Goal: Task Accomplishment & Management: Manage account settings

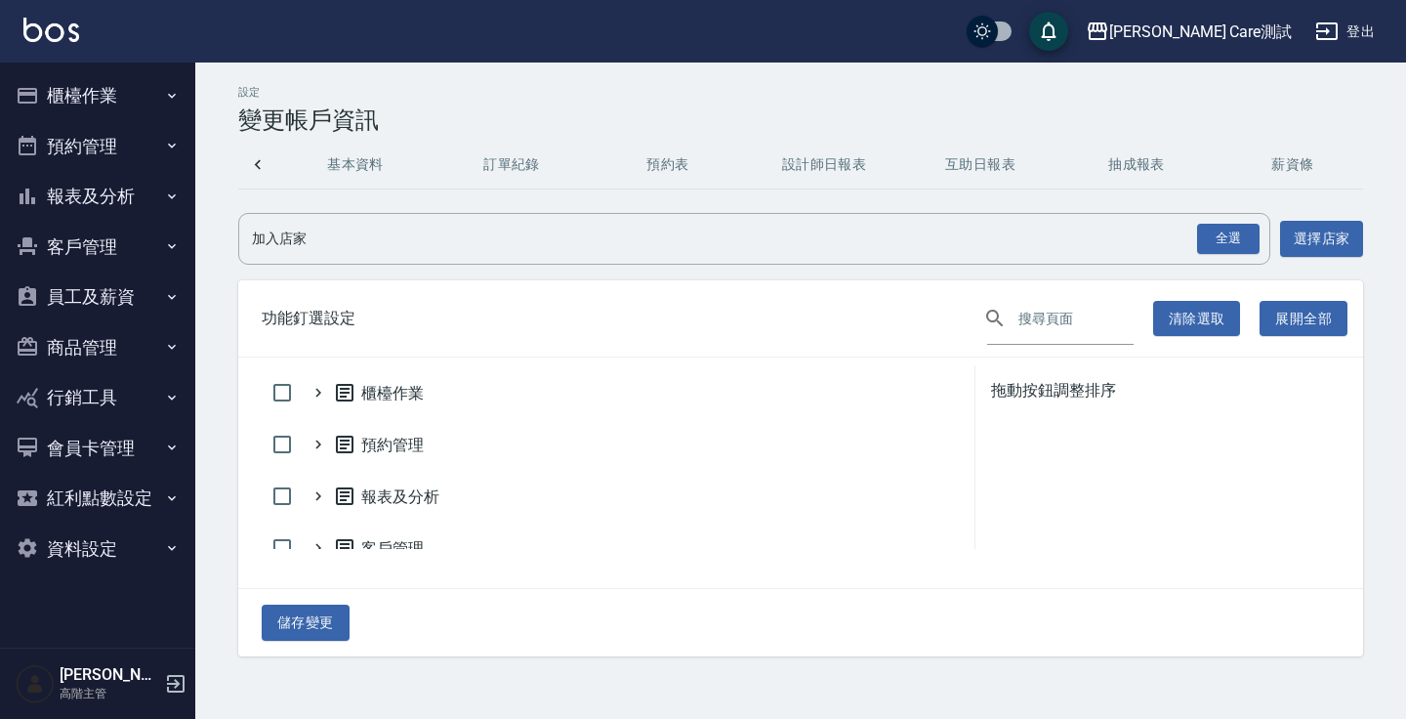
scroll to position [278, 0]
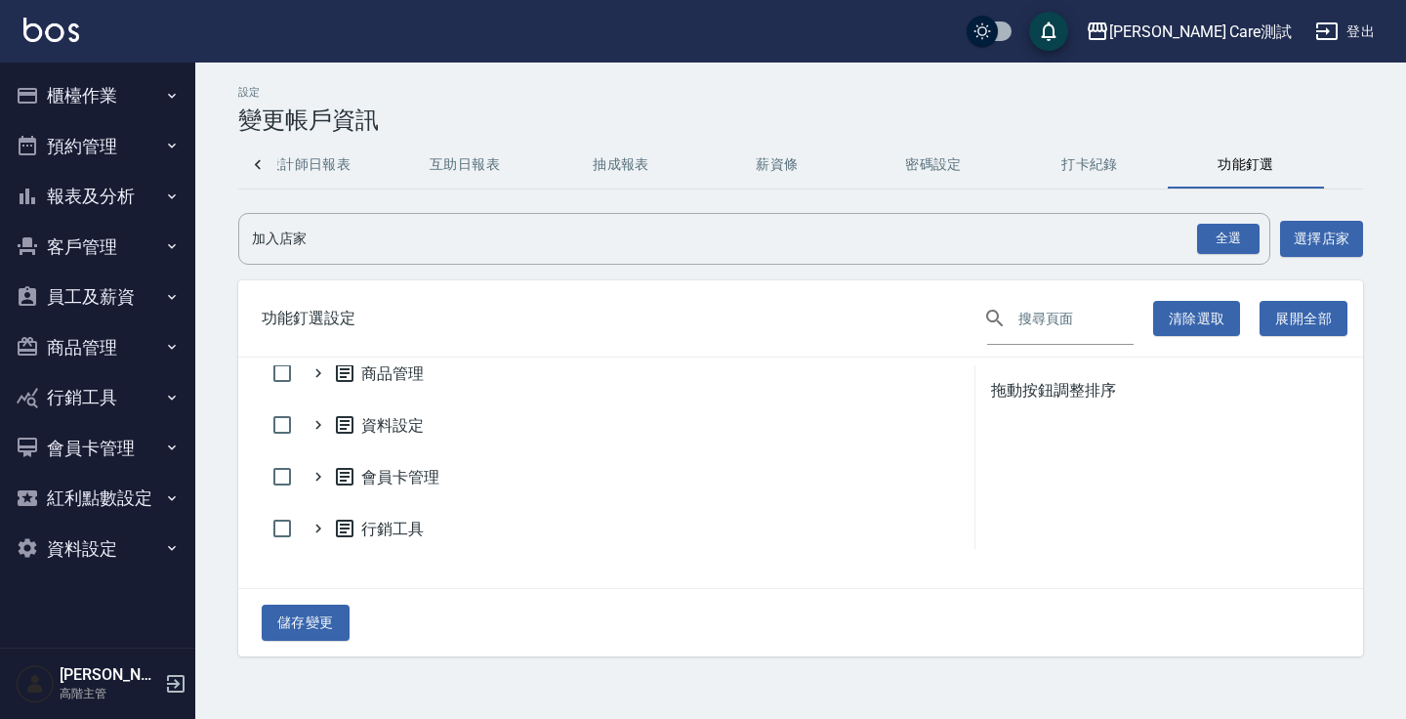
click at [1126, 174] on button "打卡紀錄" at bounding box center [1090, 165] width 156 height 47
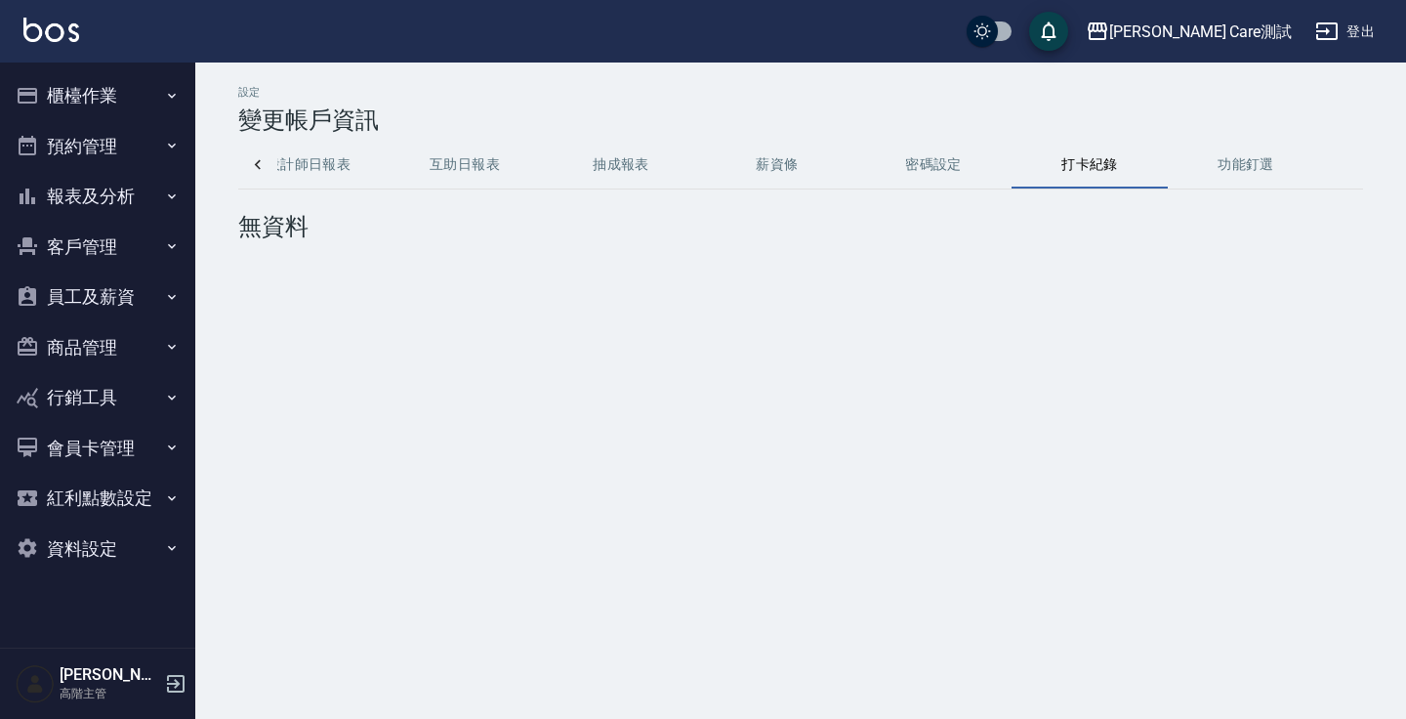
click at [960, 165] on button "密碼設定" at bounding box center [933, 165] width 156 height 47
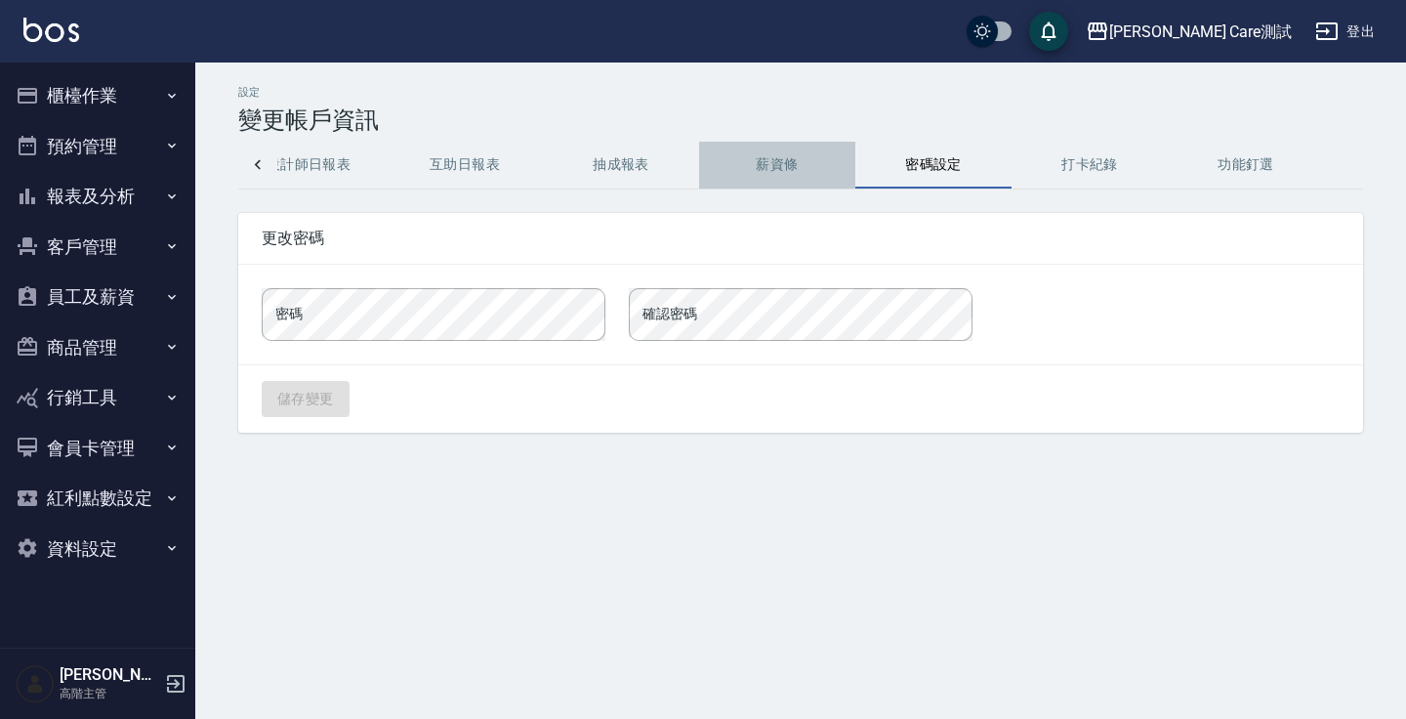
click at [746, 158] on button "薪資條" at bounding box center [777, 165] width 156 height 47
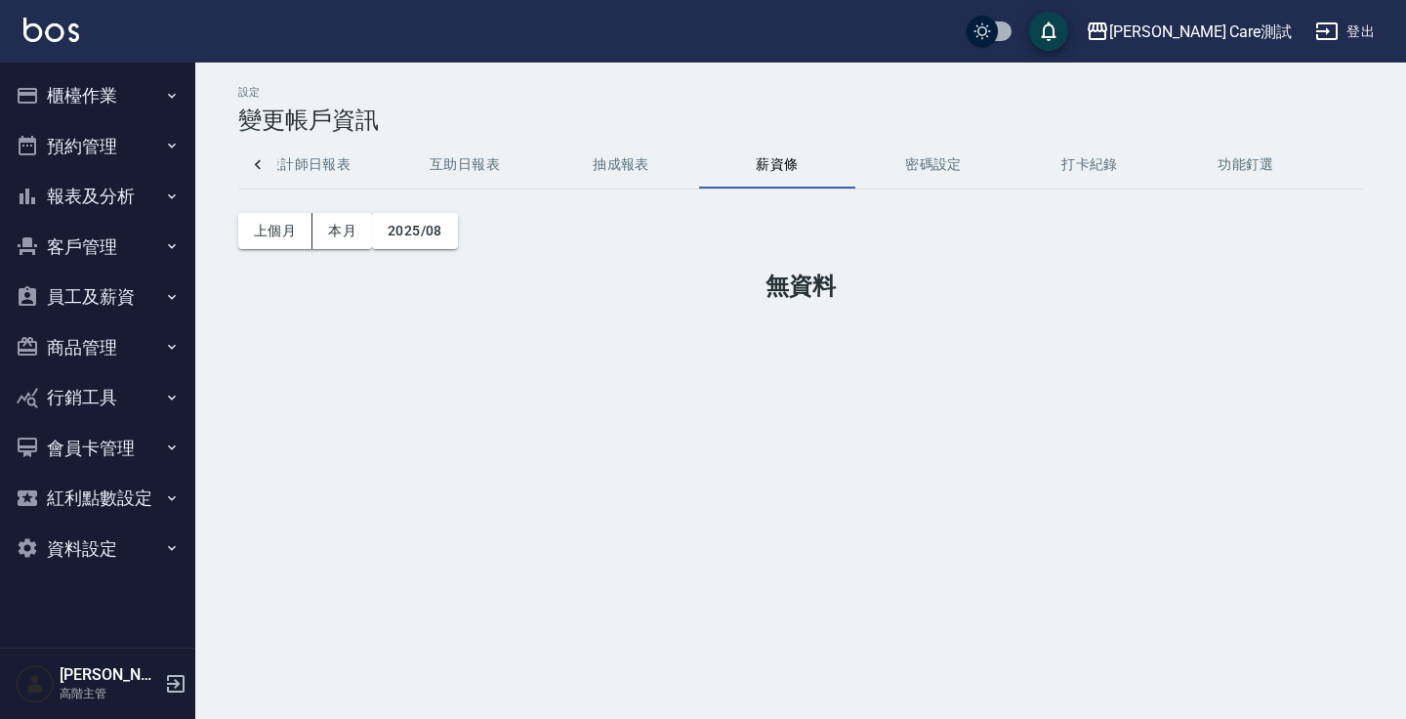
click at [659, 165] on button "抽成報表" at bounding box center [621, 165] width 156 height 47
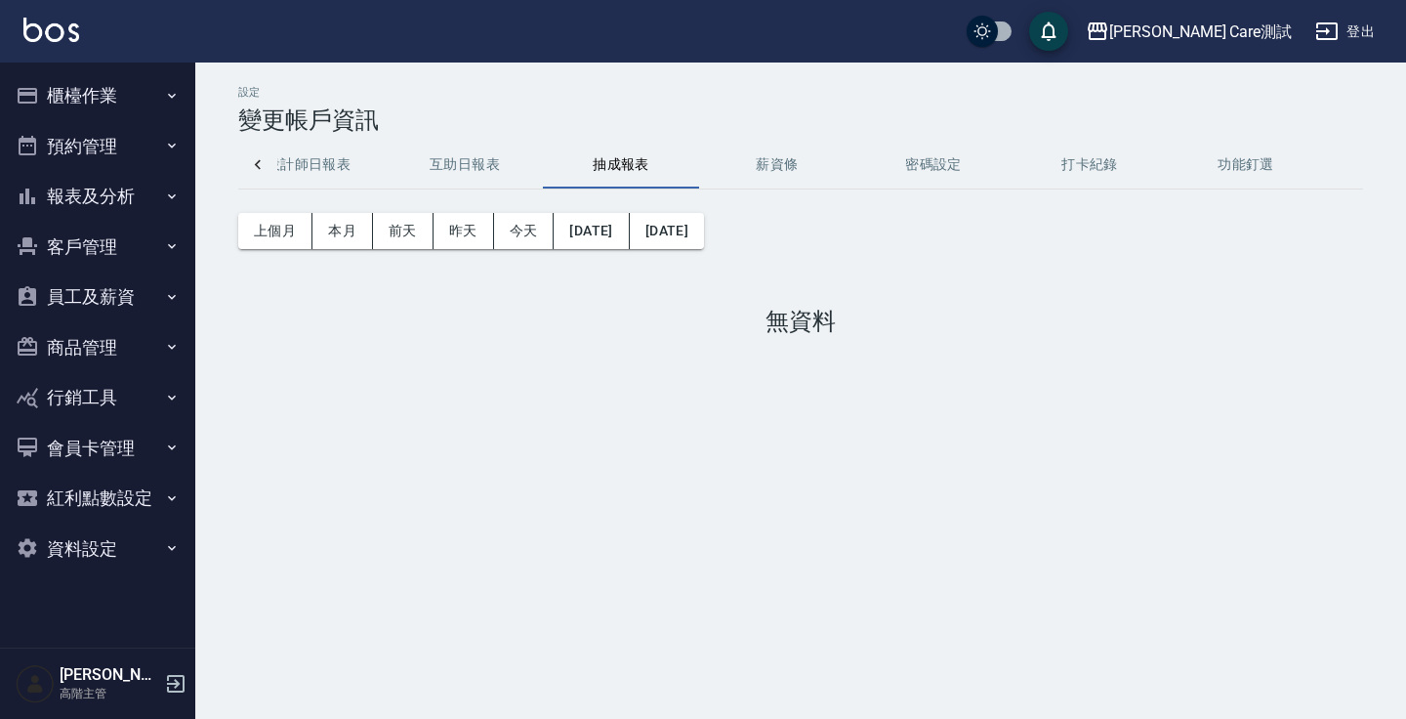
click at [446, 149] on button "互助日報表" at bounding box center [465, 165] width 156 height 47
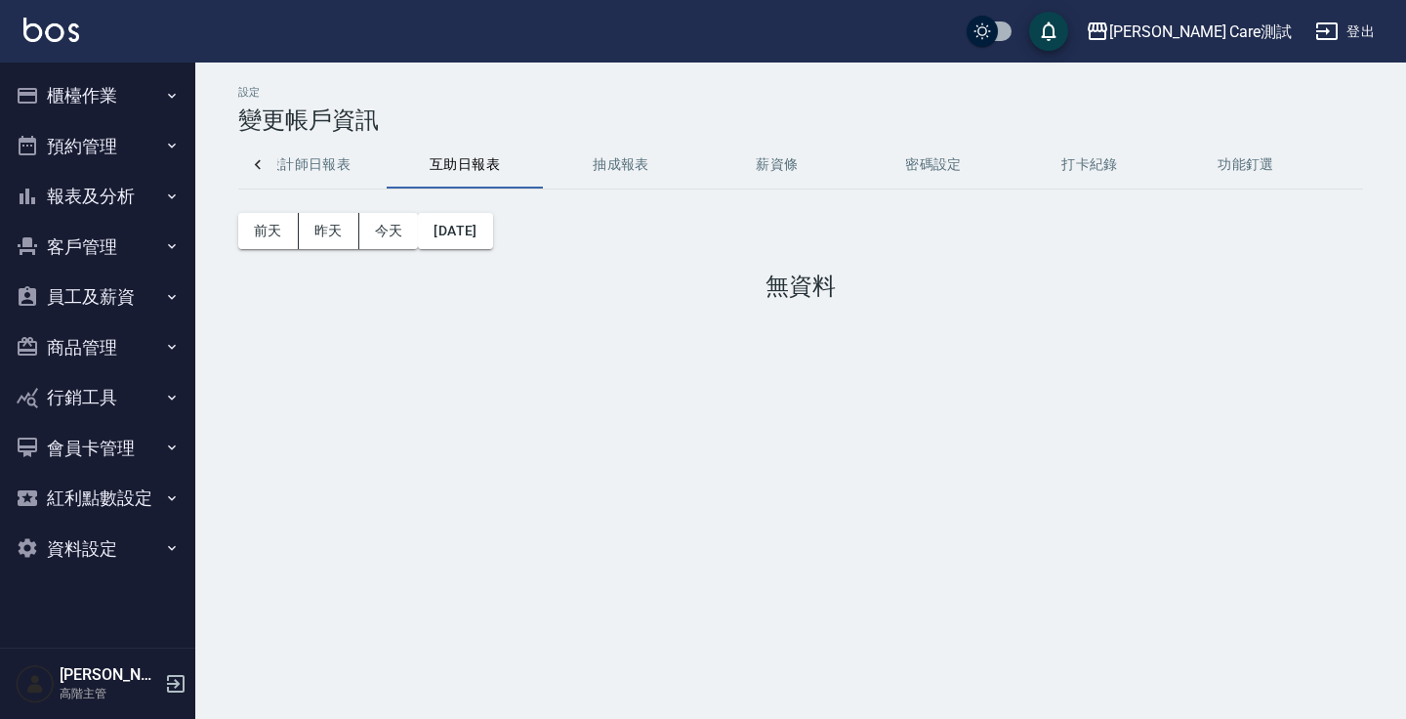
click at [336, 161] on button "設計師日報表" at bounding box center [308, 165] width 156 height 47
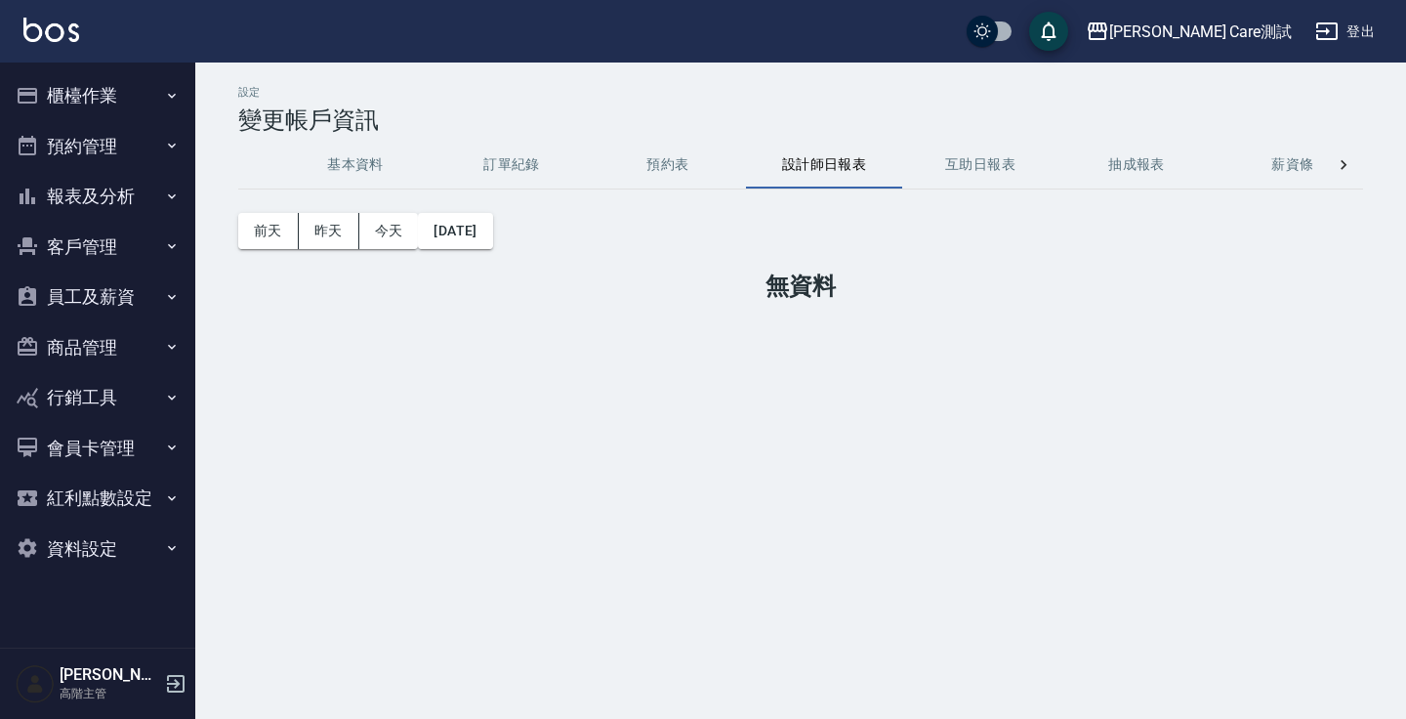
click at [667, 165] on button "預約表" at bounding box center [668, 165] width 156 height 47
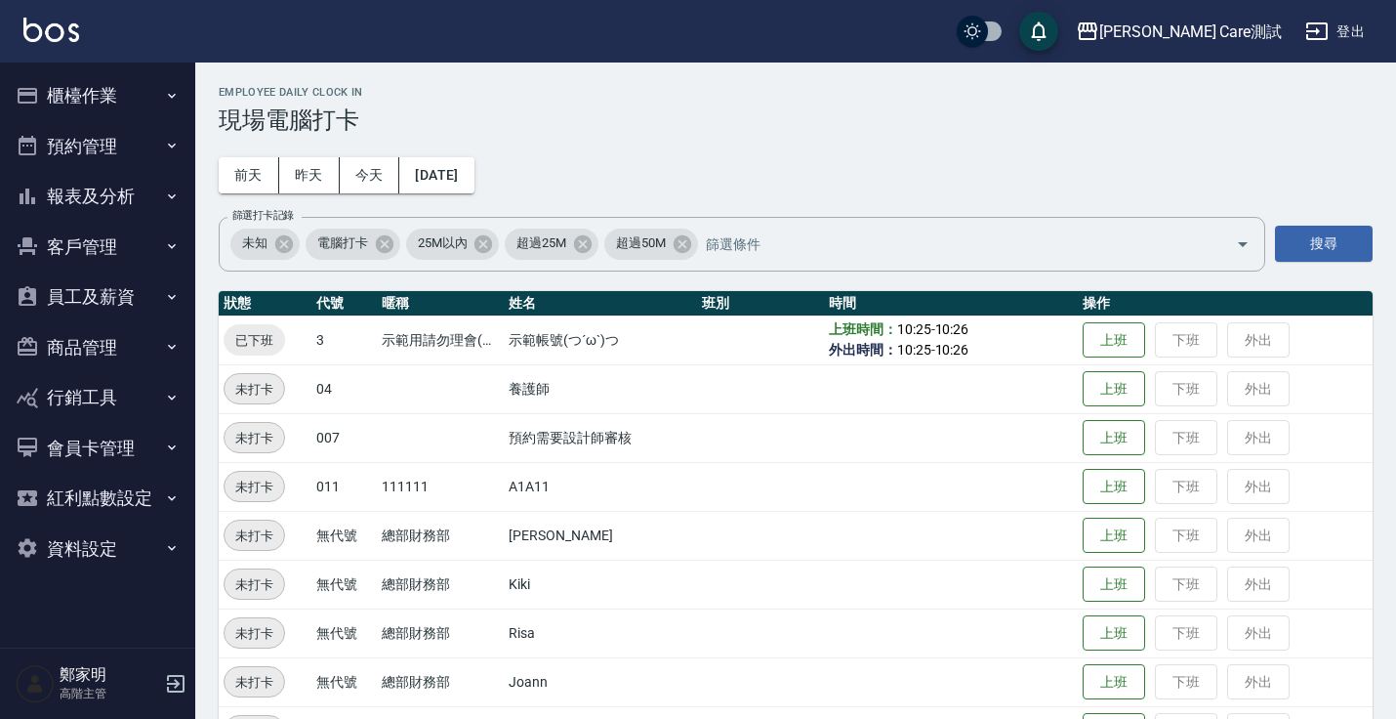
click at [123, 81] on button "櫃檯作業" at bounding box center [98, 95] width 180 height 51
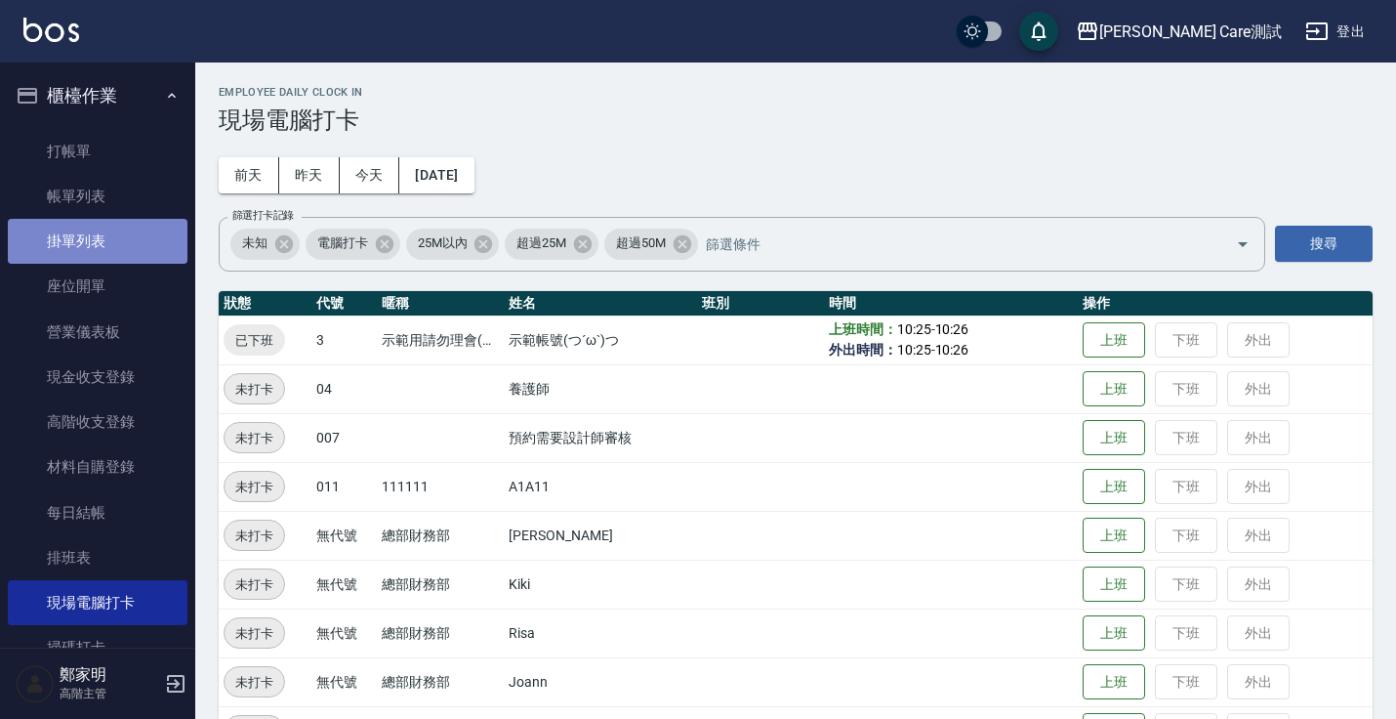
click at [141, 226] on link "掛單列表" at bounding box center [98, 241] width 180 height 45
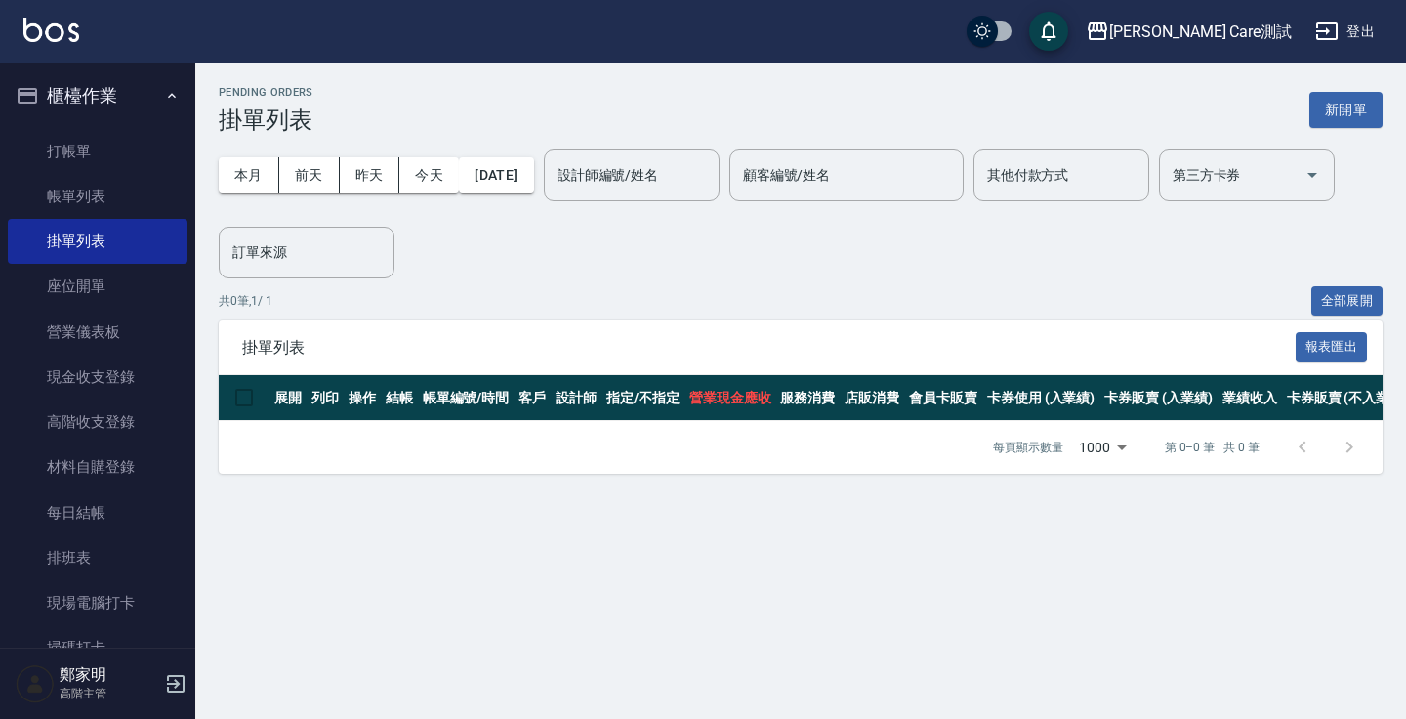
click at [695, 286] on div "共 0 筆, 1 / 1 全部展開" at bounding box center [801, 301] width 1164 height 30
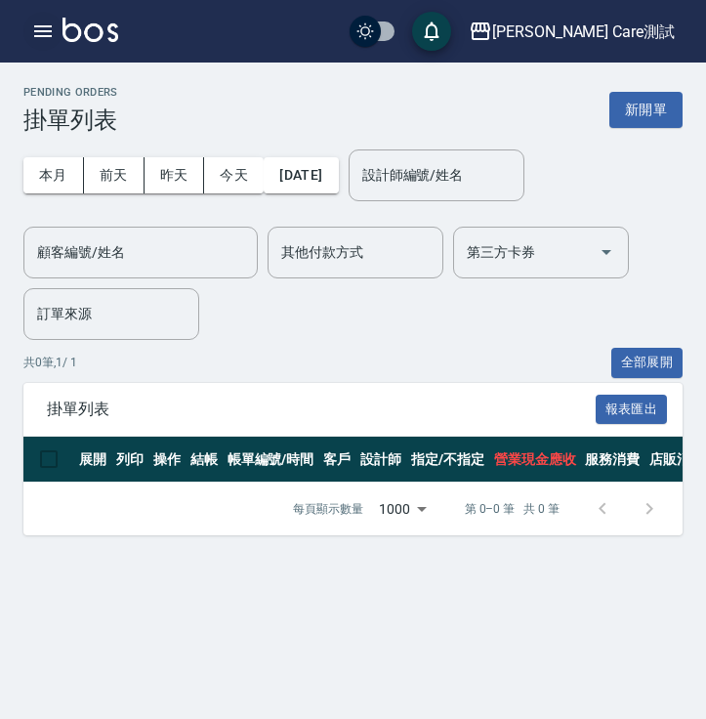
click at [45, 41] on icon "button" at bounding box center [42, 31] width 23 height 23
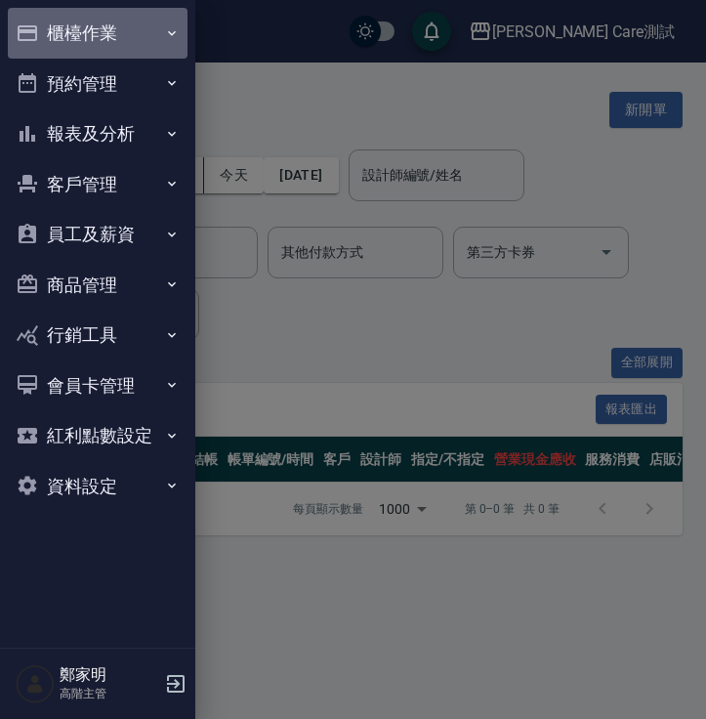
click at [144, 37] on button "櫃檯作業" at bounding box center [98, 33] width 180 height 51
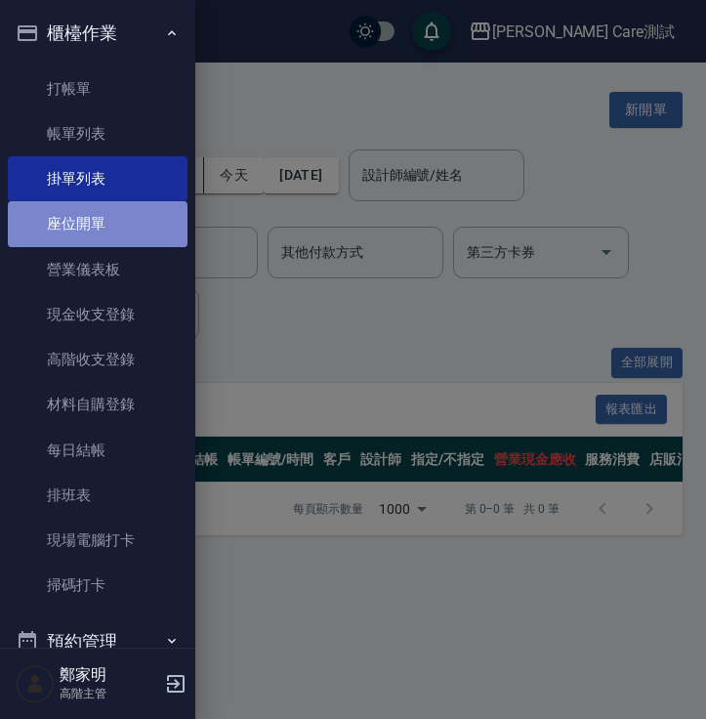
click at [128, 222] on link "座位開單" at bounding box center [98, 223] width 180 height 45
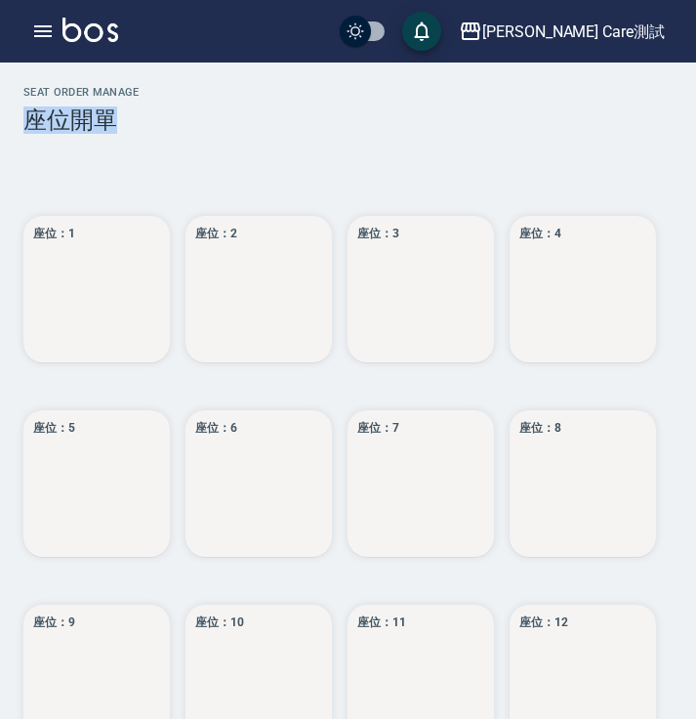
drag, startPoint x: 28, startPoint y: 117, endPoint x: 130, endPoint y: 117, distance: 101.6
click at [130, 117] on h3 "座位開單" at bounding box center [347, 119] width 649 height 27
copy h3 "座位開單"
click at [36, 33] on icon "button" at bounding box center [42, 31] width 23 height 23
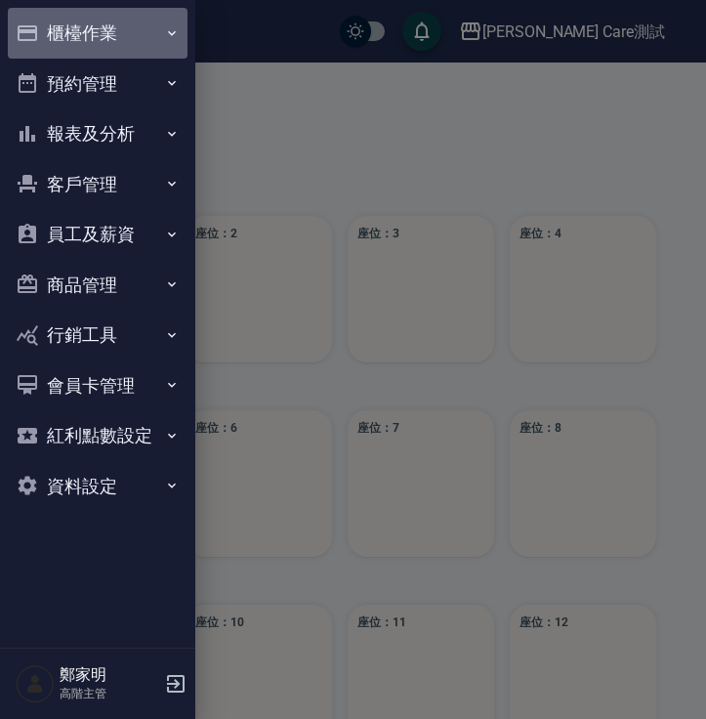
click at [103, 31] on button "櫃檯作業" at bounding box center [98, 33] width 180 height 51
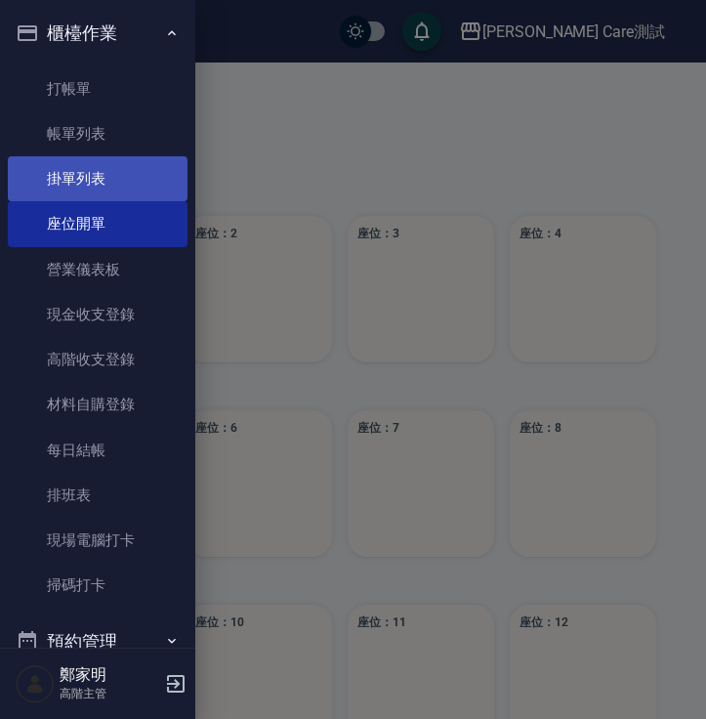
click at [104, 171] on link "掛單列表" at bounding box center [98, 178] width 180 height 45
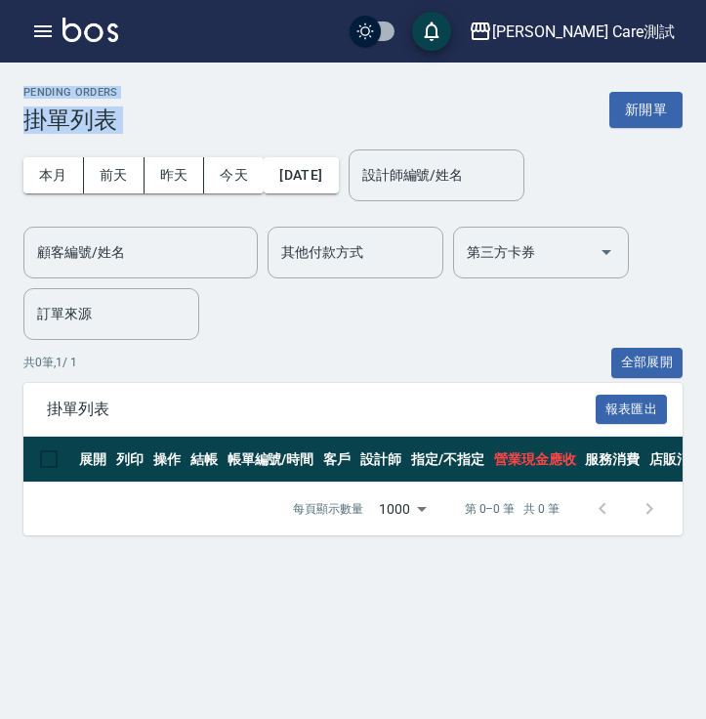
drag, startPoint x: 156, startPoint y: 72, endPoint x: 461, endPoint y: 79, distance: 304.7
click at [461, 79] on div "Pending Orders 掛單列表 新開單 本月 [DATE] [DATE] [DATE] [DATE] 設計師編號/姓名 設計師編號/姓名 顧客編號/姓…" at bounding box center [353, 310] width 706 height 496
click at [43, 27] on icon "button" at bounding box center [42, 31] width 23 height 23
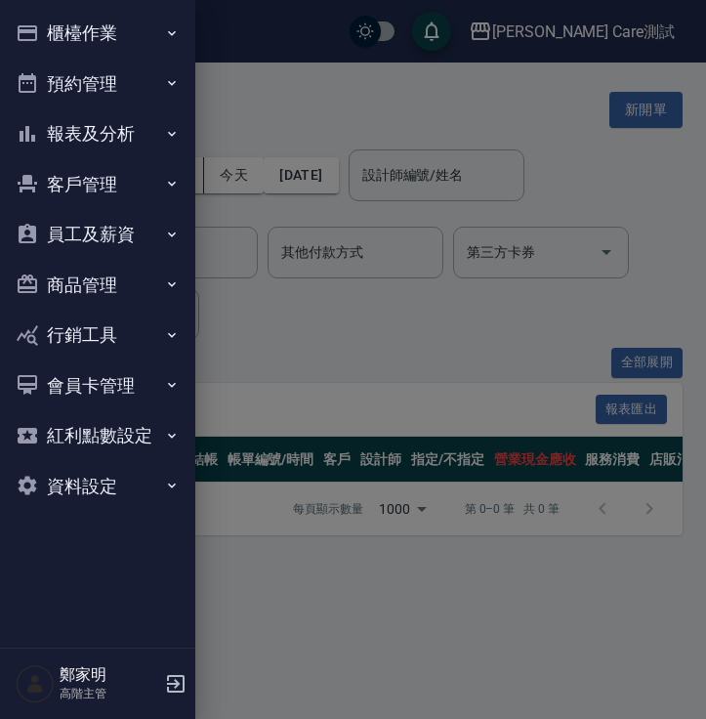
click at [82, 18] on button "櫃檯作業" at bounding box center [98, 33] width 180 height 51
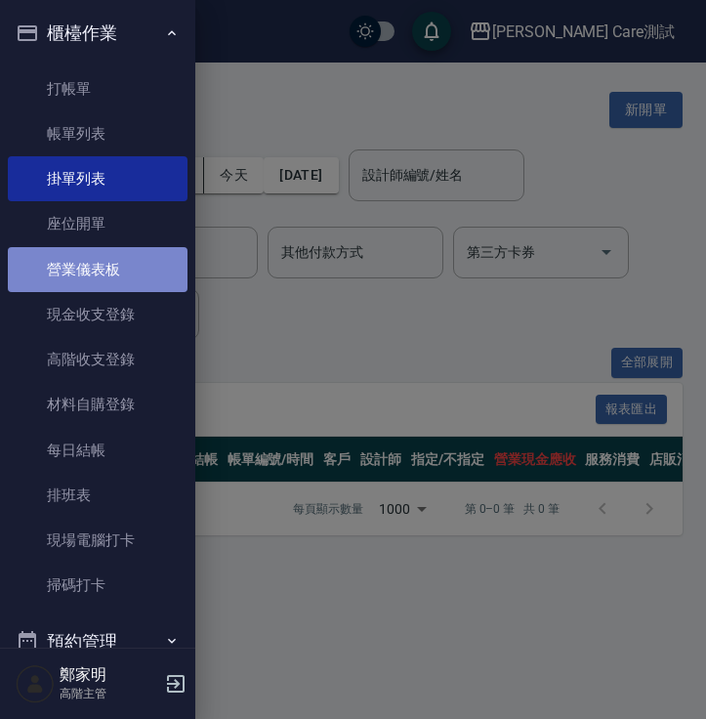
click at [132, 276] on link "營業儀表板" at bounding box center [98, 269] width 180 height 45
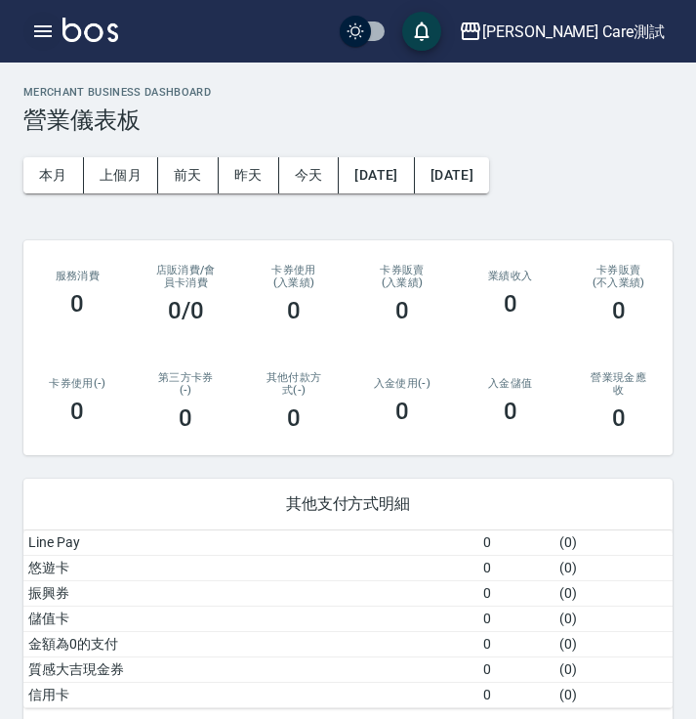
click at [37, 30] on icon "button" at bounding box center [43, 31] width 18 height 12
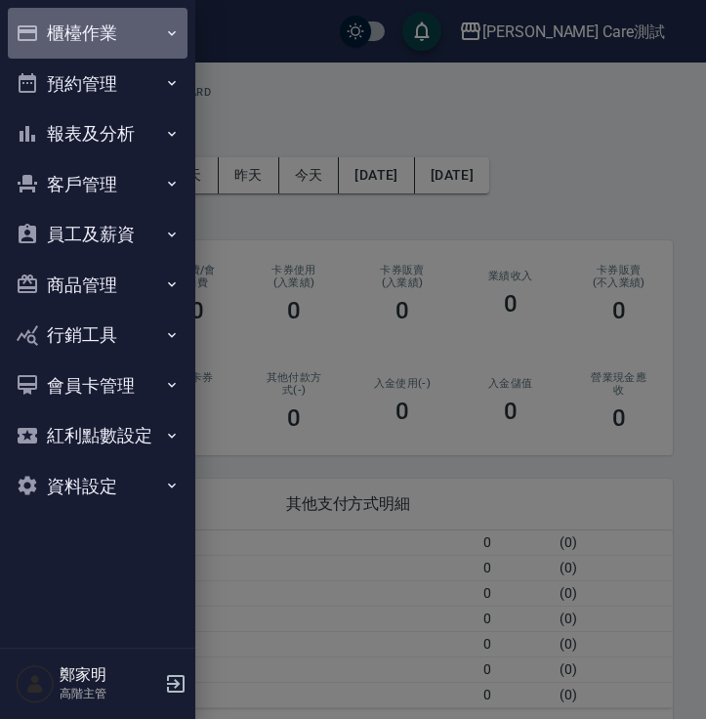
click at [85, 43] on button "櫃檯作業" at bounding box center [98, 33] width 180 height 51
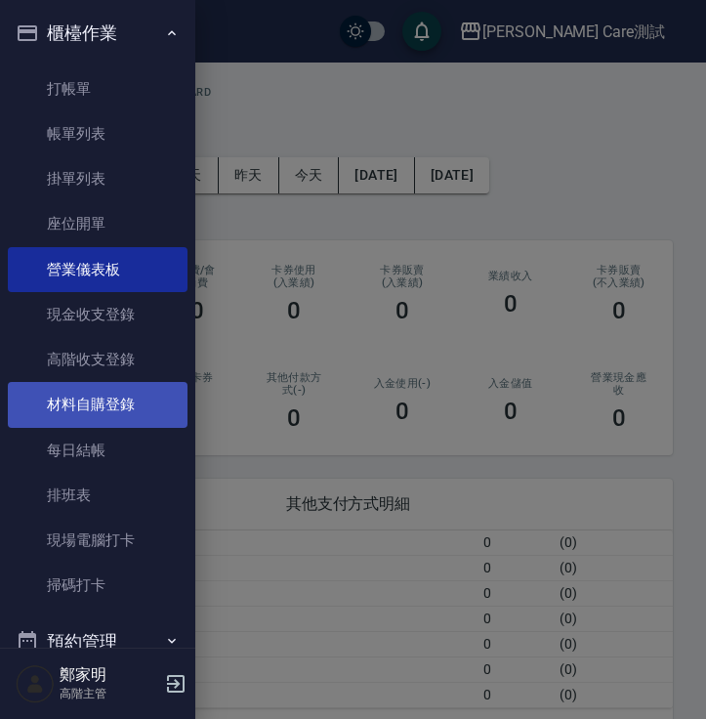
click at [106, 395] on link "材料自購登錄" at bounding box center [98, 404] width 180 height 45
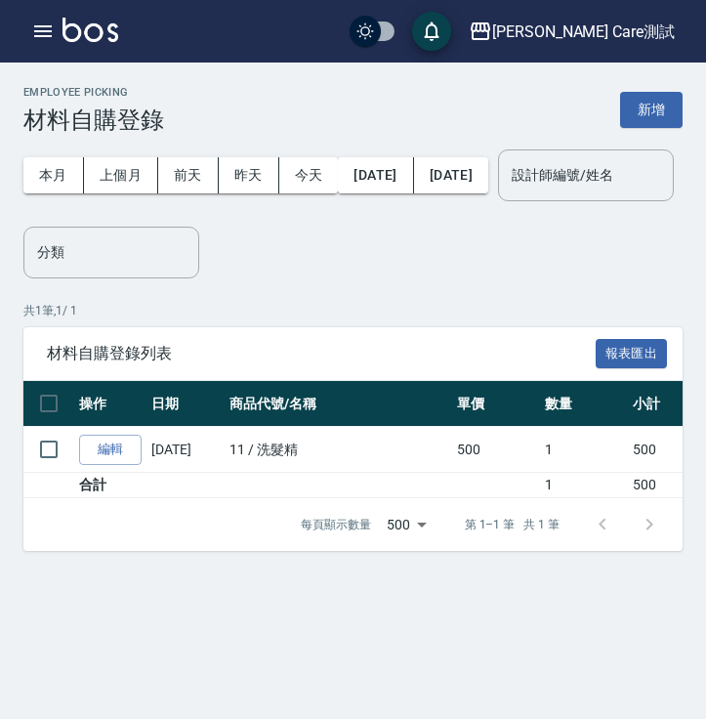
click at [75, 134] on div "本月 上個月 [DATE] [DATE] [DATE] [DATE] [DATE]" at bounding box center [255, 175] width 465 height 83
copy h3 "材料自購登錄"
drag, startPoint x: 27, startPoint y: 112, endPoint x: 201, endPoint y: 119, distance: 173.9
click at [201, 119] on div "Employee Picking 材料自購登錄 新增" at bounding box center [352, 110] width 659 height 48
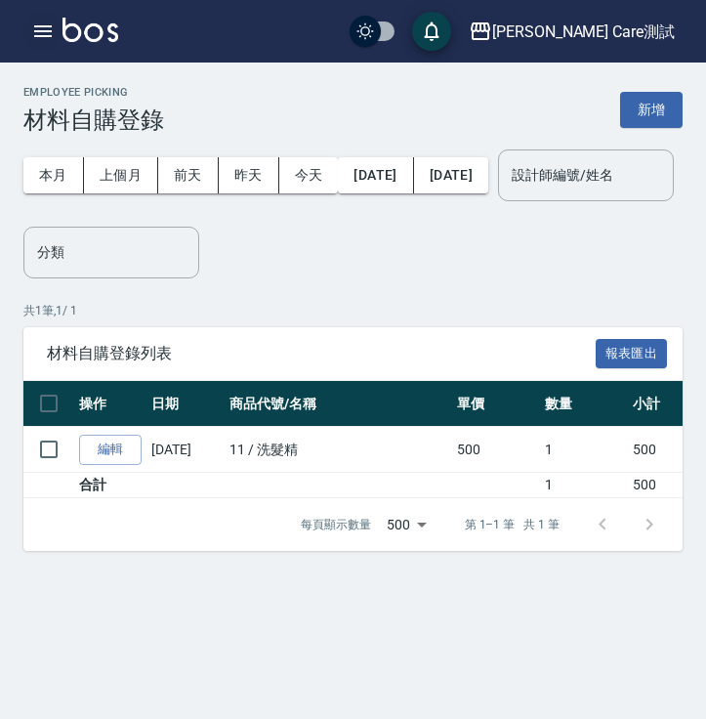
click at [38, 27] on icon "button" at bounding box center [42, 31] width 23 height 23
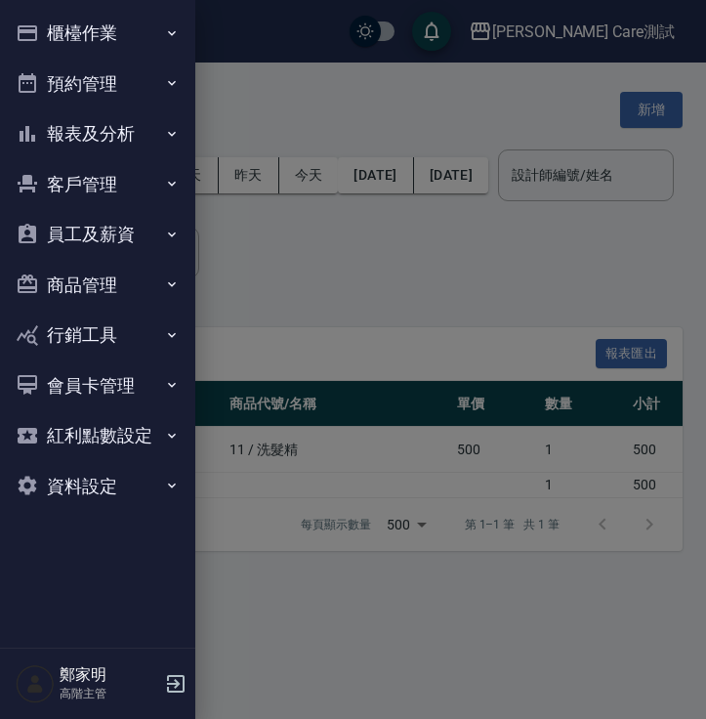
click at [60, 62] on button "預約管理" at bounding box center [98, 84] width 180 height 51
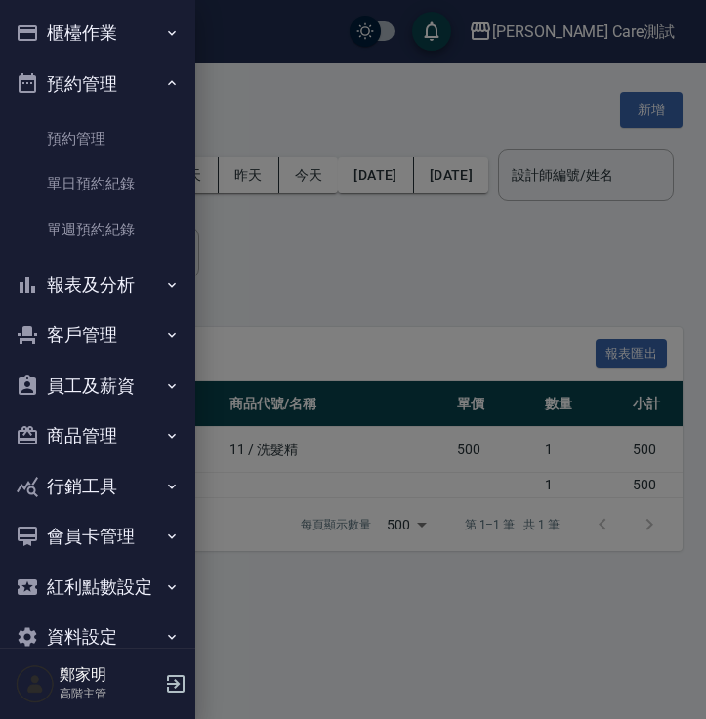
click at [70, 41] on button "櫃檯作業" at bounding box center [98, 33] width 180 height 51
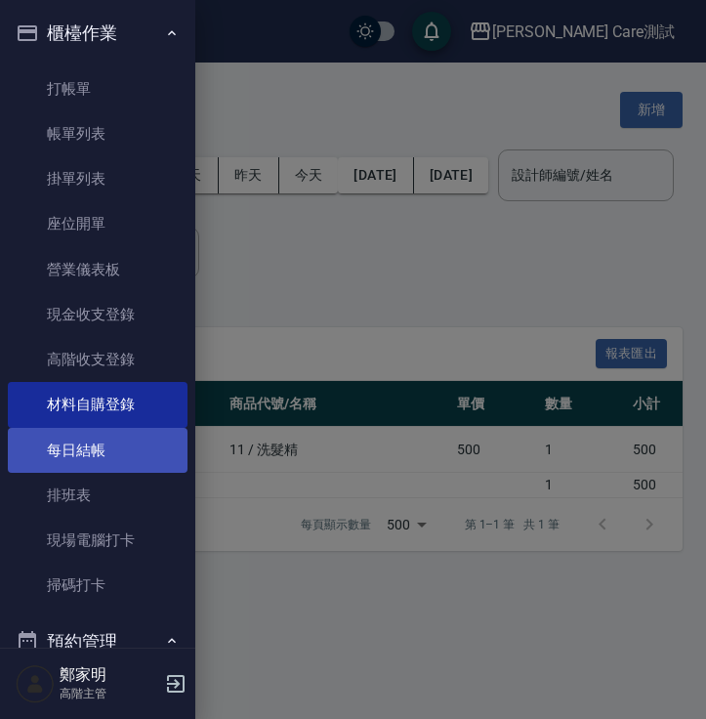
click at [148, 439] on link "每日結帳" at bounding box center [98, 450] width 180 height 45
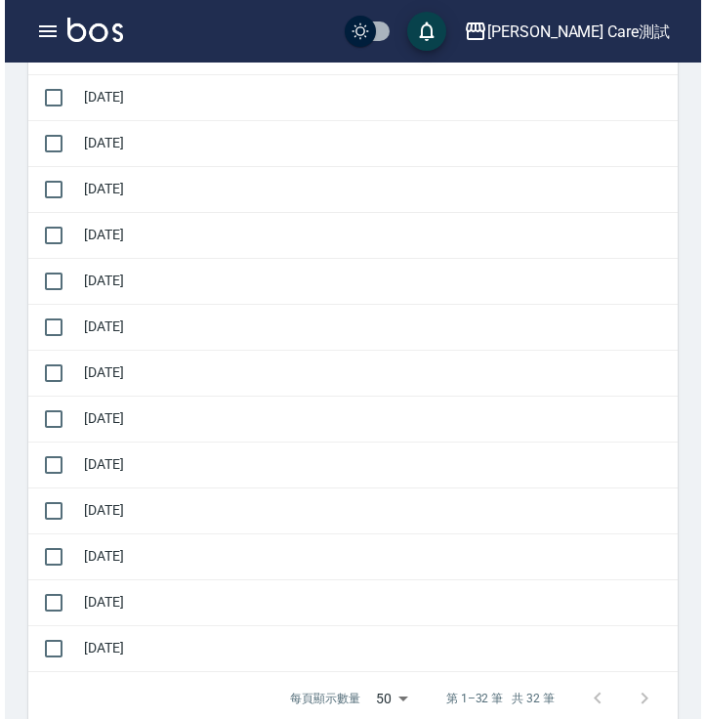
scroll to position [1389, 0]
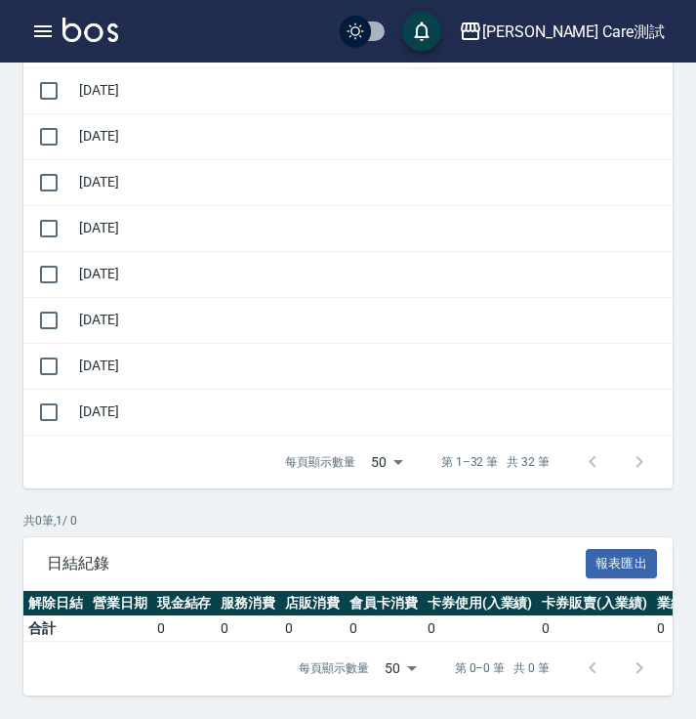
click at [36, 31] on icon "button" at bounding box center [43, 31] width 18 height 12
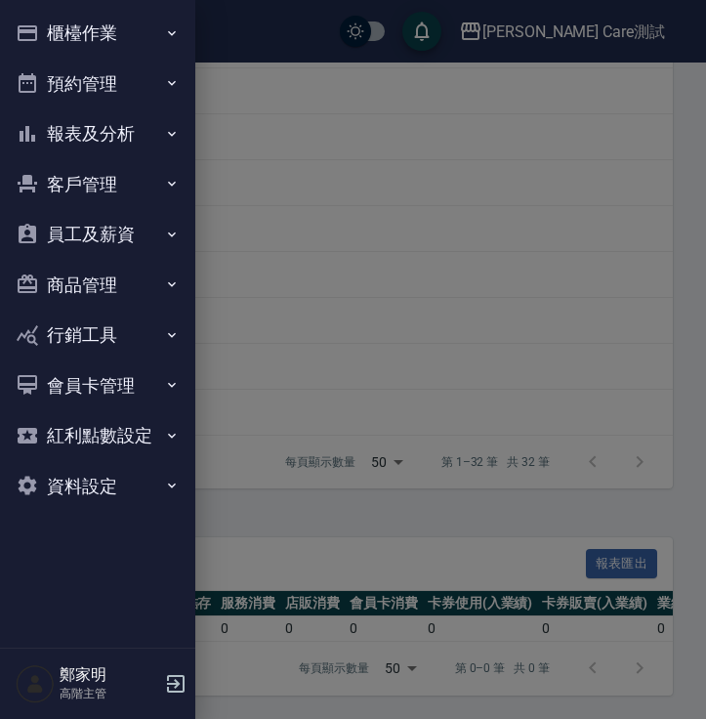
click at [161, 43] on button "櫃檯作業" at bounding box center [98, 33] width 180 height 51
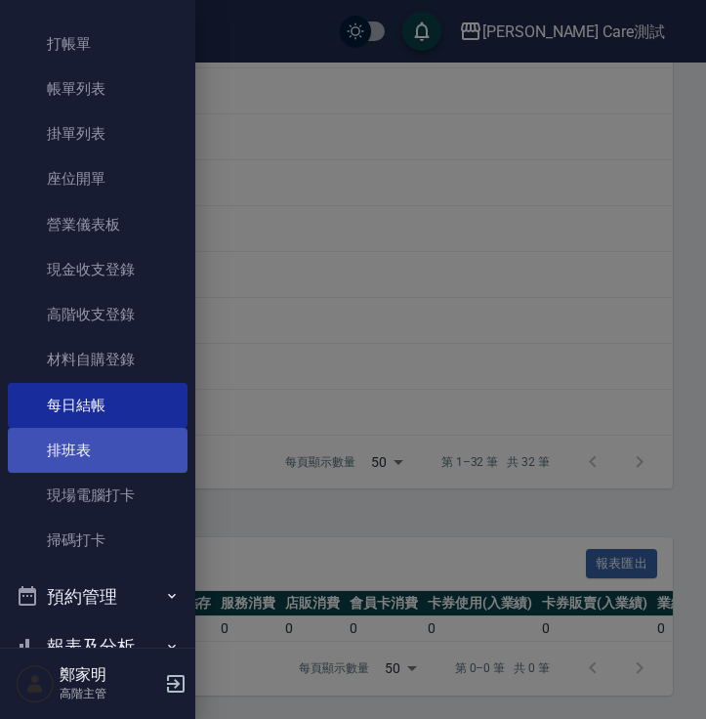
scroll to position [48, 0]
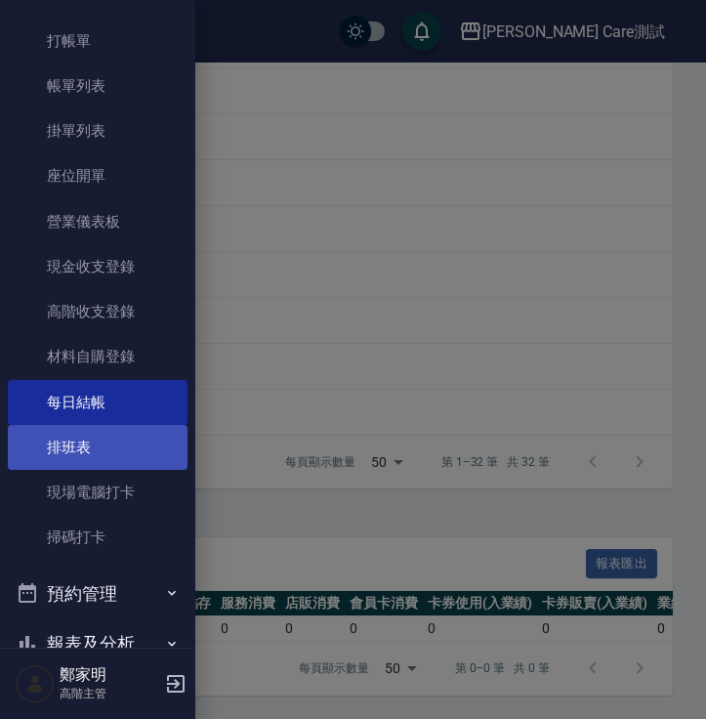
click at [82, 450] on link "排班表" at bounding box center [98, 447] width 180 height 45
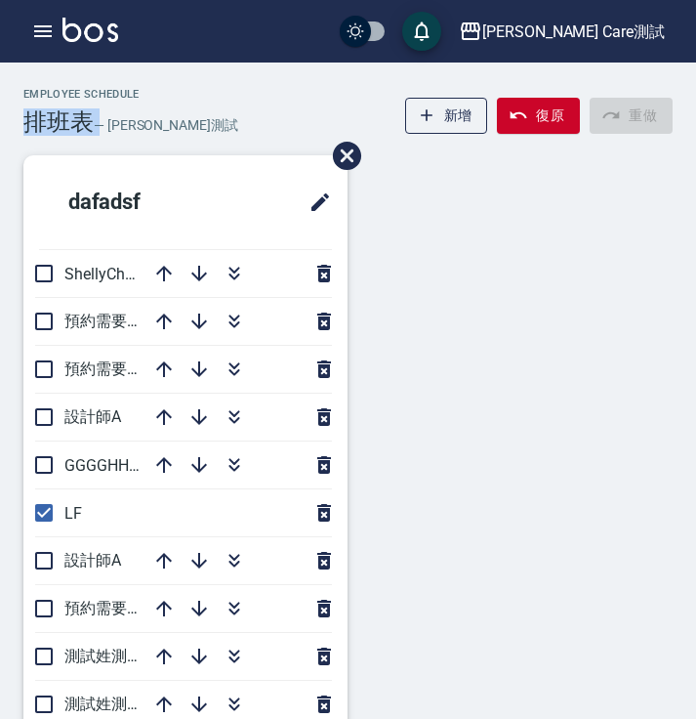
drag, startPoint x: 26, startPoint y: 124, endPoint x: 94, endPoint y: 123, distance: 67.4
click at [94, 123] on div "排班表 — [PERSON_NAME] Care測試" at bounding box center [130, 121] width 215 height 27
copy h3 "排班表"
click at [548, 120] on button "復原" at bounding box center [538, 116] width 83 height 36
click at [657, 119] on button "重做" at bounding box center [631, 116] width 83 height 36
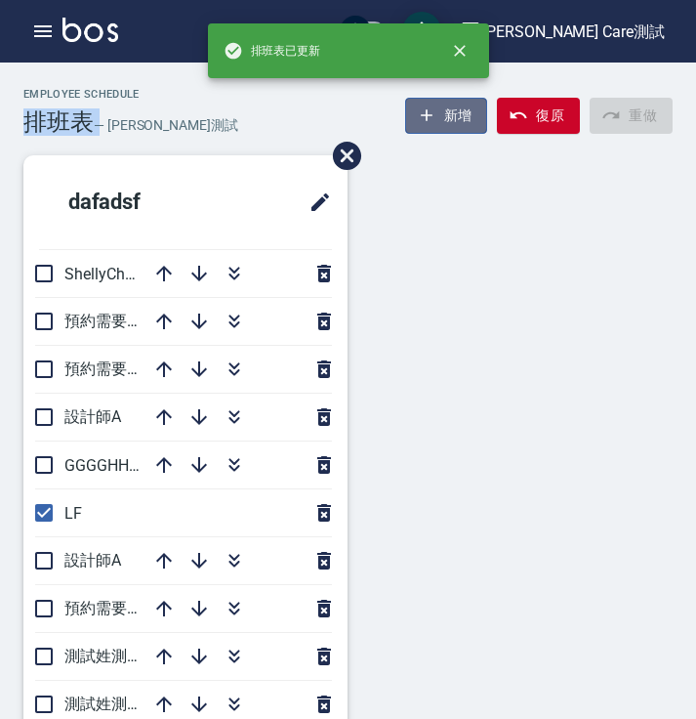
click at [452, 130] on button "新增" at bounding box center [446, 116] width 83 height 36
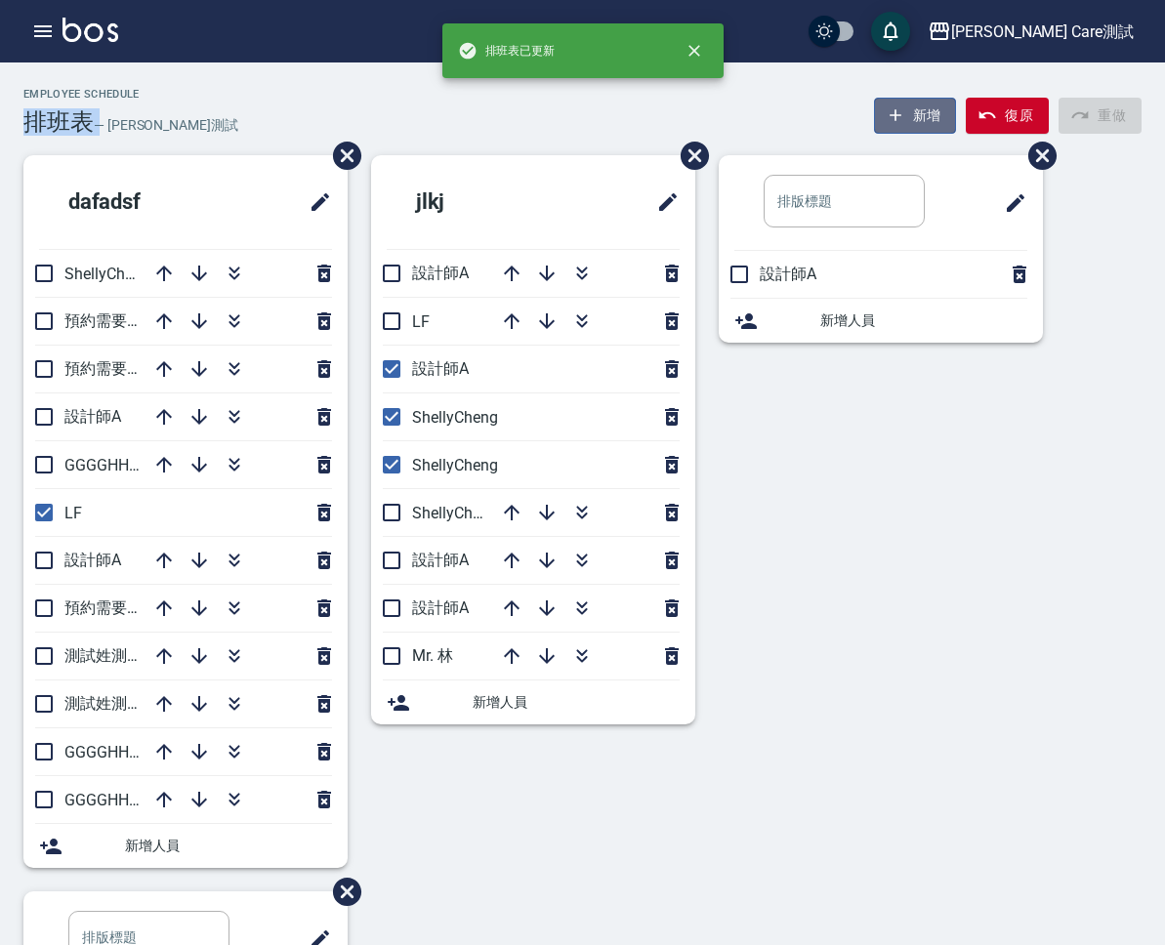
click at [695, 114] on button "新增" at bounding box center [915, 116] width 83 height 36
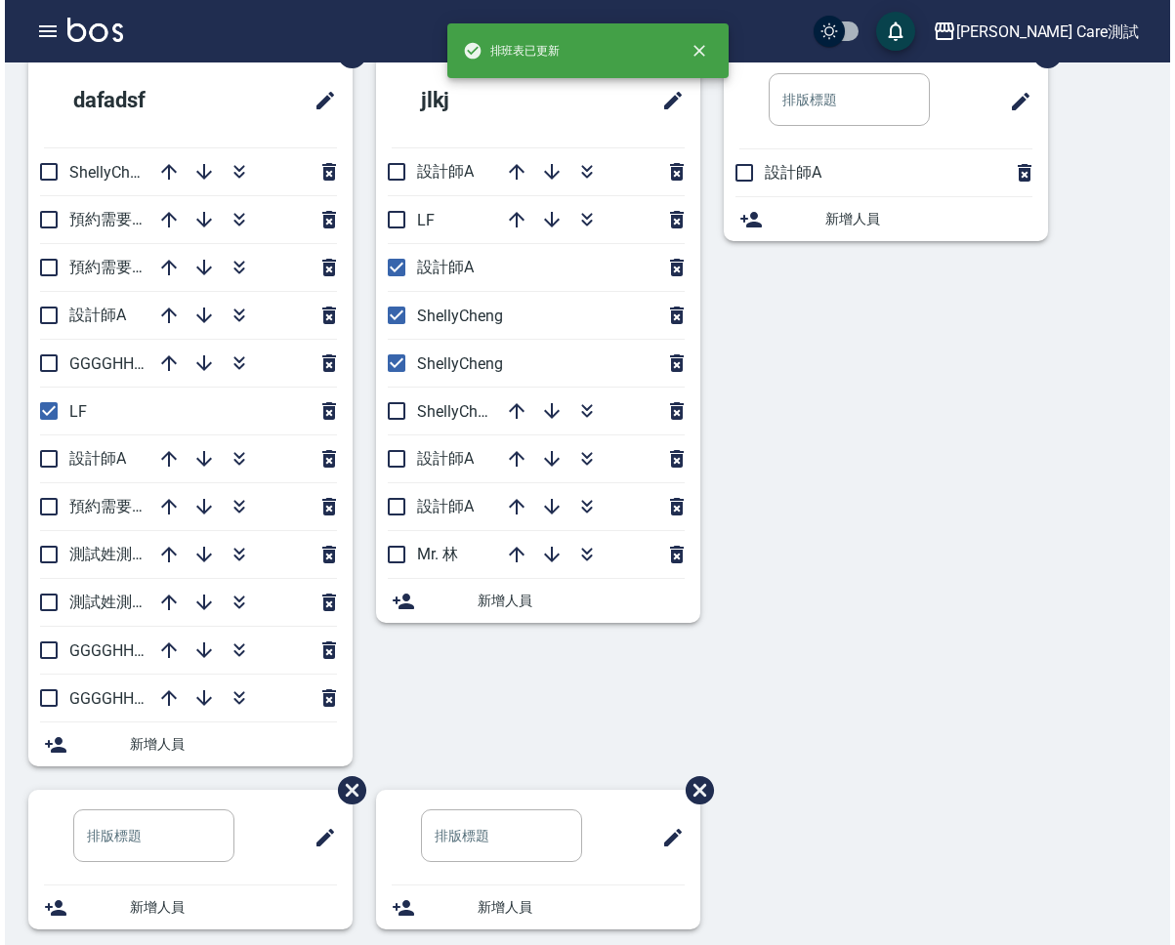
scroll to position [328, 0]
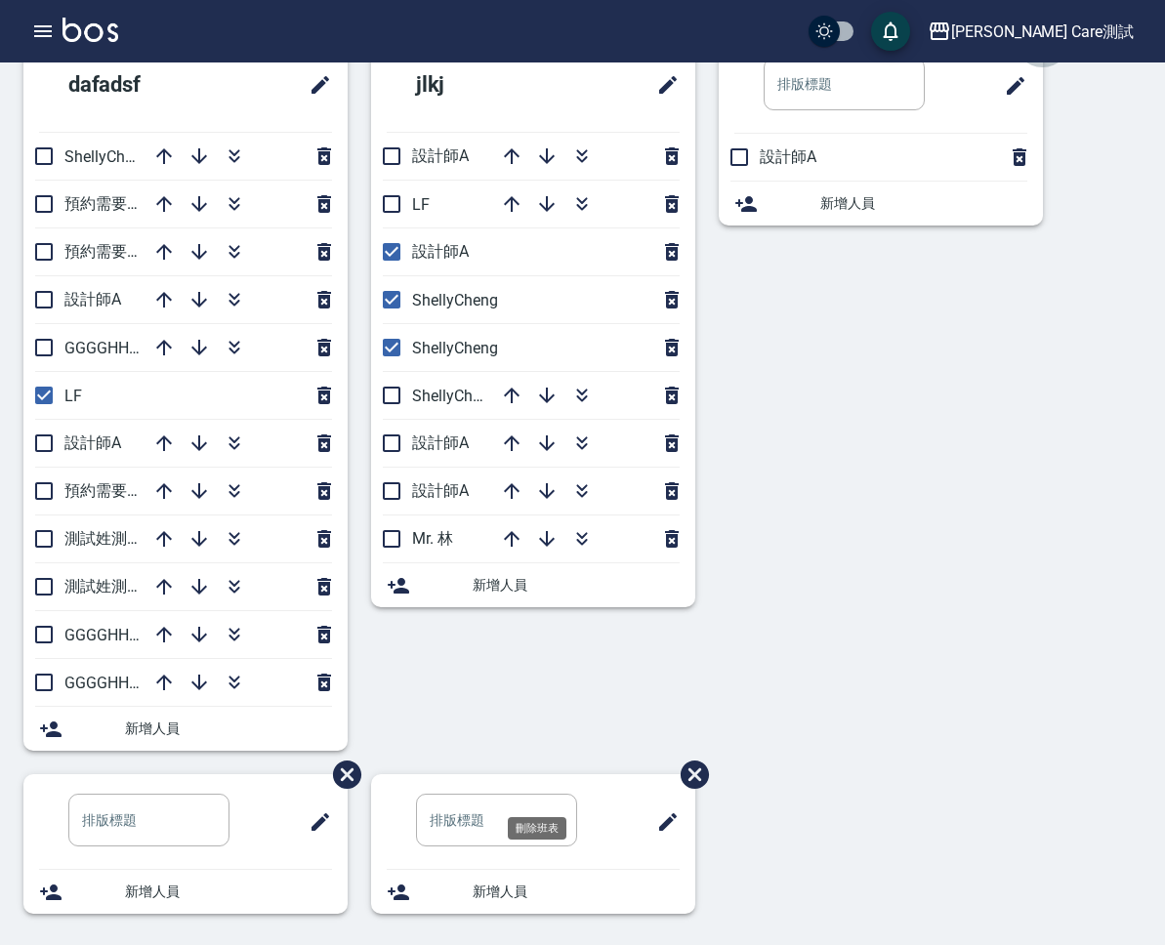
click at [695, 56] on icon "刪除班表" at bounding box center [1042, 38] width 34 height 34
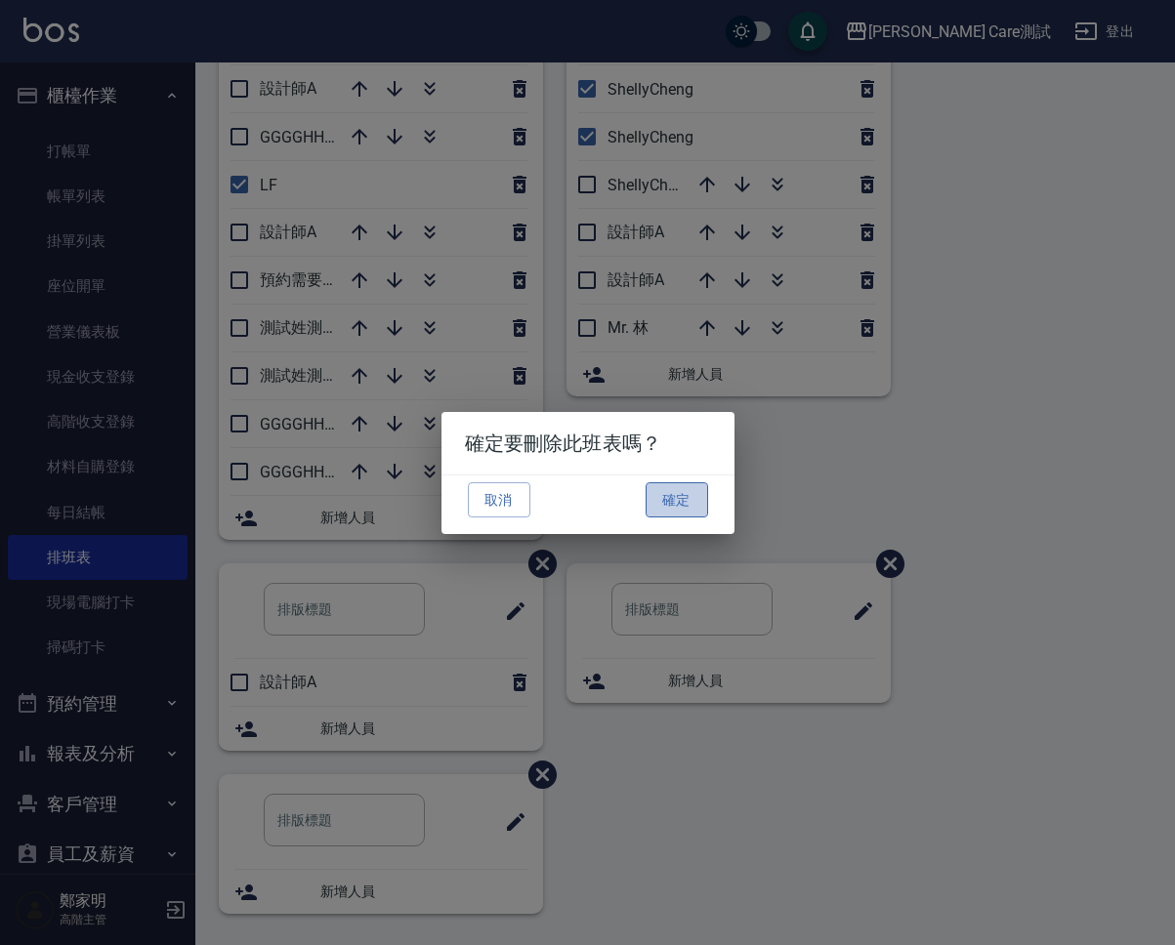
click at [686, 501] on button "確定" at bounding box center [676, 500] width 62 height 36
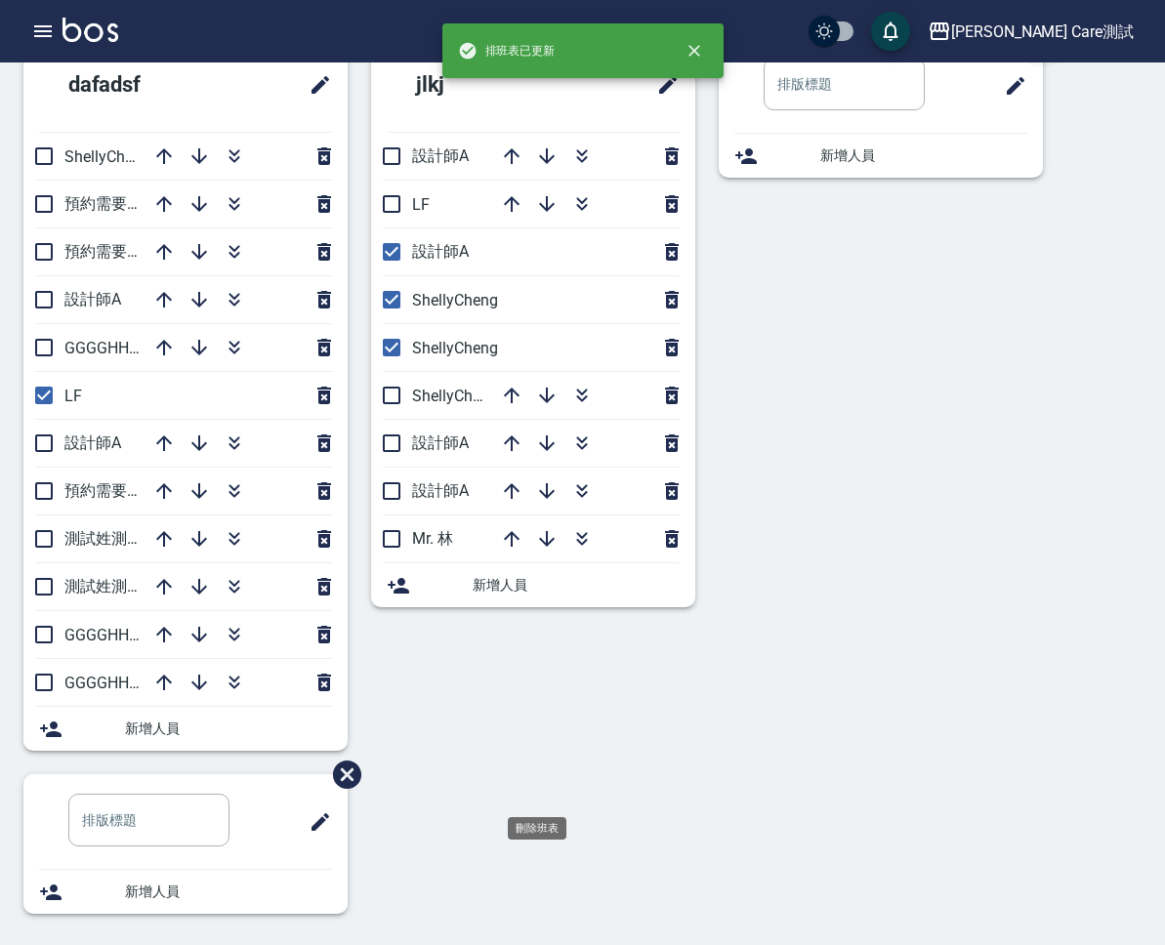
click at [695, 53] on icon "刪除班表" at bounding box center [1042, 38] width 28 height 28
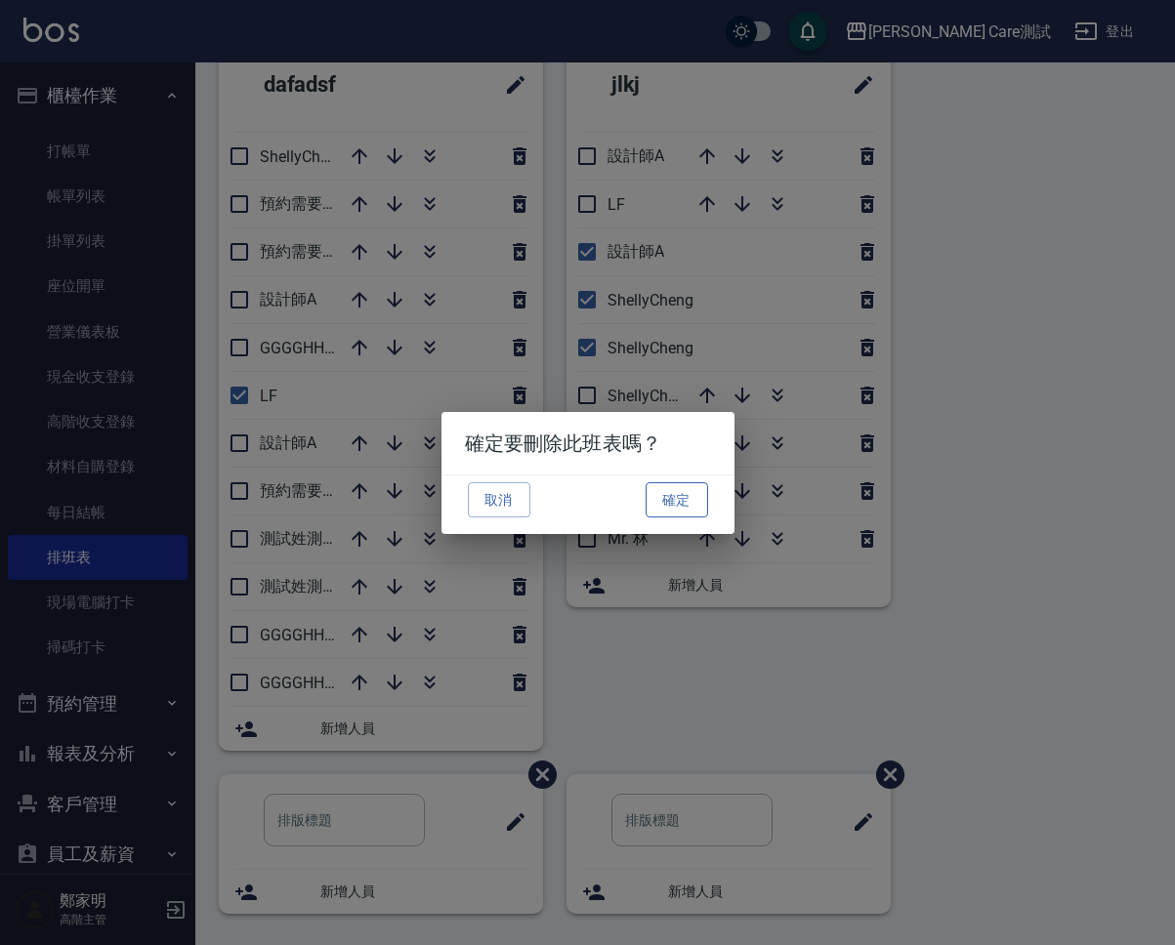
click at [679, 503] on button "確定" at bounding box center [676, 500] width 62 height 36
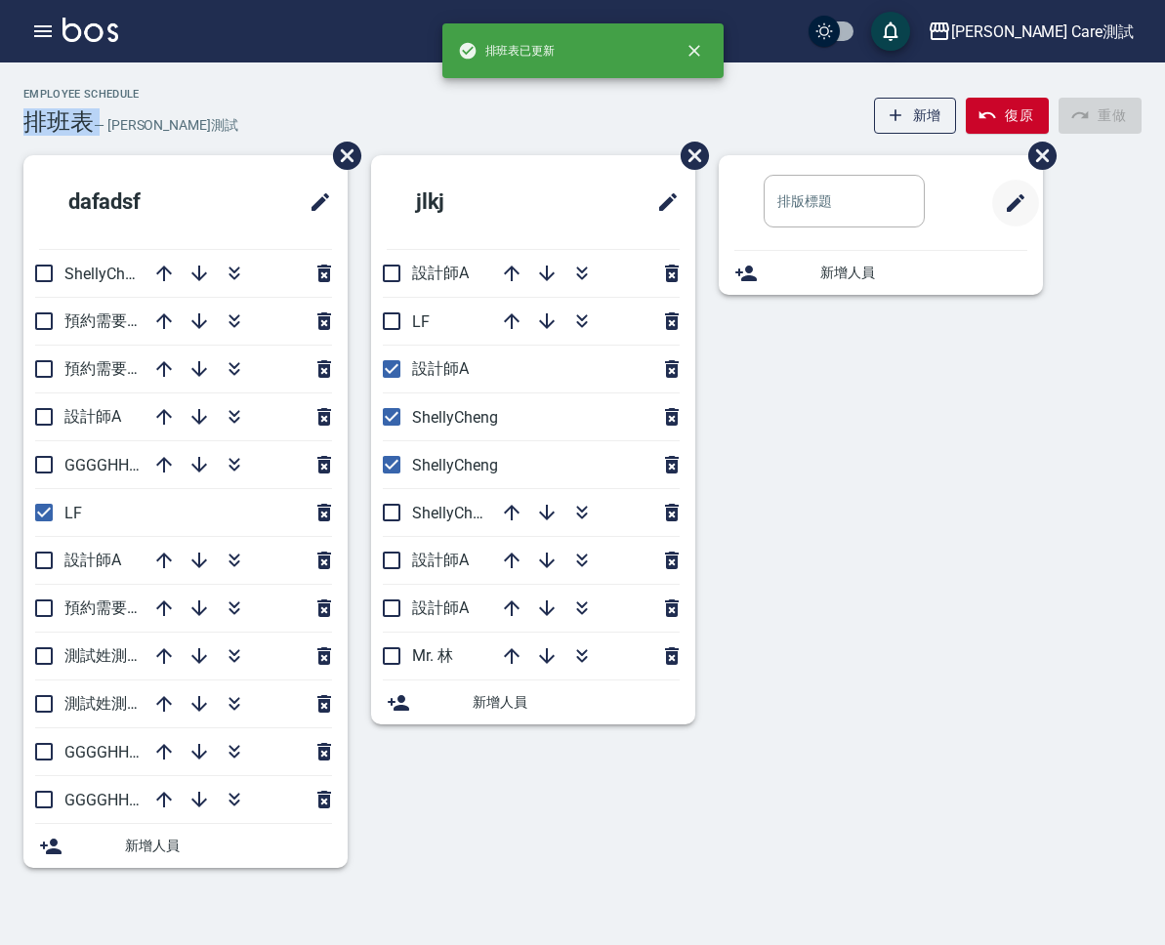
click at [695, 215] on icon "修改班表的標題" at bounding box center [1015, 202] width 23 height 23
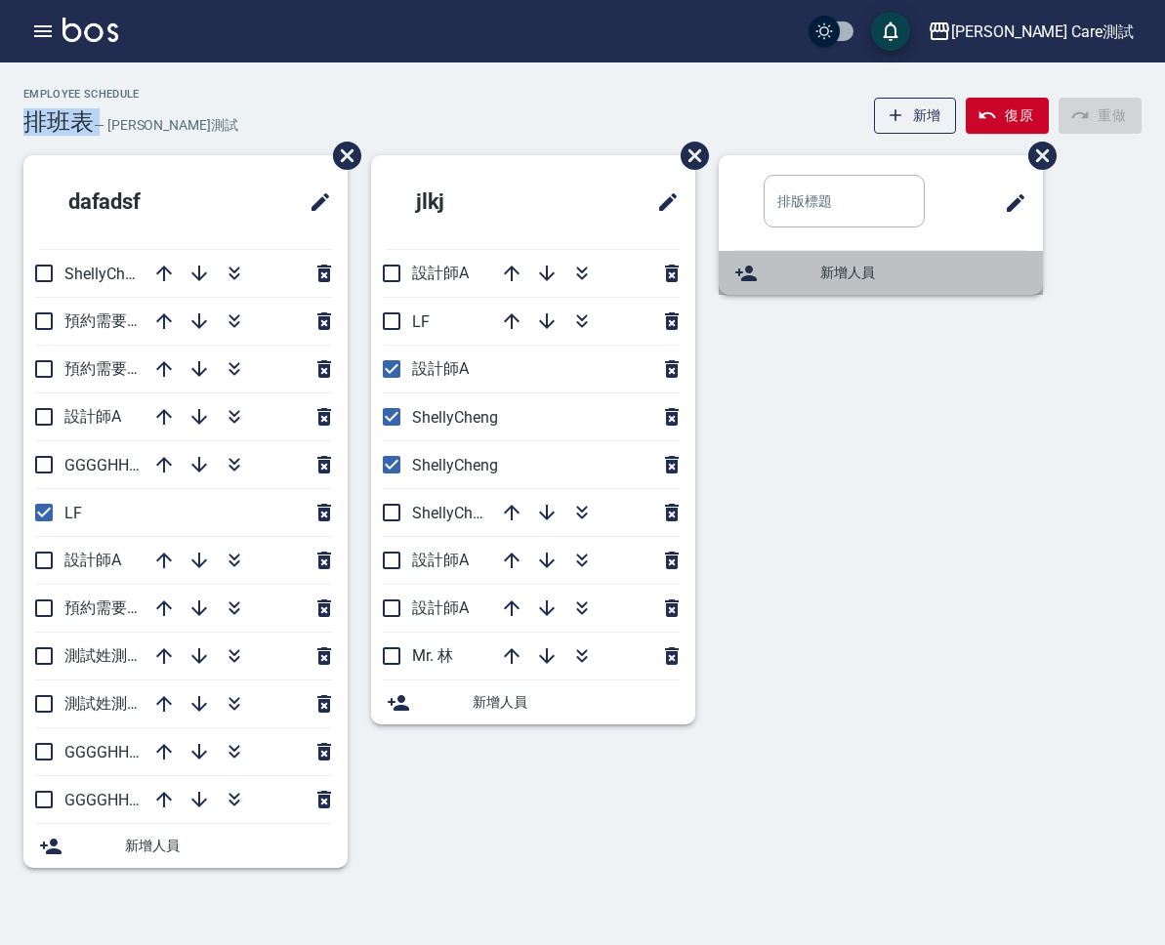
click at [695, 283] on div "新增人員" at bounding box center [897, 273] width 262 height 21
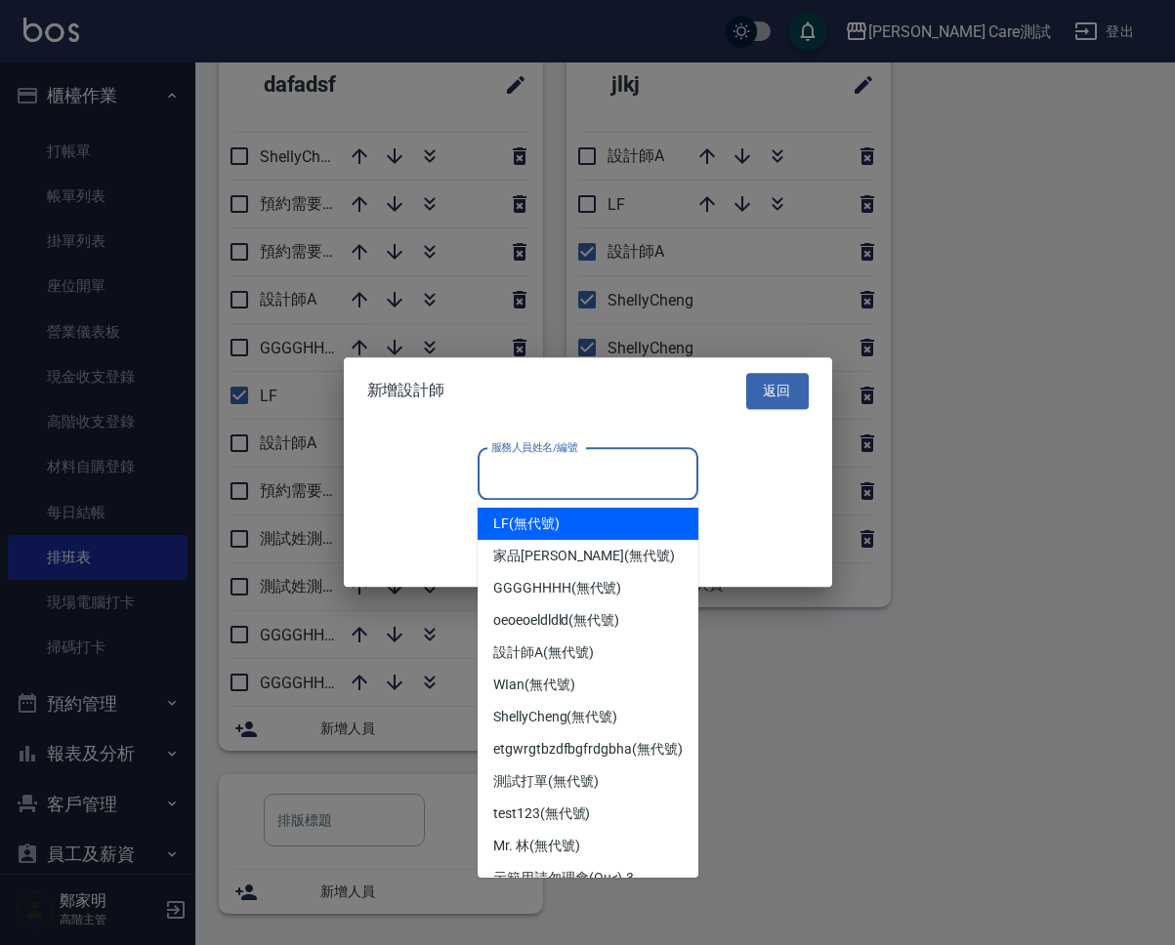
click at [536, 464] on input "服務人員姓名/編號" at bounding box center [587, 474] width 203 height 34
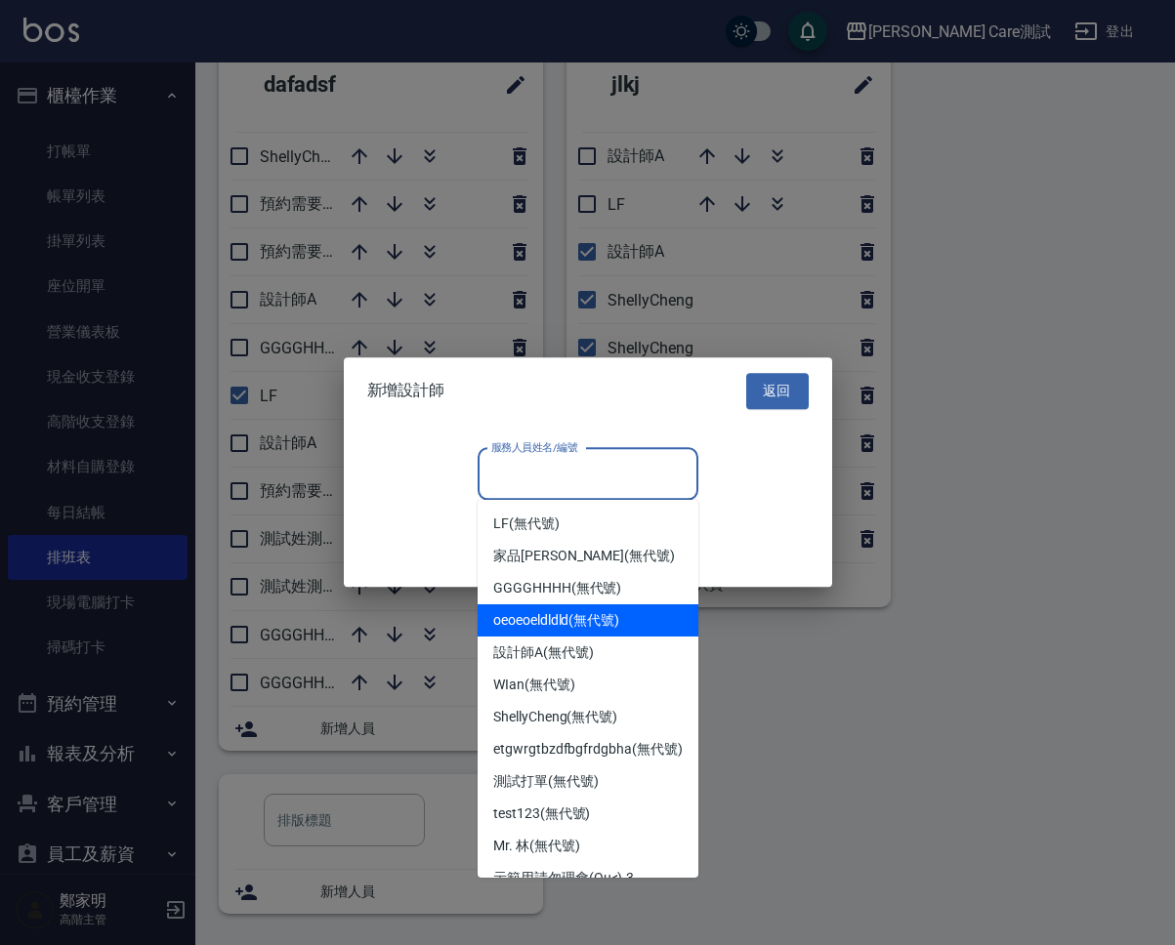
scroll to position [142, 0]
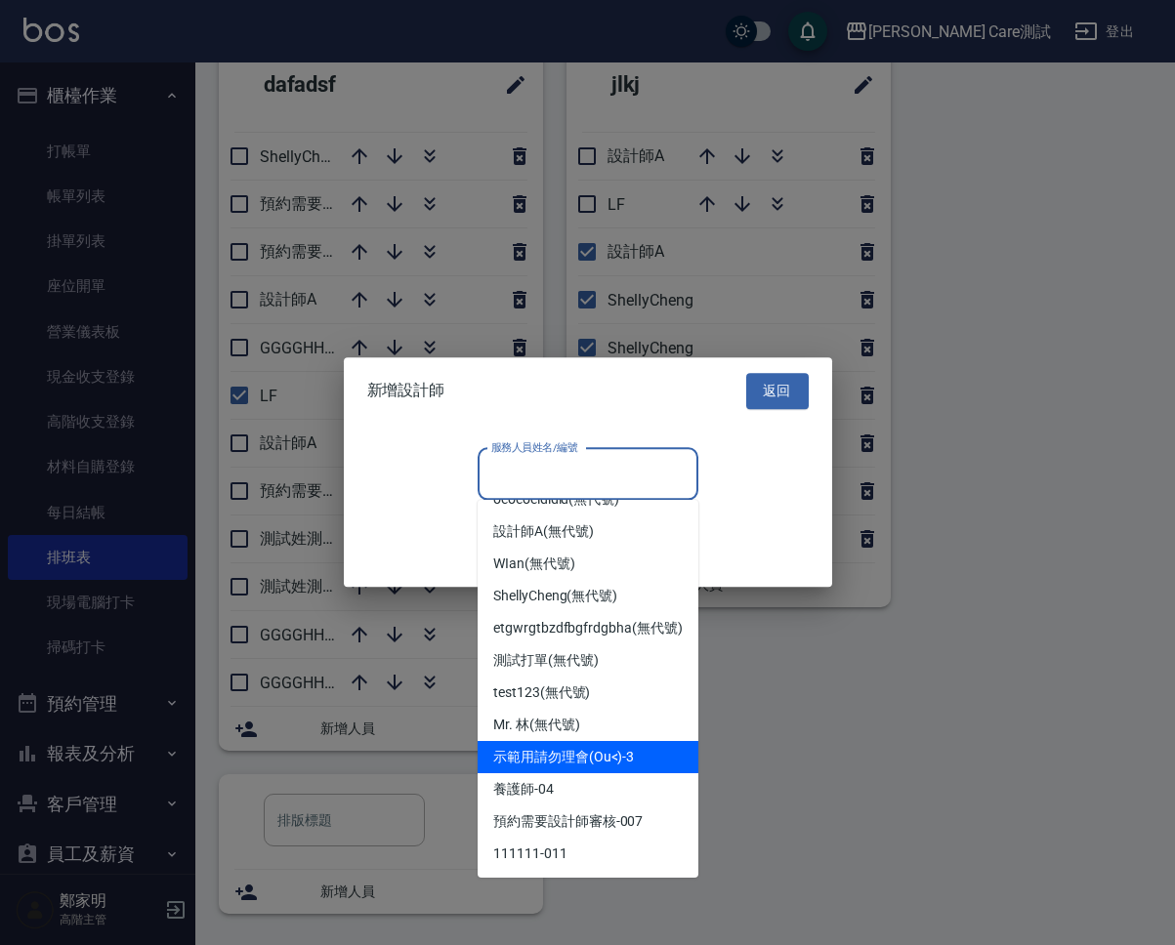
click at [582, 718] on span "示範用請勿理會(Ou<) -3" at bounding box center [563, 757] width 141 height 21
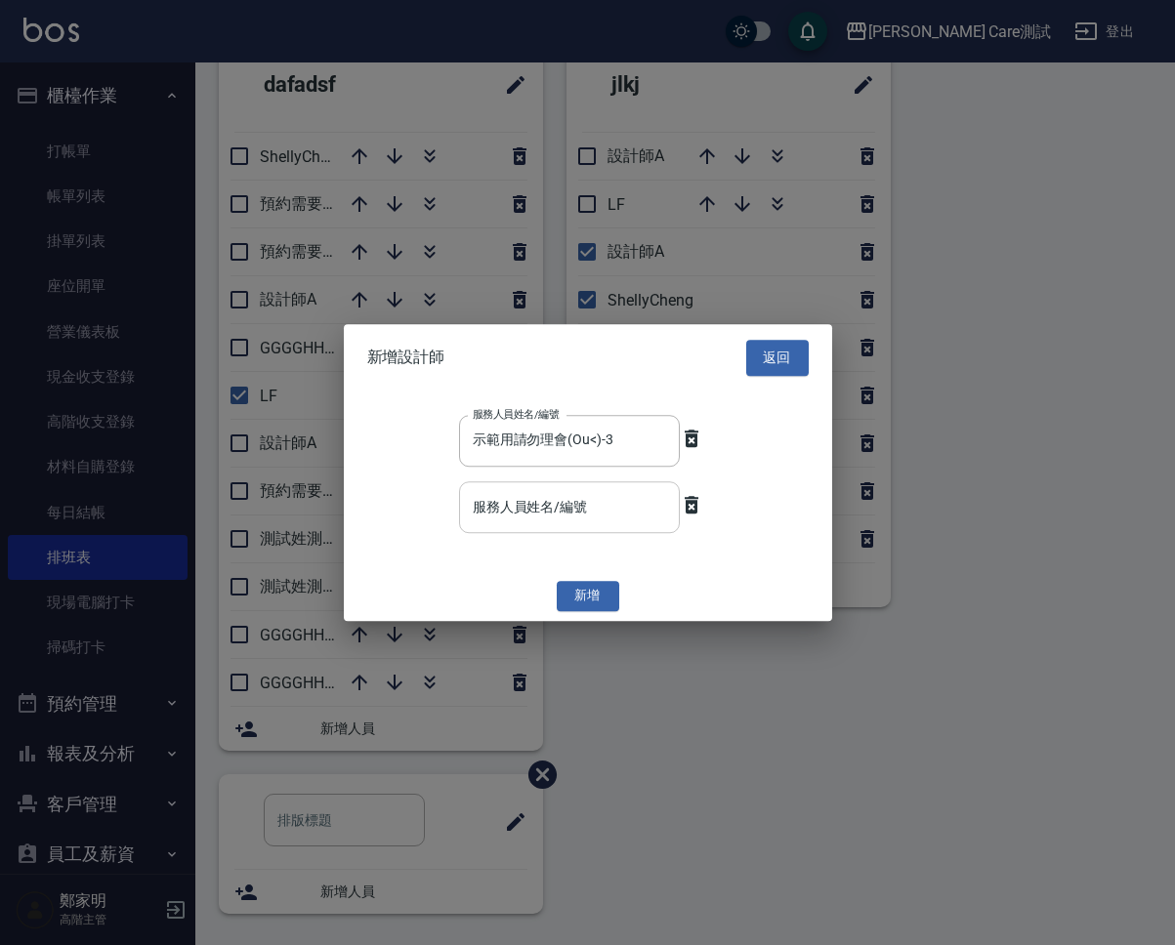
click at [623, 516] on input "服務人員姓名/編號" at bounding box center [569, 507] width 203 height 34
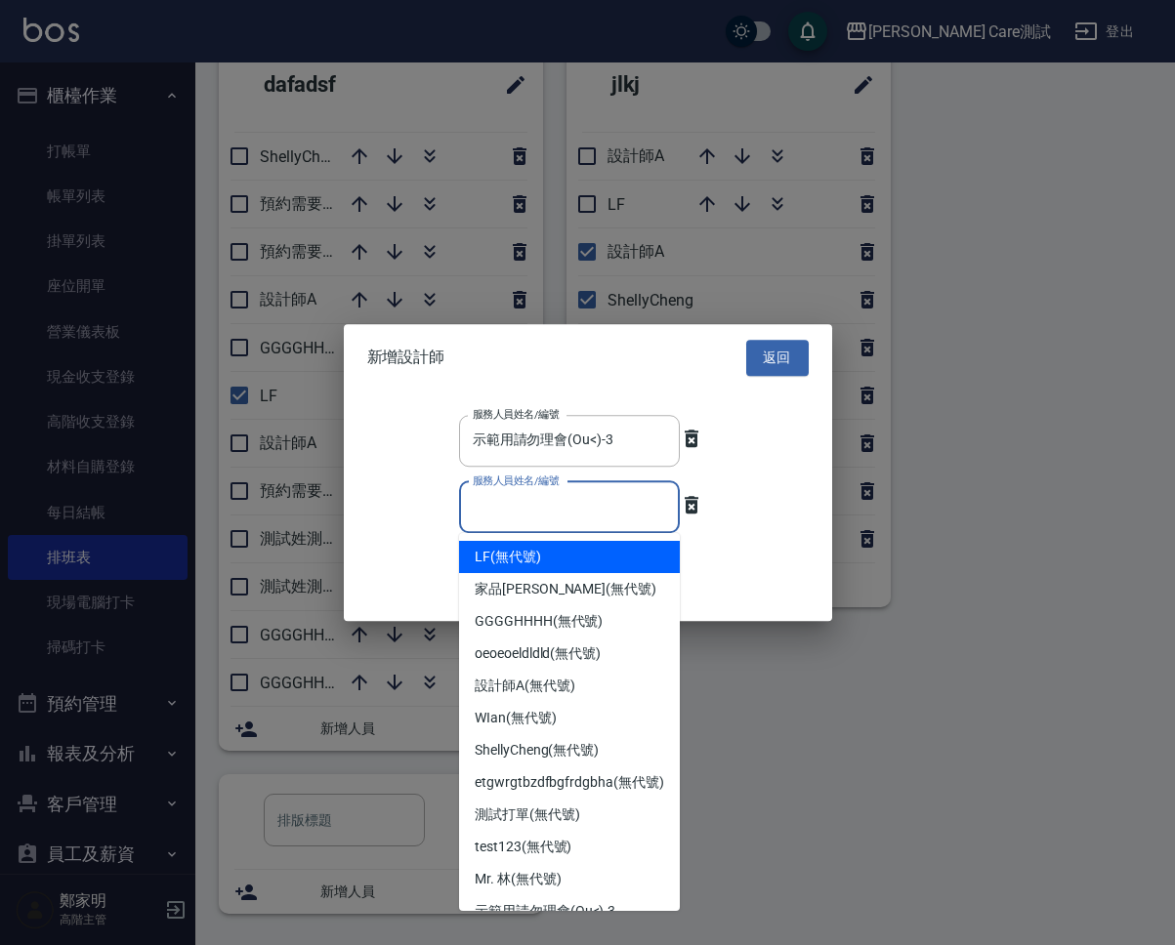
click at [695, 548] on div "服務人員姓名/編號 示範用請勿理會(Ou<)-3 服務人員姓名/編號 服務人員姓名/編號 服務人員姓名/編號" at bounding box center [588, 482] width 488 height 180
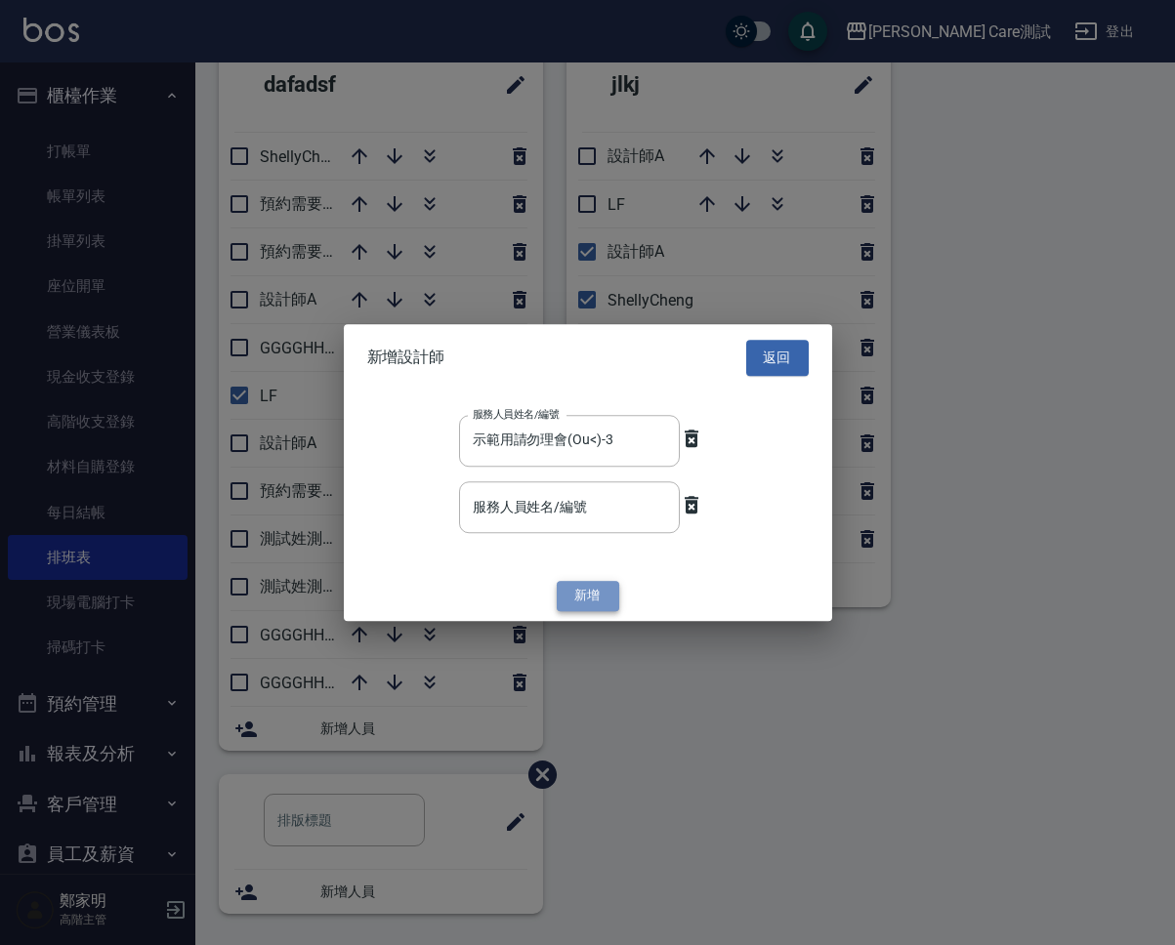
click at [564, 597] on button "新增" at bounding box center [588, 596] width 62 height 30
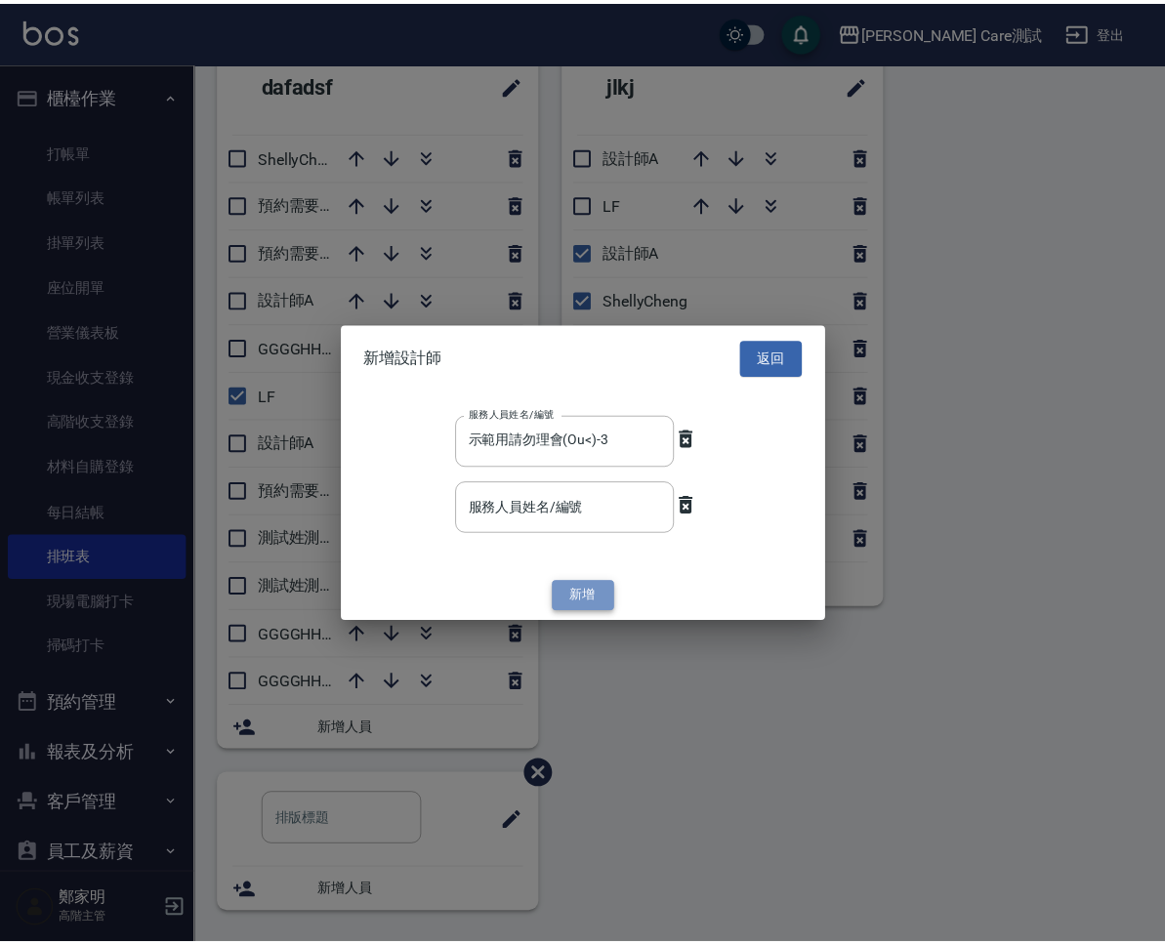
scroll to position [134, 0]
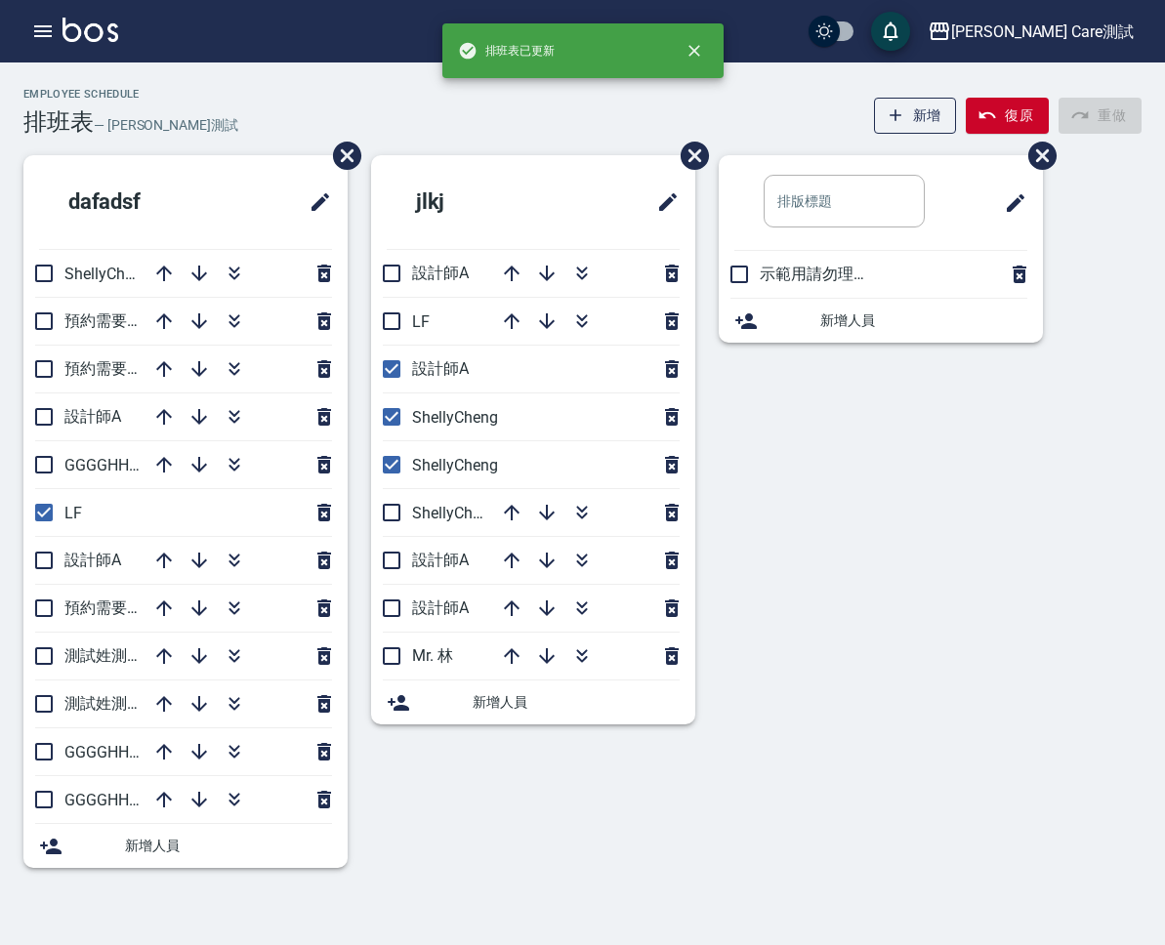
click at [695, 353] on div "dafadsf ShellyCheng 預約需要設計師審核007 預約需要設計師審核007 設計師A GGGGHHHH LF 設計師A 預約需要設計師審核00…" at bounding box center [570, 523] width 1141 height 736
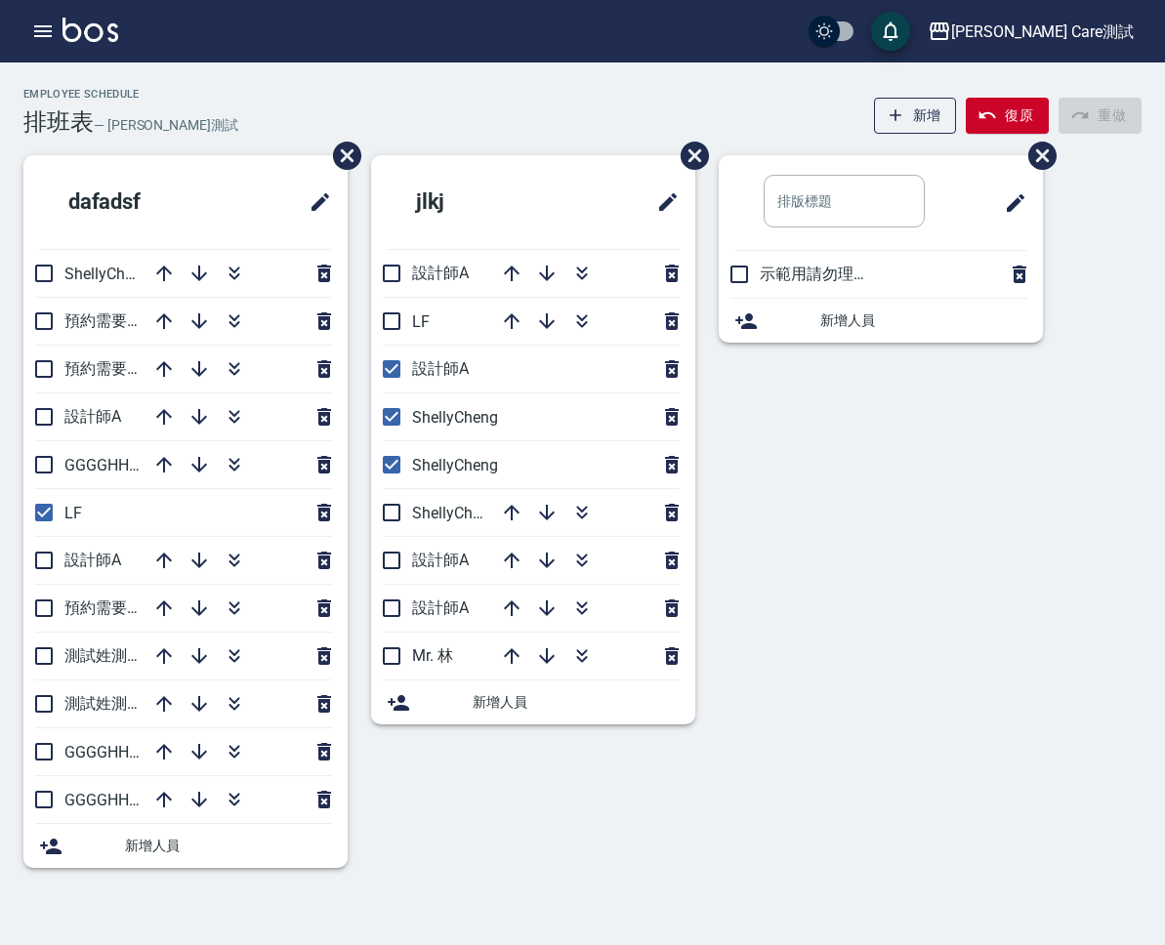
scroll to position [165, 0]
click at [695, 295] on input "checkbox" at bounding box center [739, 274] width 41 height 41
checkbox input "true"
click at [695, 286] on icon "button" at bounding box center [1019, 274] width 23 height 23
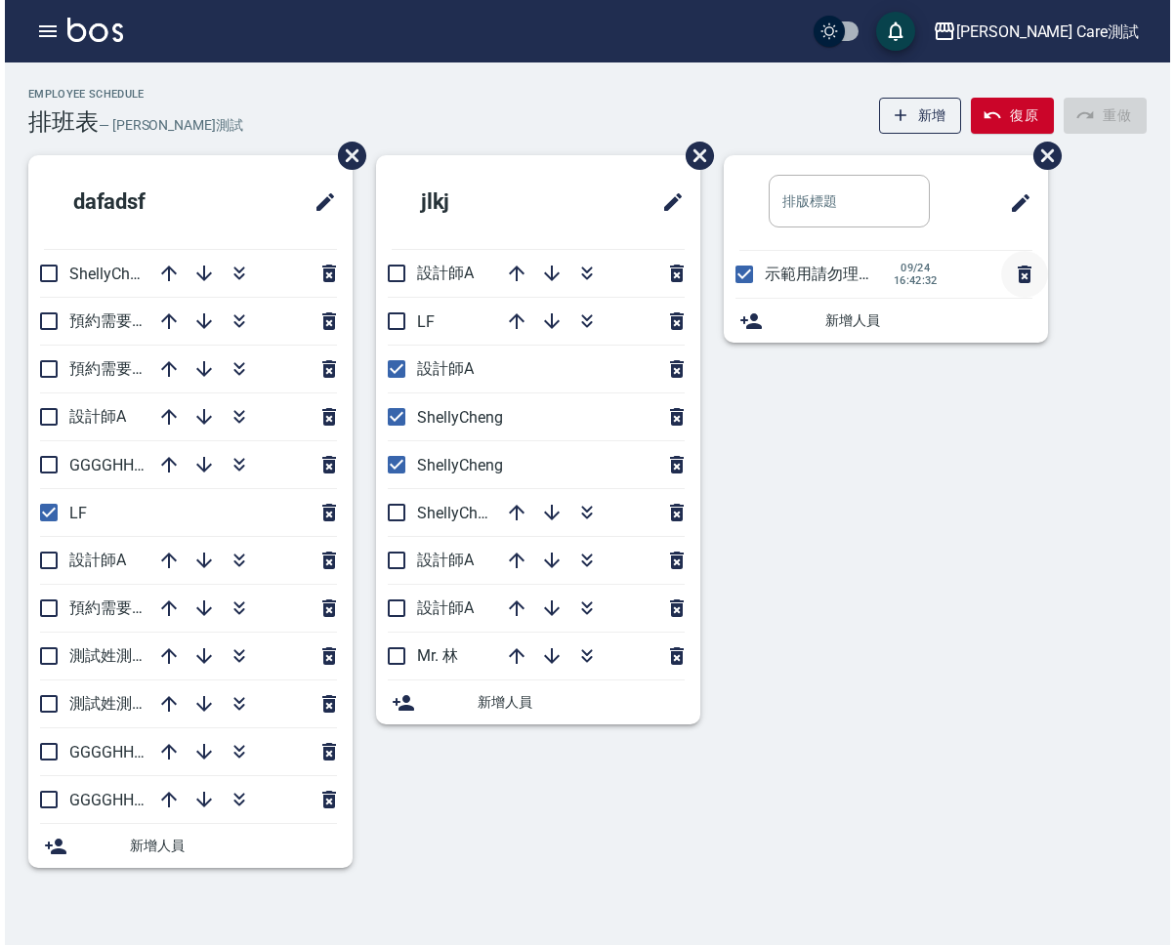
scroll to position [117, 0]
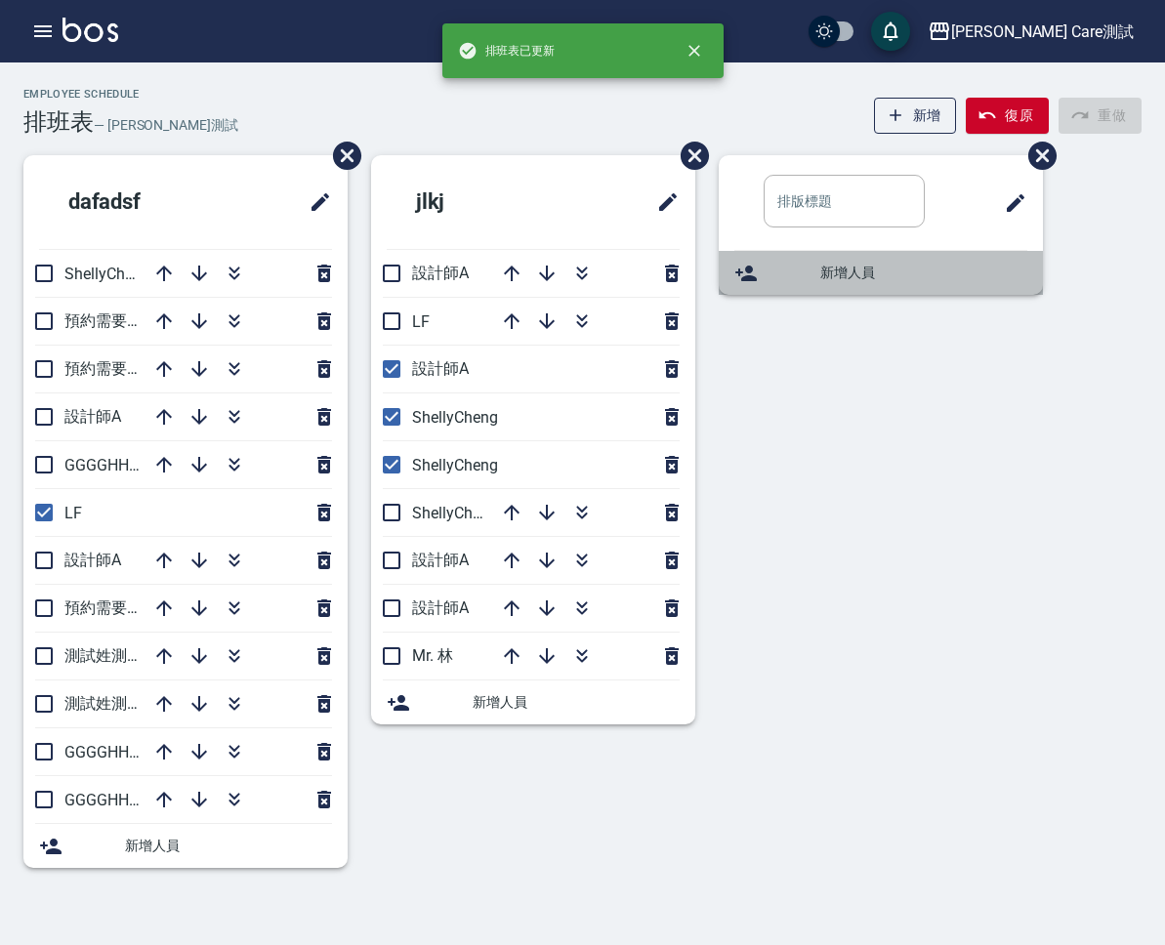
click at [695, 283] on span "新增人員" at bounding box center [923, 273] width 207 height 21
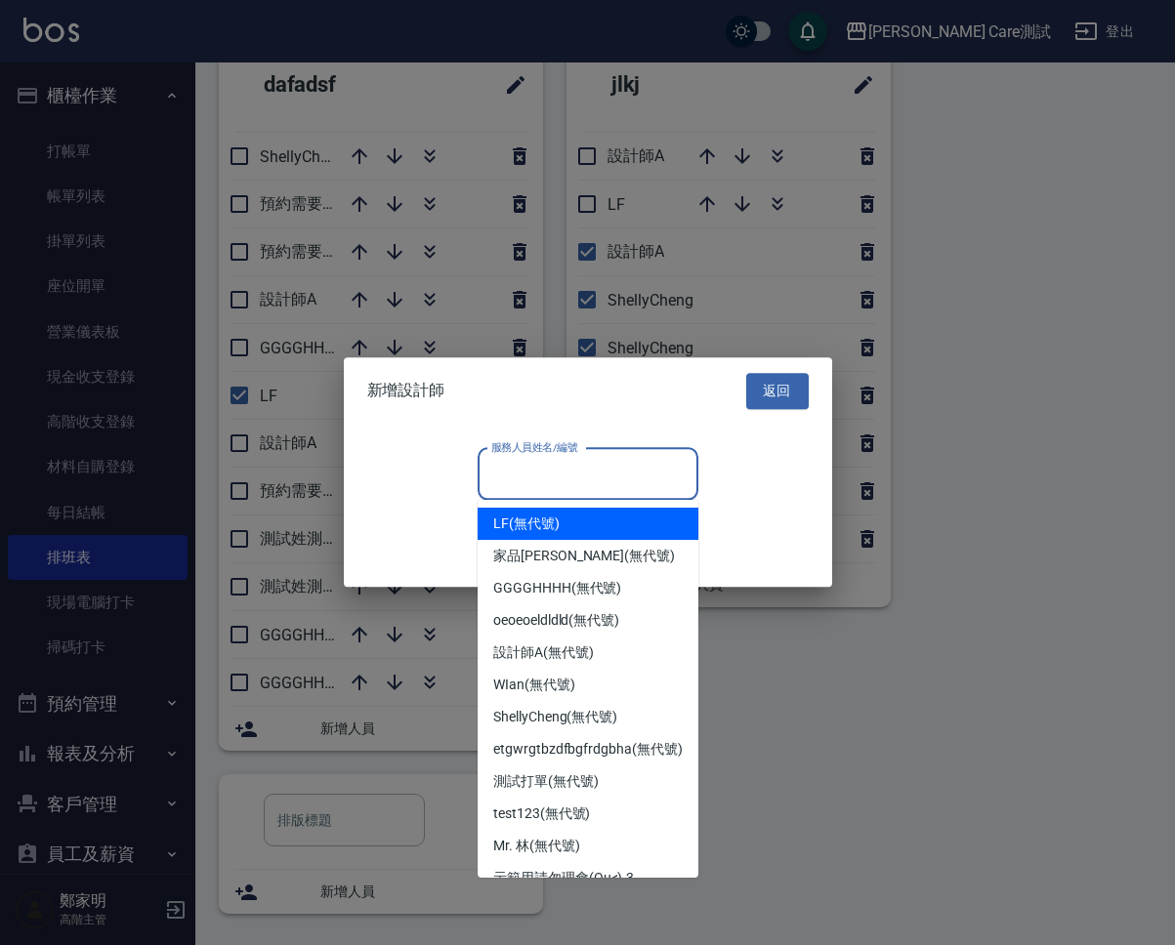
click at [574, 462] on input "服務人員姓名/編號" at bounding box center [587, 474] width 203 height 34
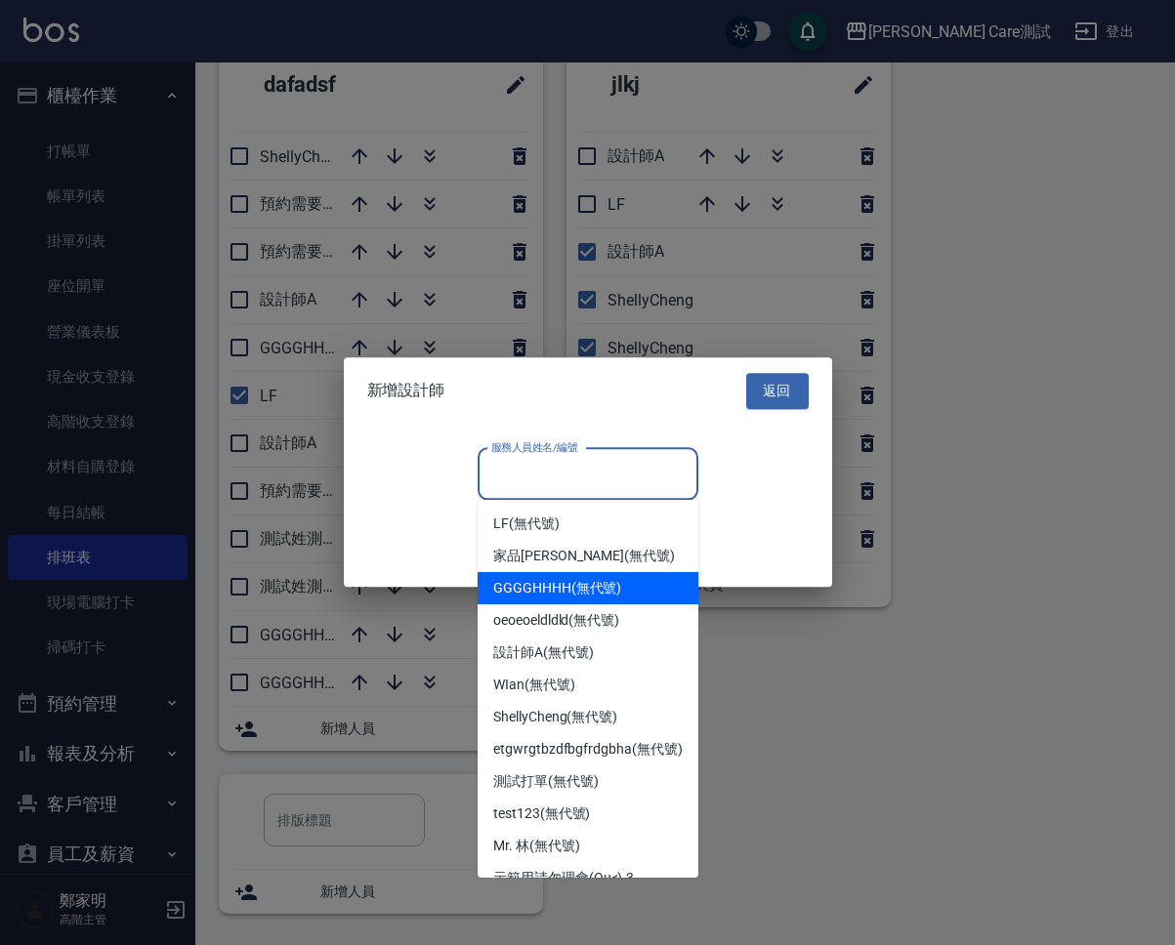
scroll to position [142, 0]
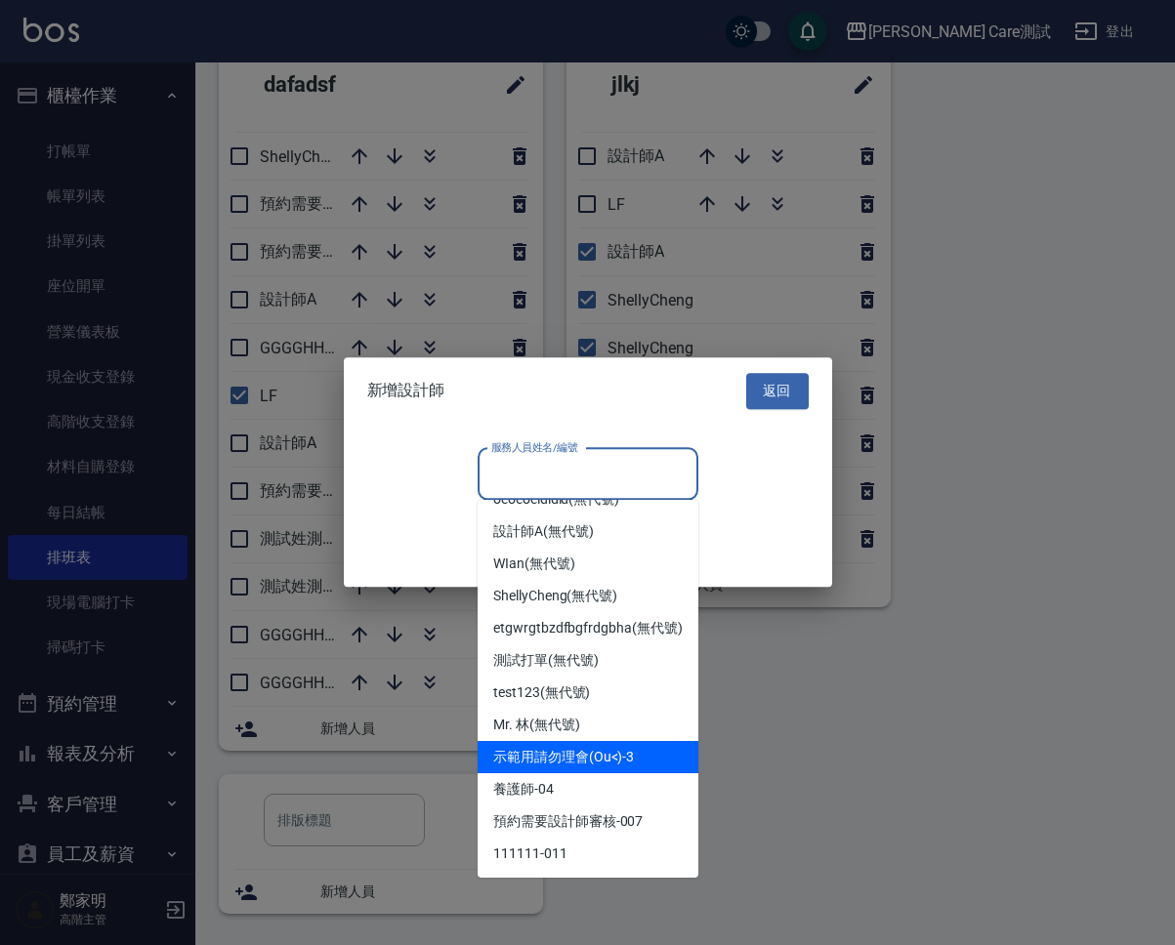
click at [588, 718] on div "示範用請勿理會(Ou<) -3" at bounding box center [587, 757] width 221 height 32
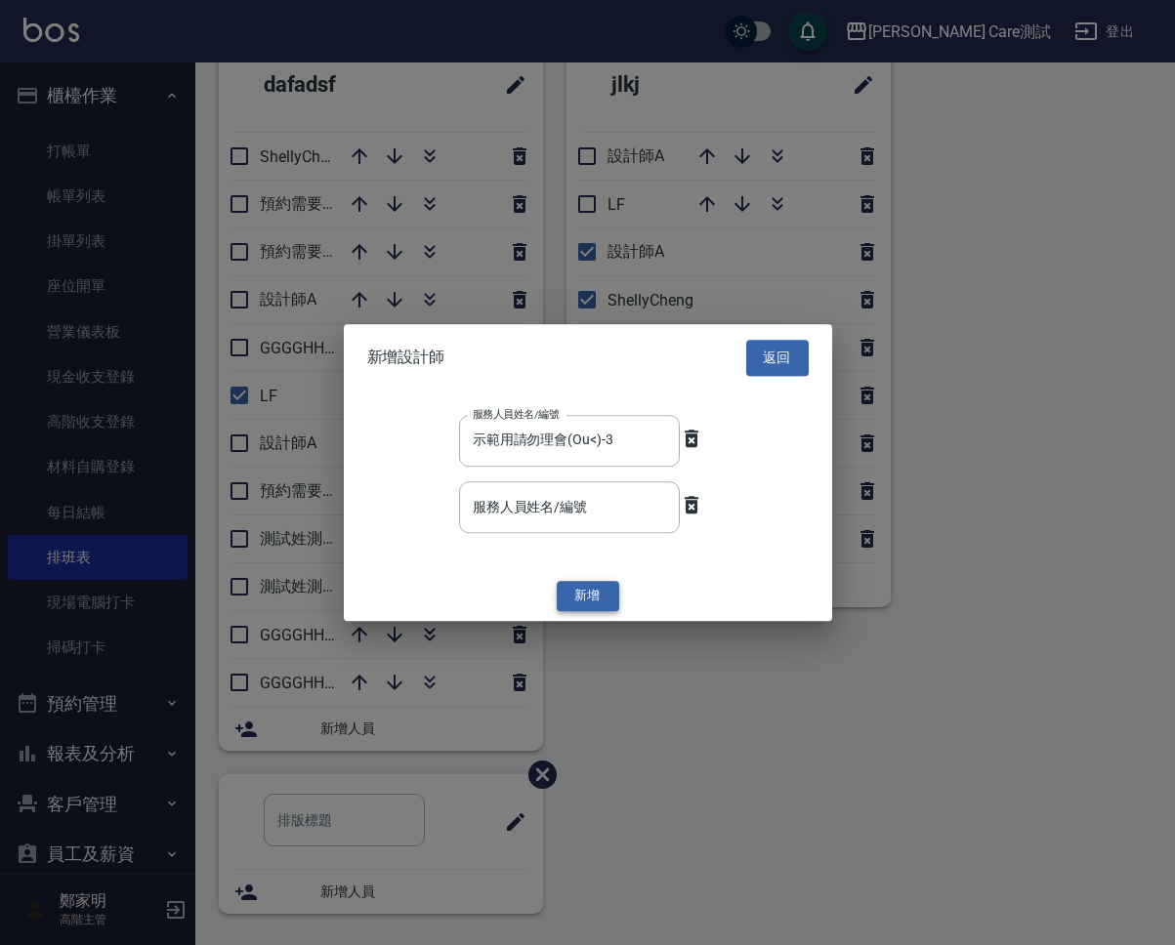
click at [579, 587] on button "新增" at bounding box center [588, 596] width 62 height 30
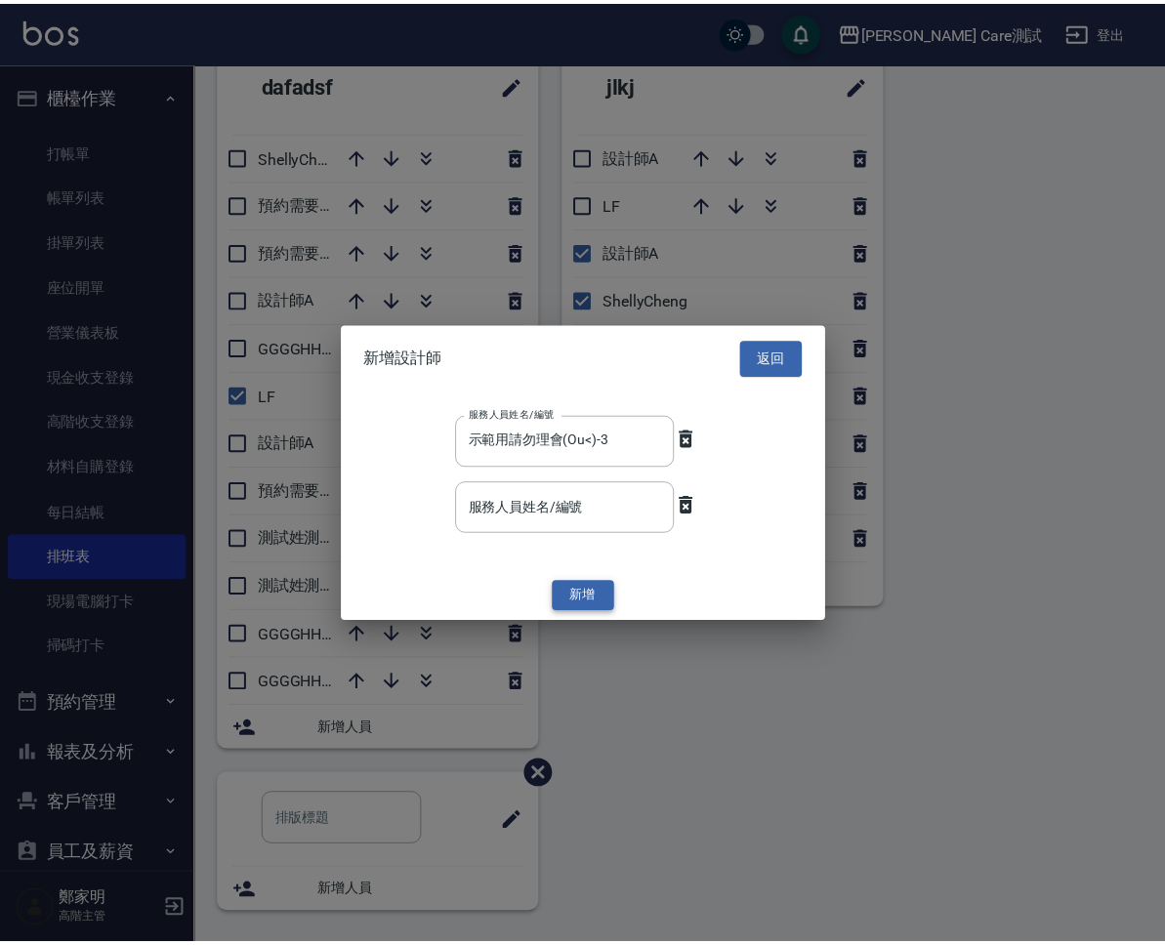
scroll to position [134, 0]
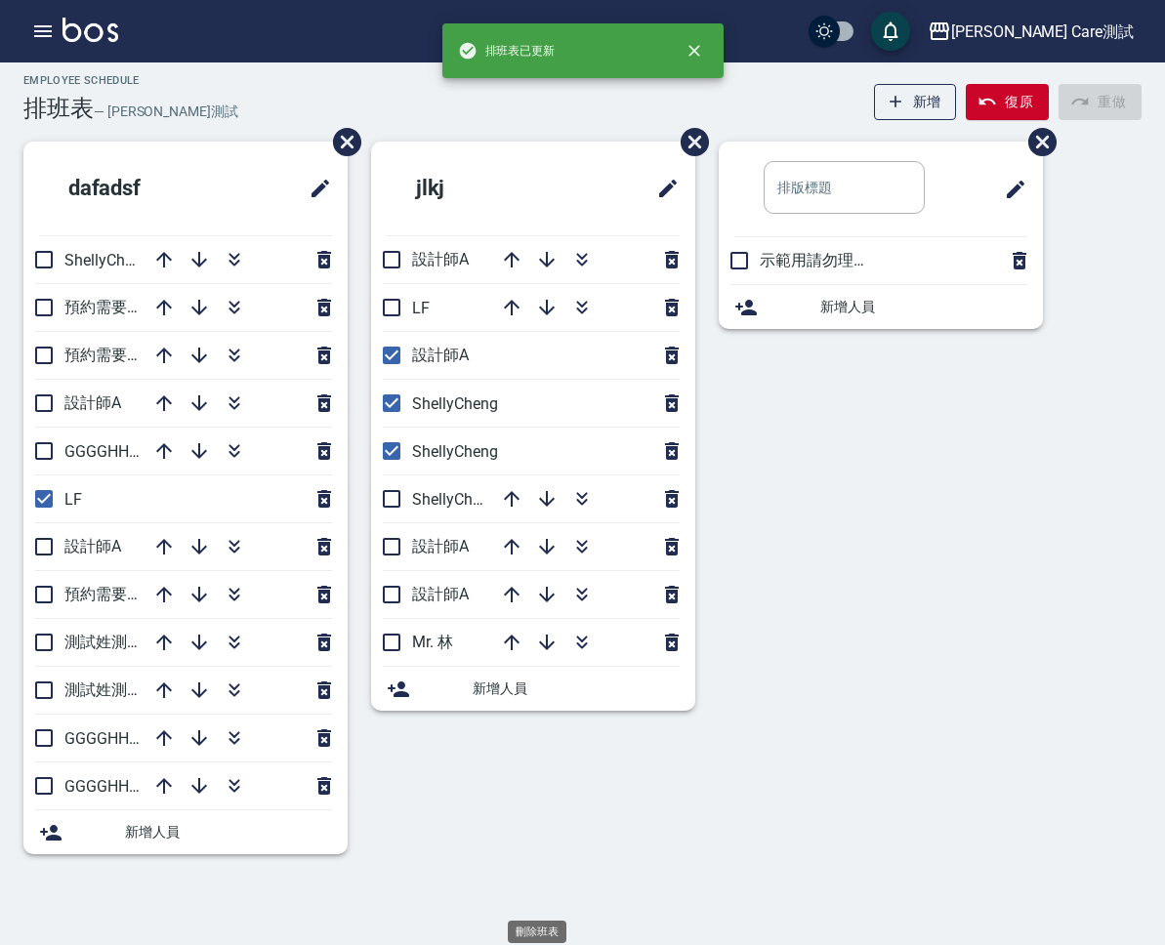
click at [515, 718] on div "刪除班表" at bounding box center [537, 932] width 59 height 22
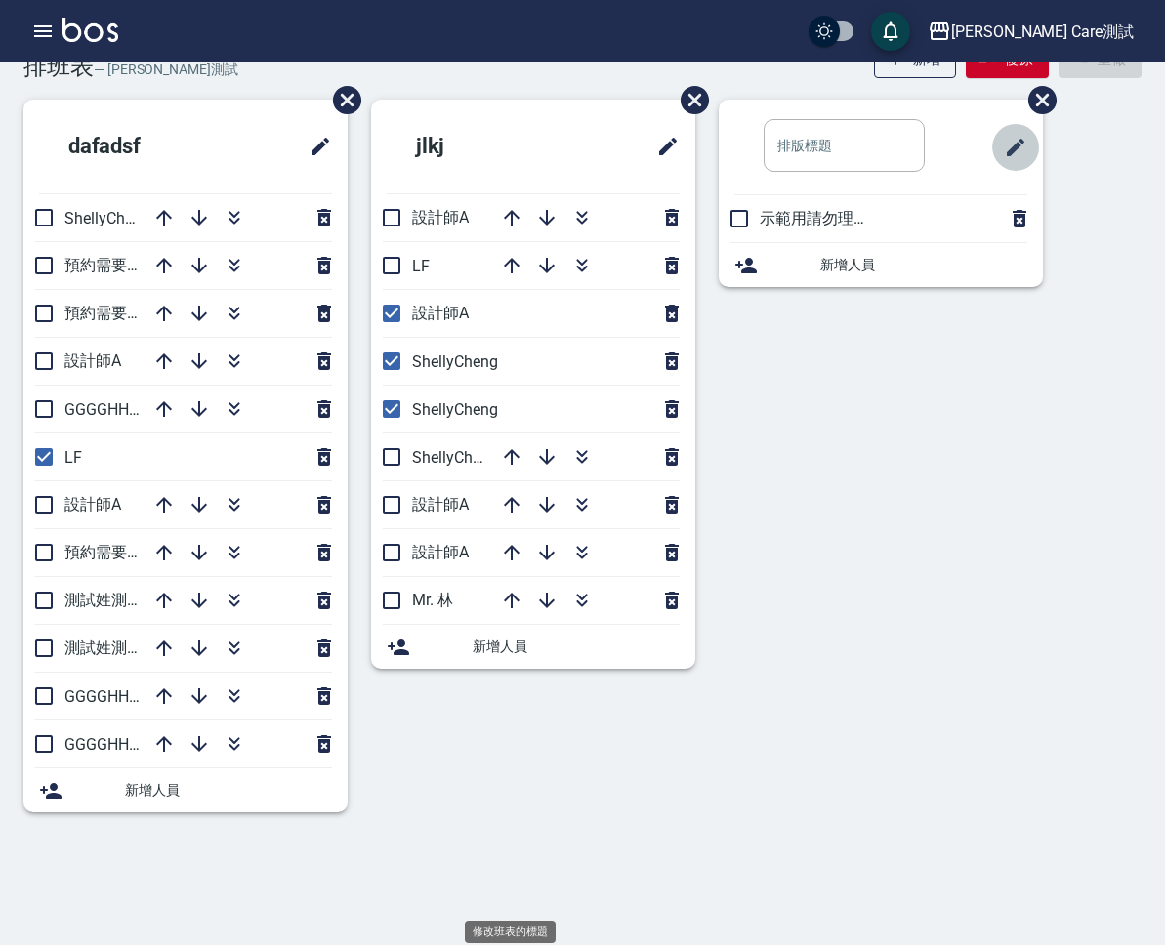
click at [695, 159] on icon "修改班表的標題" at bounding box center [1015, 147] width 23 height 23
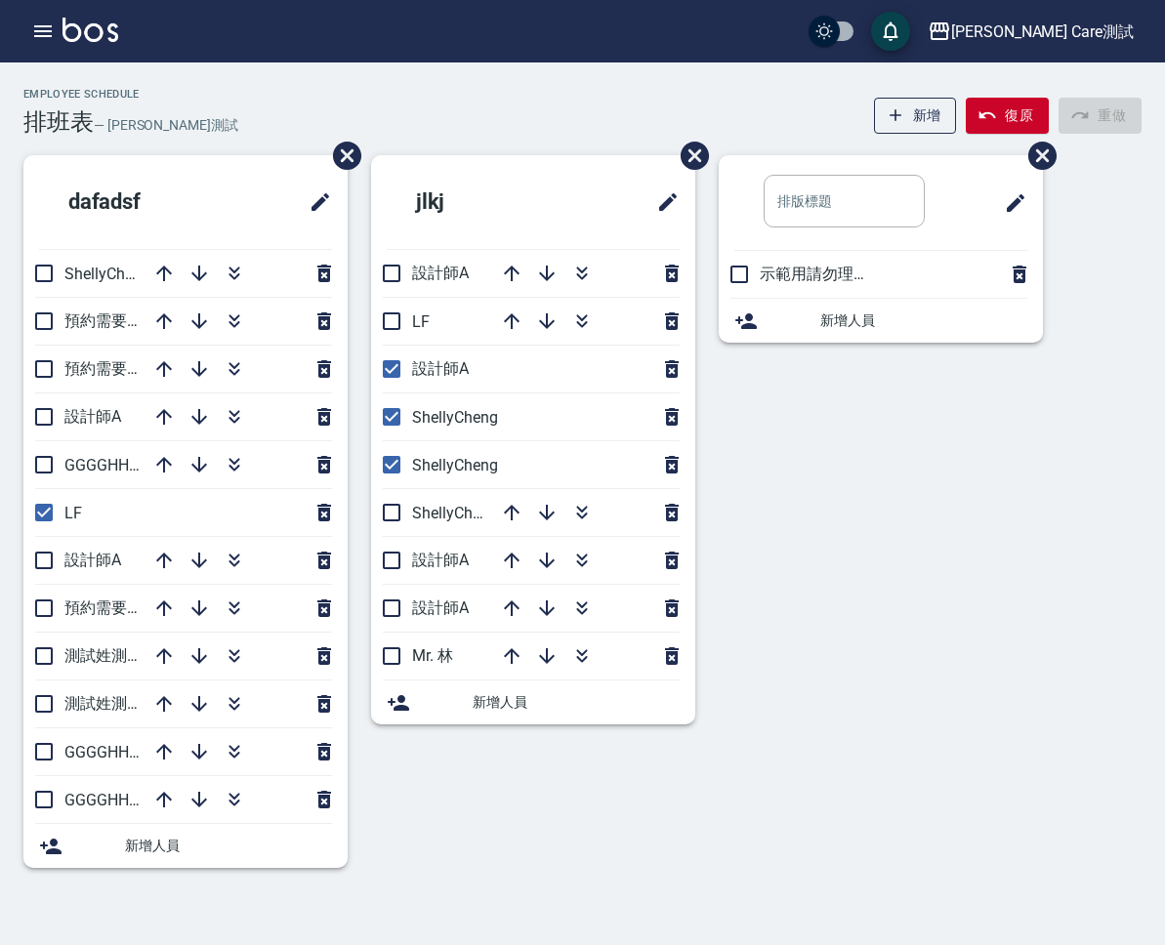
click at [695, 242] on div "​" at bounding box center [844, 202] width 220 height 79
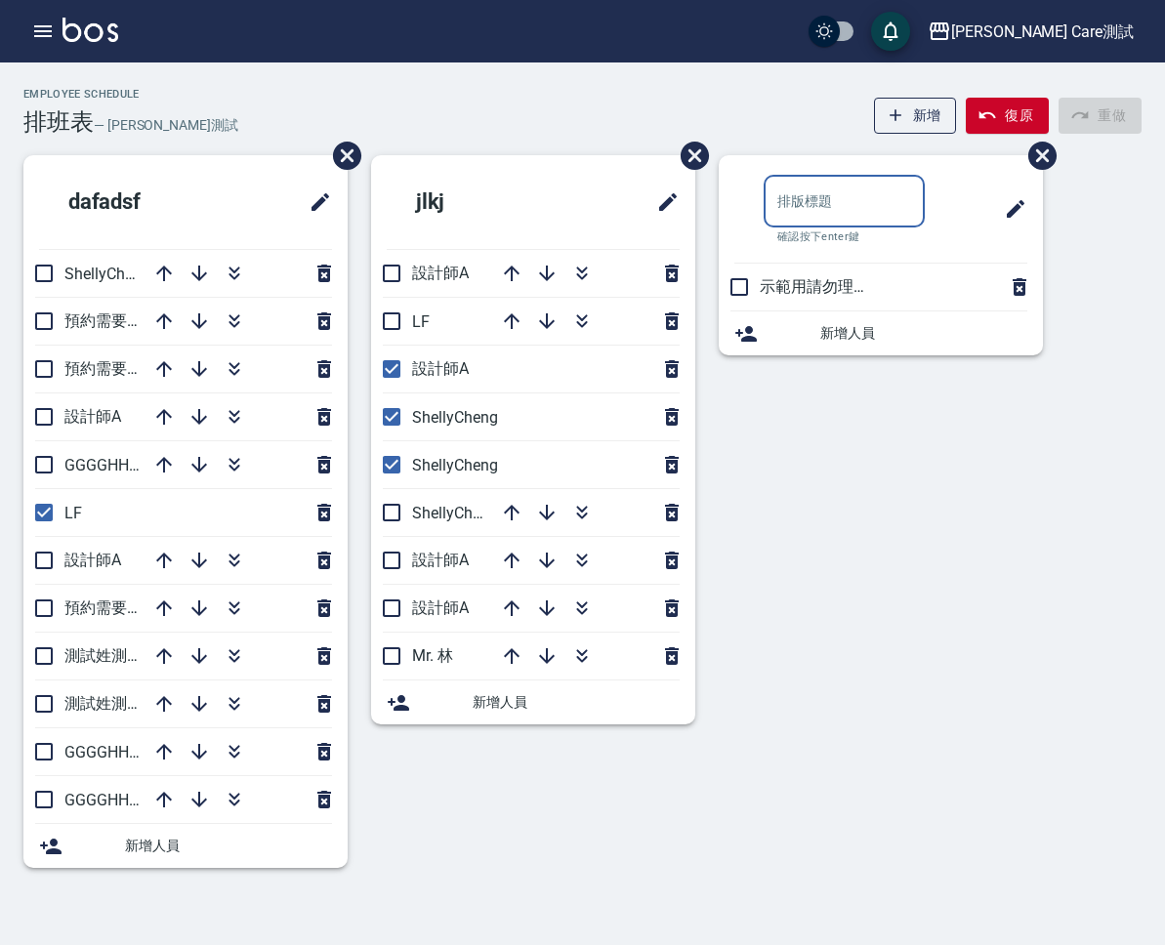
click at [695, 228] on input "text" at bounding box center [844, 201] width 161 height 53
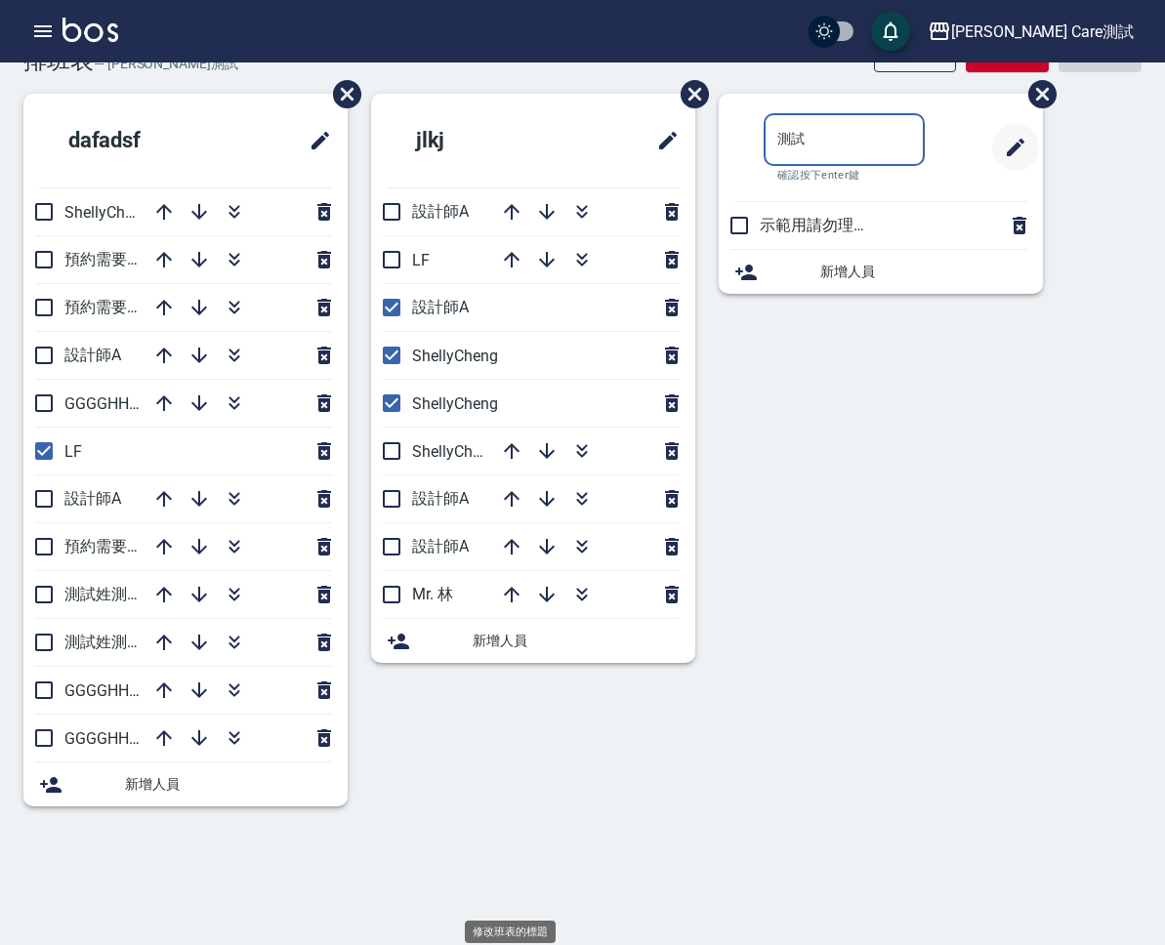
type input "測試"
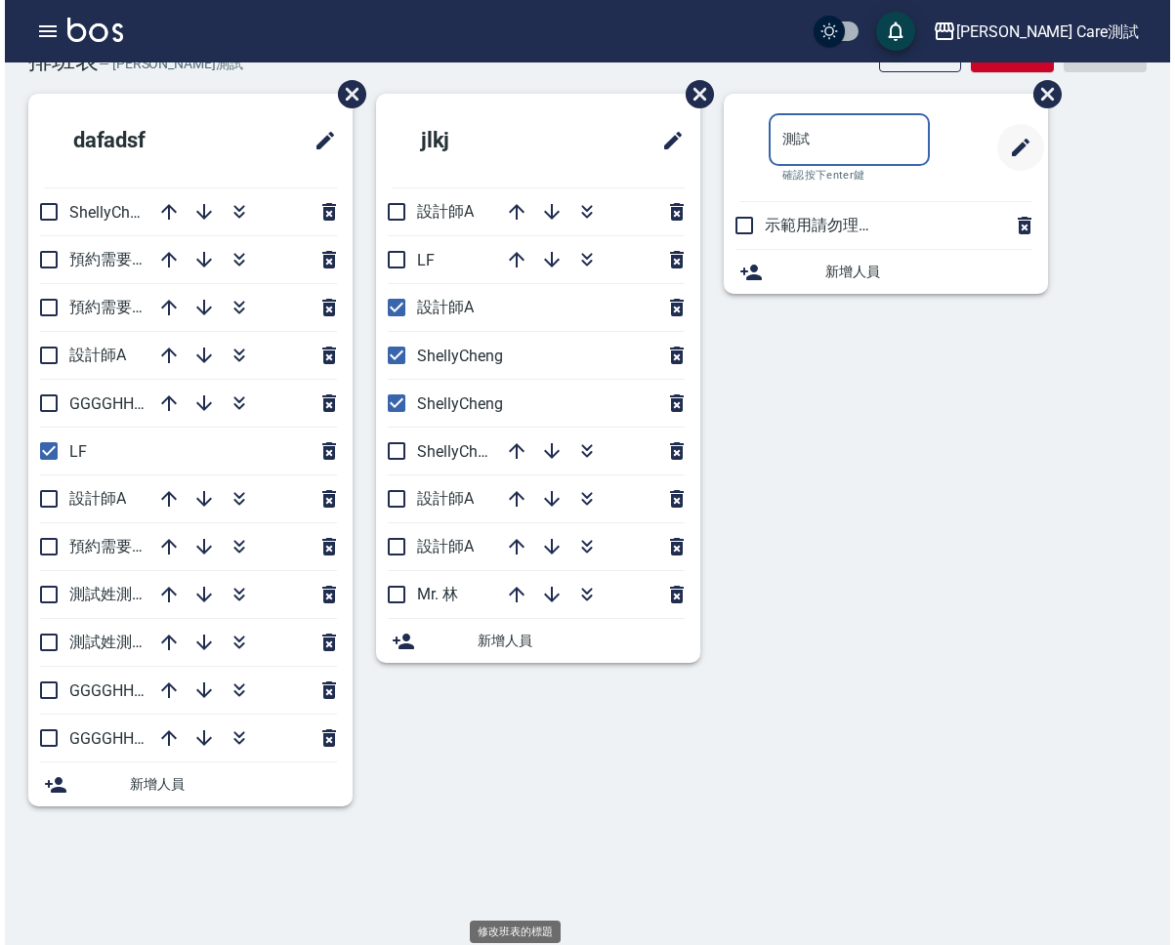
scroll to position [165, 0]
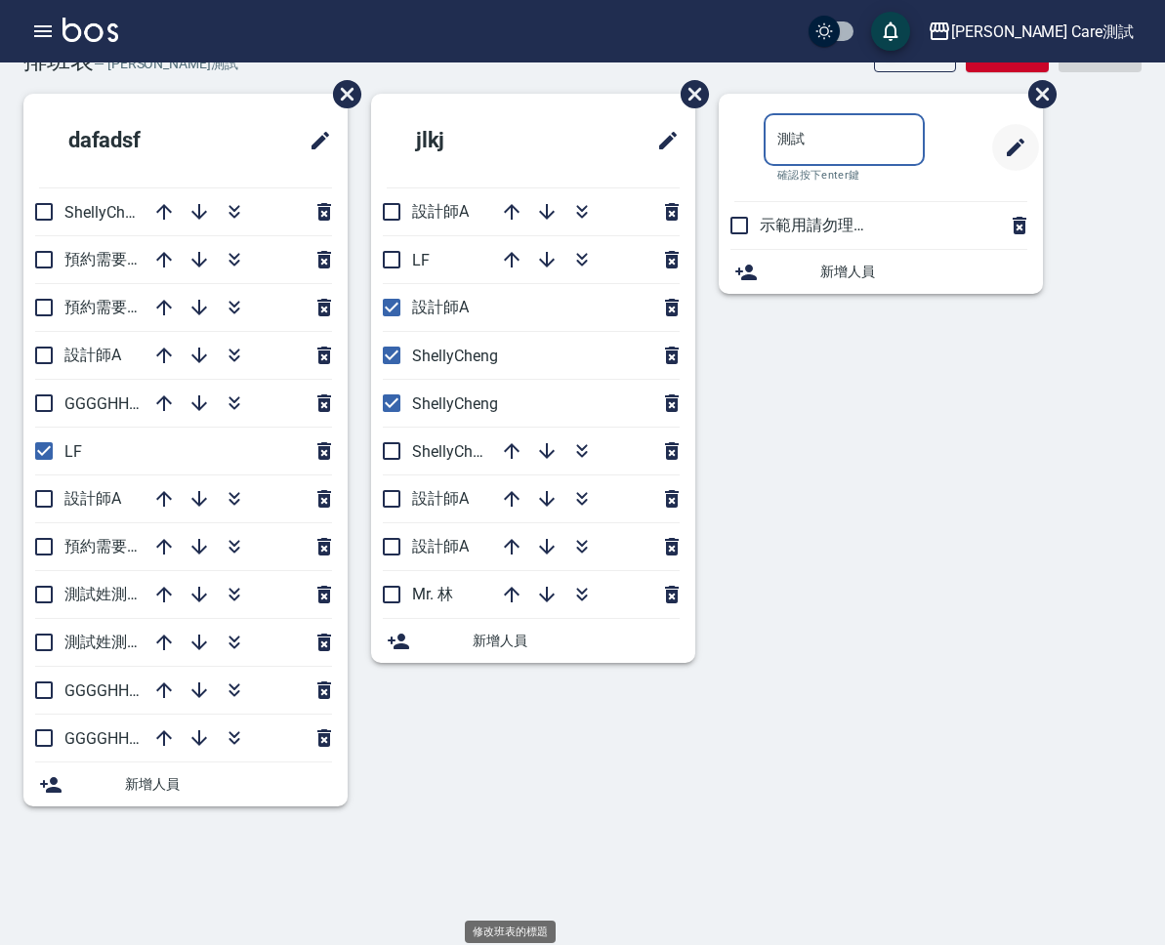
click at [695, 159] on icon "修改班表的標題" at bounding box center [1015, 147] width 23 height 23
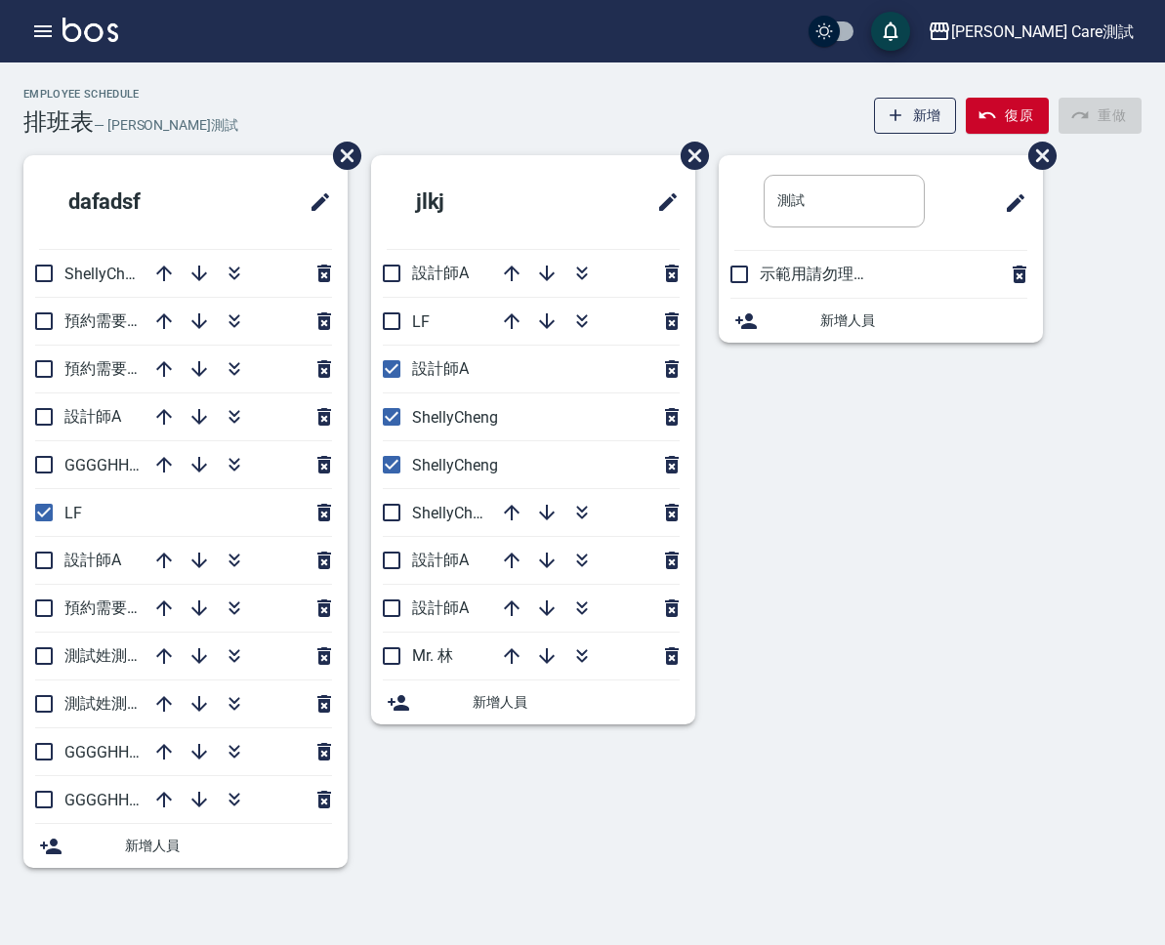
click at [695, 250] on li "測試 ​" at bounding box center [881, 202] width 324 height 95
click at [695, 295] on input "checkbox" at bounding box center [739, 274] width 41 height 41
checkbox input "true"
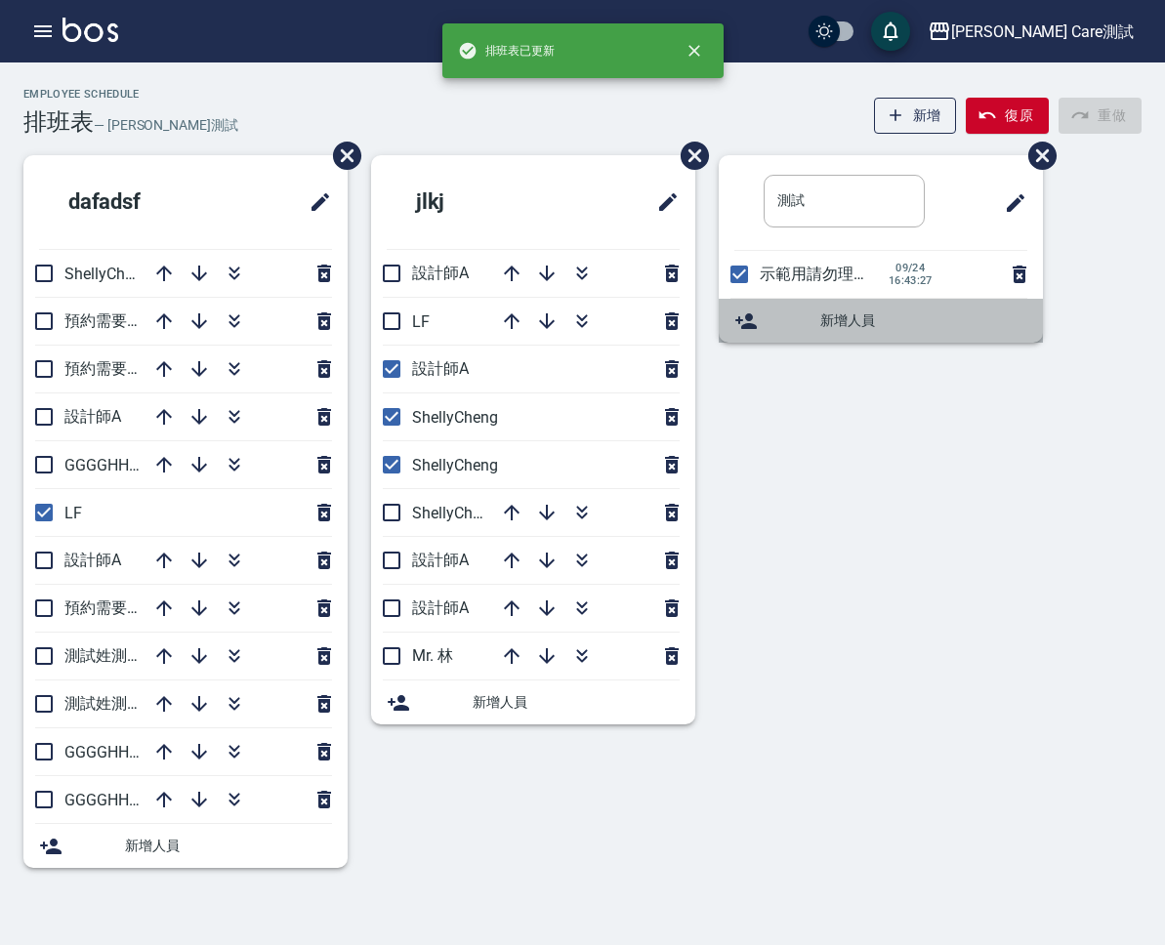
click at [695, 331] on span "新增人員" at bounding box center [923, 321] width 207 height 21
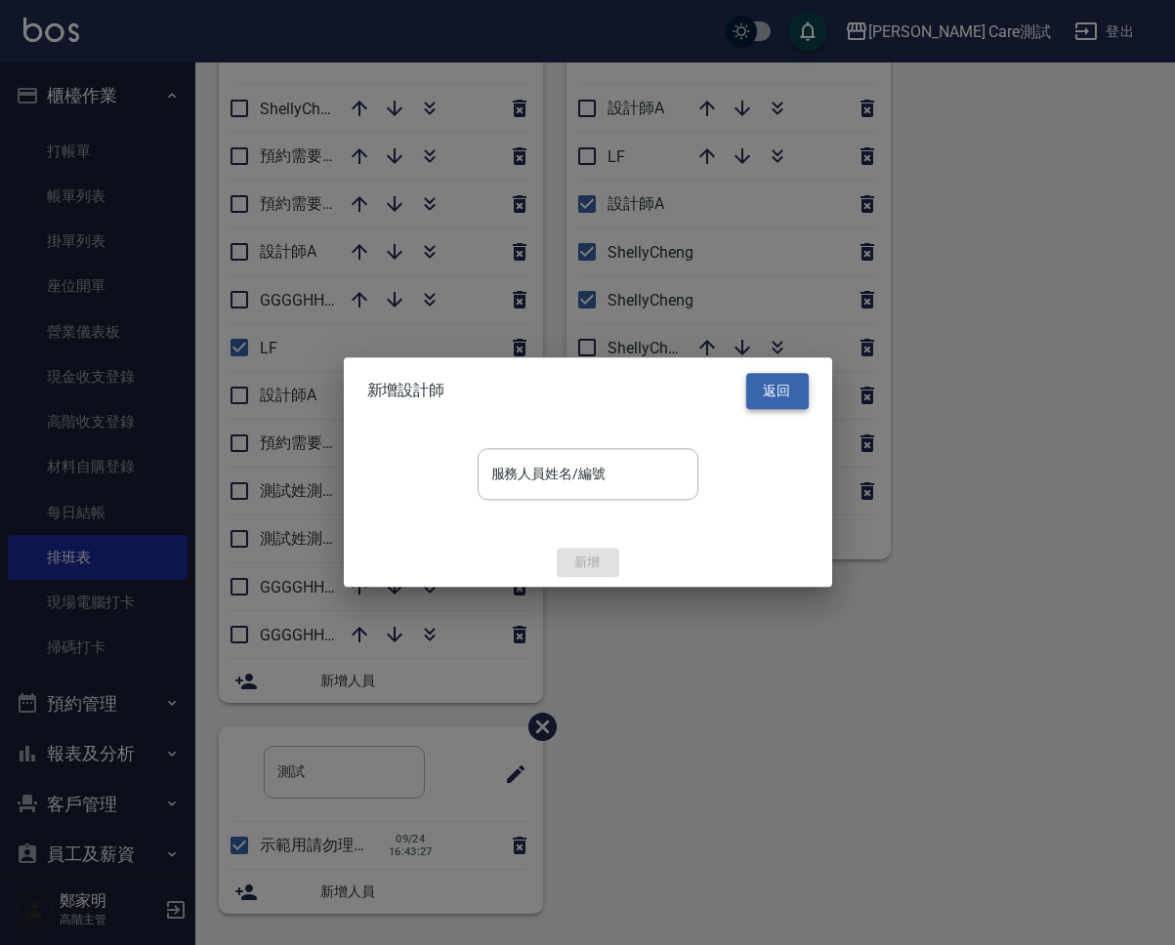
click at [695, 389] on button "返回" at bounding box center [777, 391] width 62 height 36
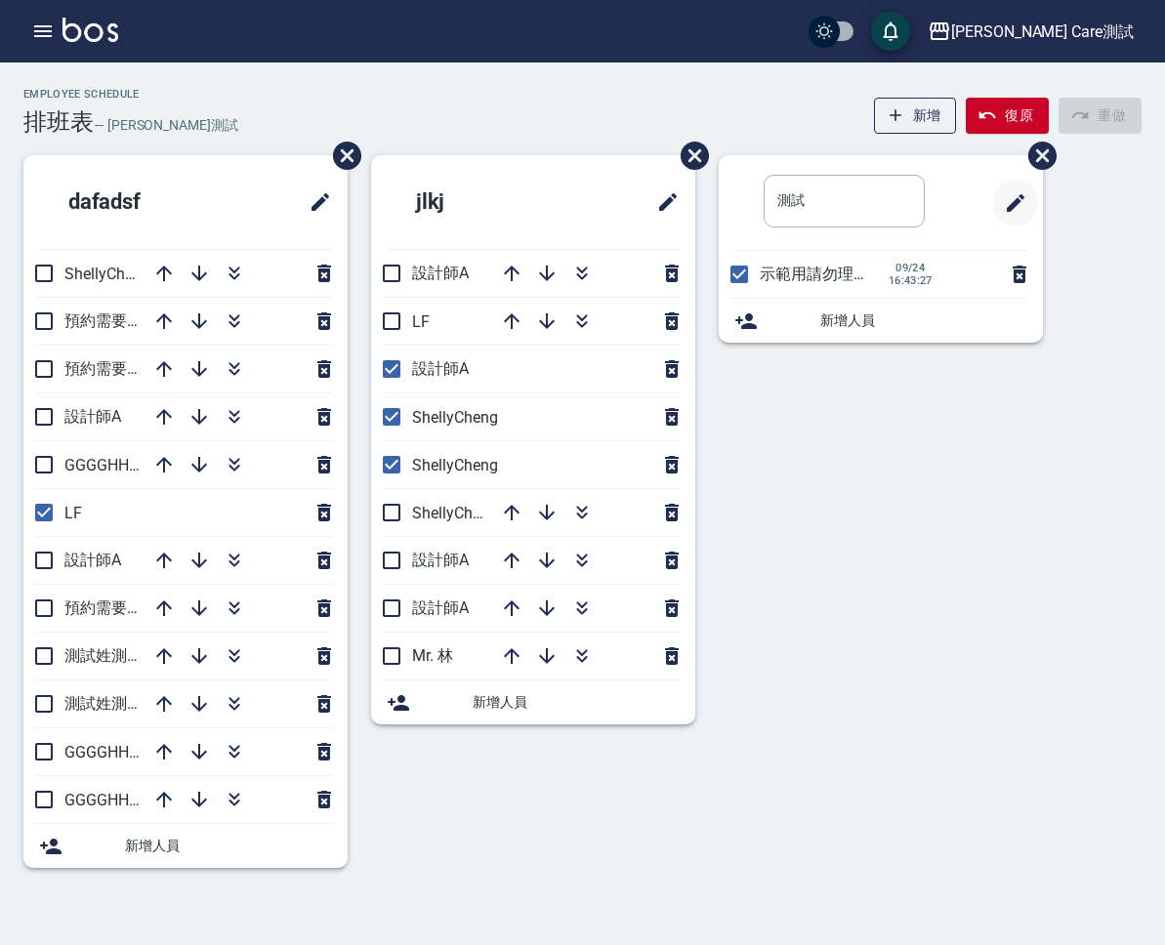
click at [695, 215] on icon "修改班表的標題" at bounding box center [1015, 202] width 23 height 23
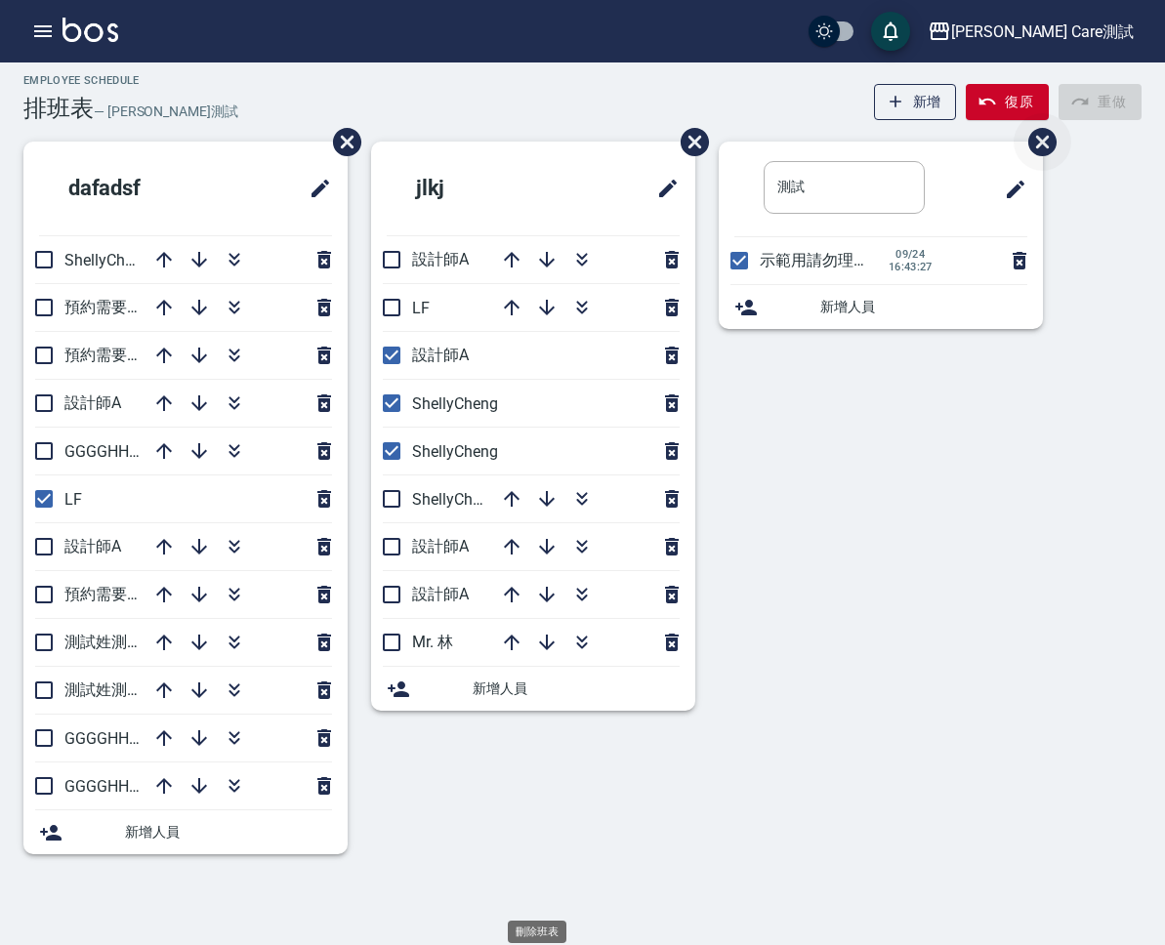
click at [695, 159] on icon "刪除班表" at bounding box center [1042, 142] width 34 height 34
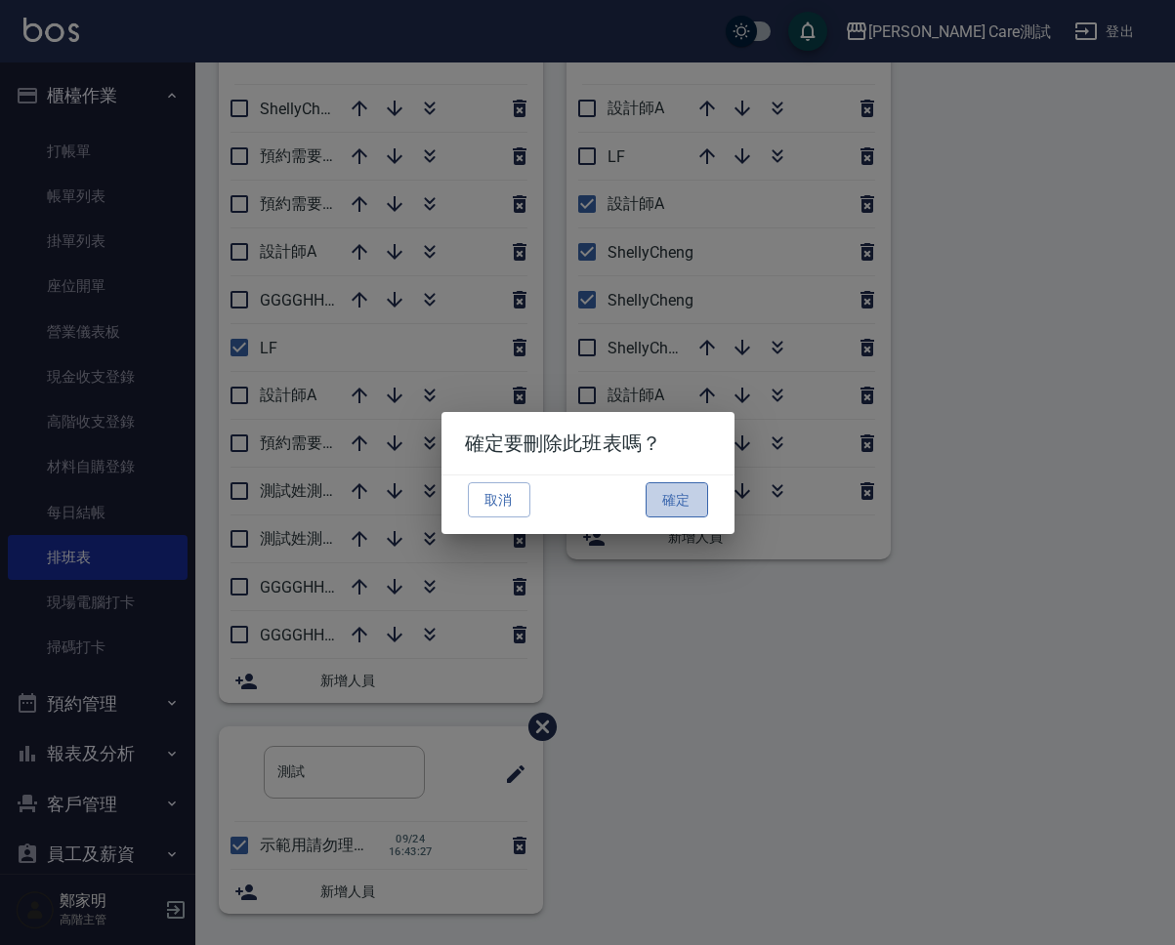
click at [690, 496] on button "確定" at bounding box center [676, 500] width 62 height 36
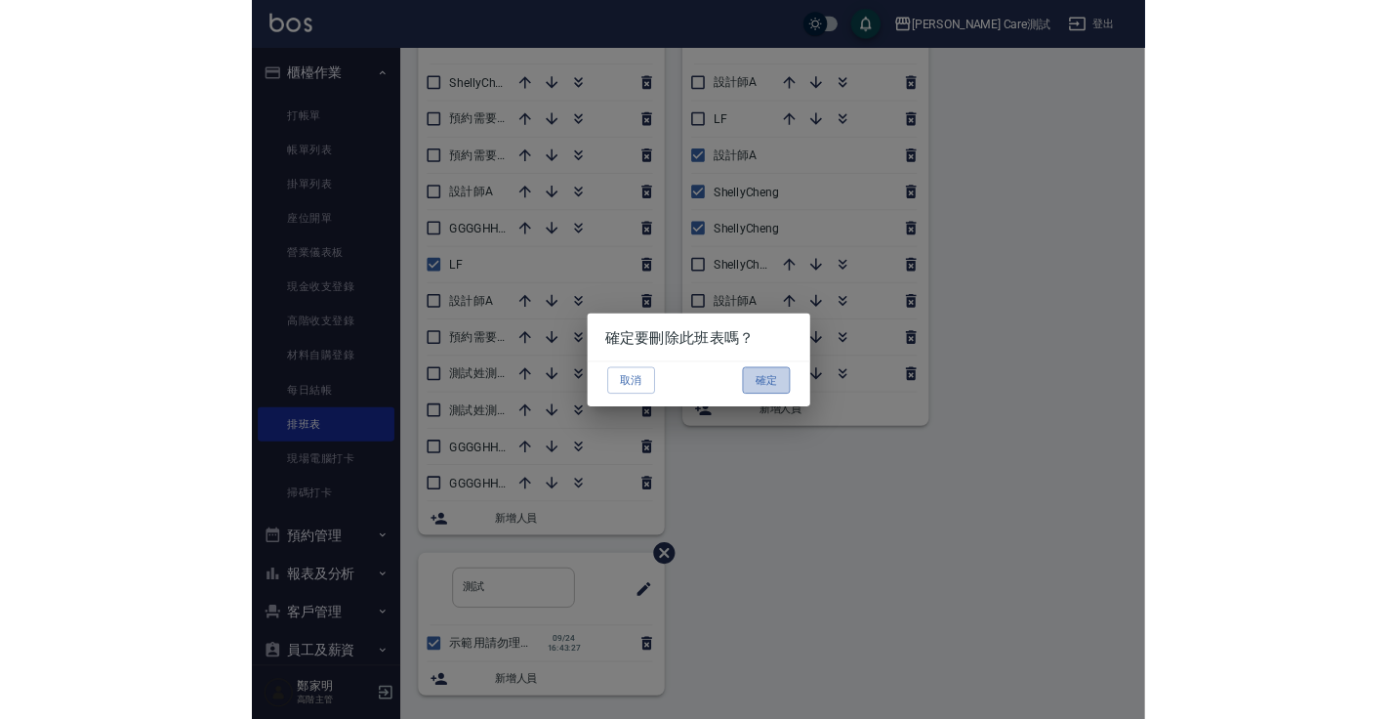
scroll to position [0, 0]
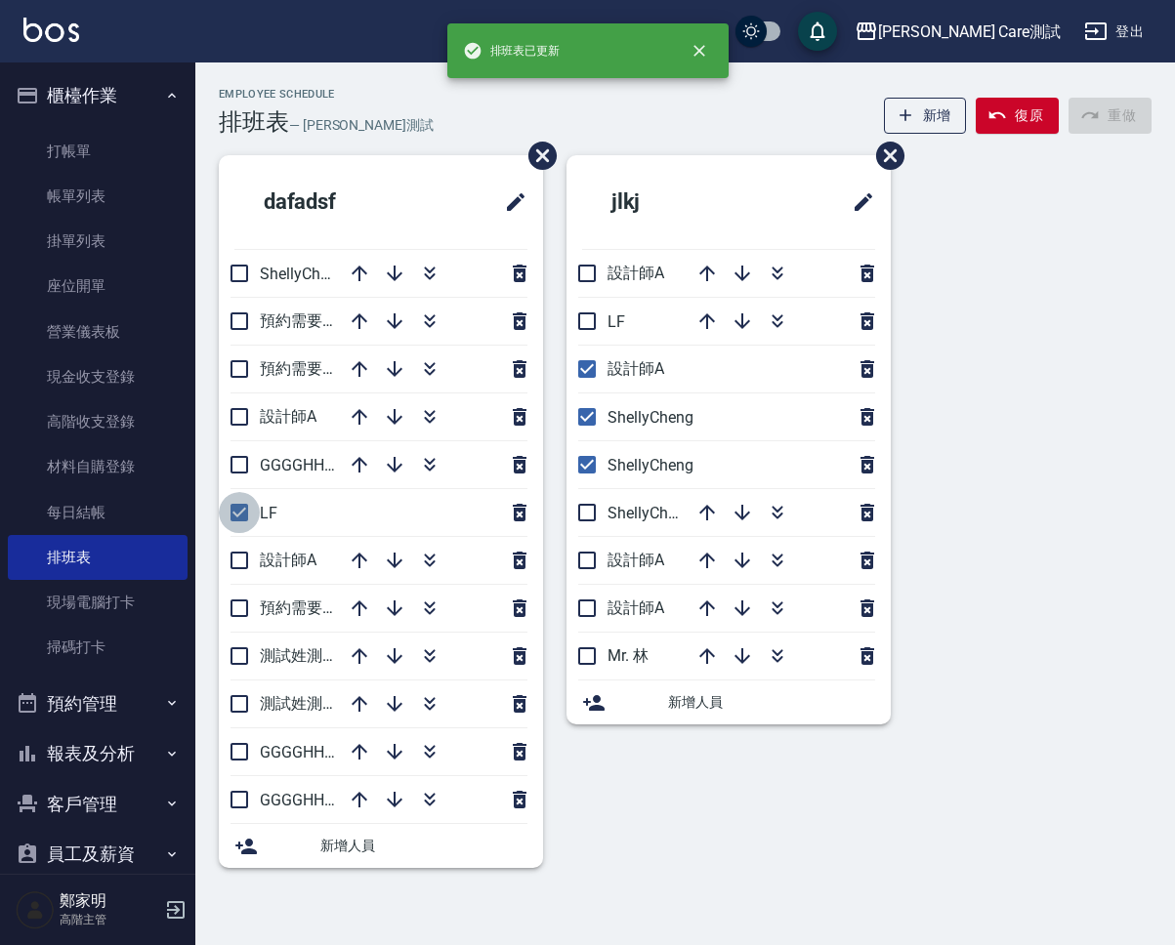
click at [243, 514] on input "checkbox" at bounding box center [239, 512] width 41 height 41
click at [233, 509] on input "checkbox" at bounding box center [239, 512] width 41 height 41
checkbox input "true"
click at [390, 472] on icon "button" at bounding box center [394, 464] width 23 height 23
click at [695, 118] on button "復原" at bounding box center [1016, 116] width 83 height 36
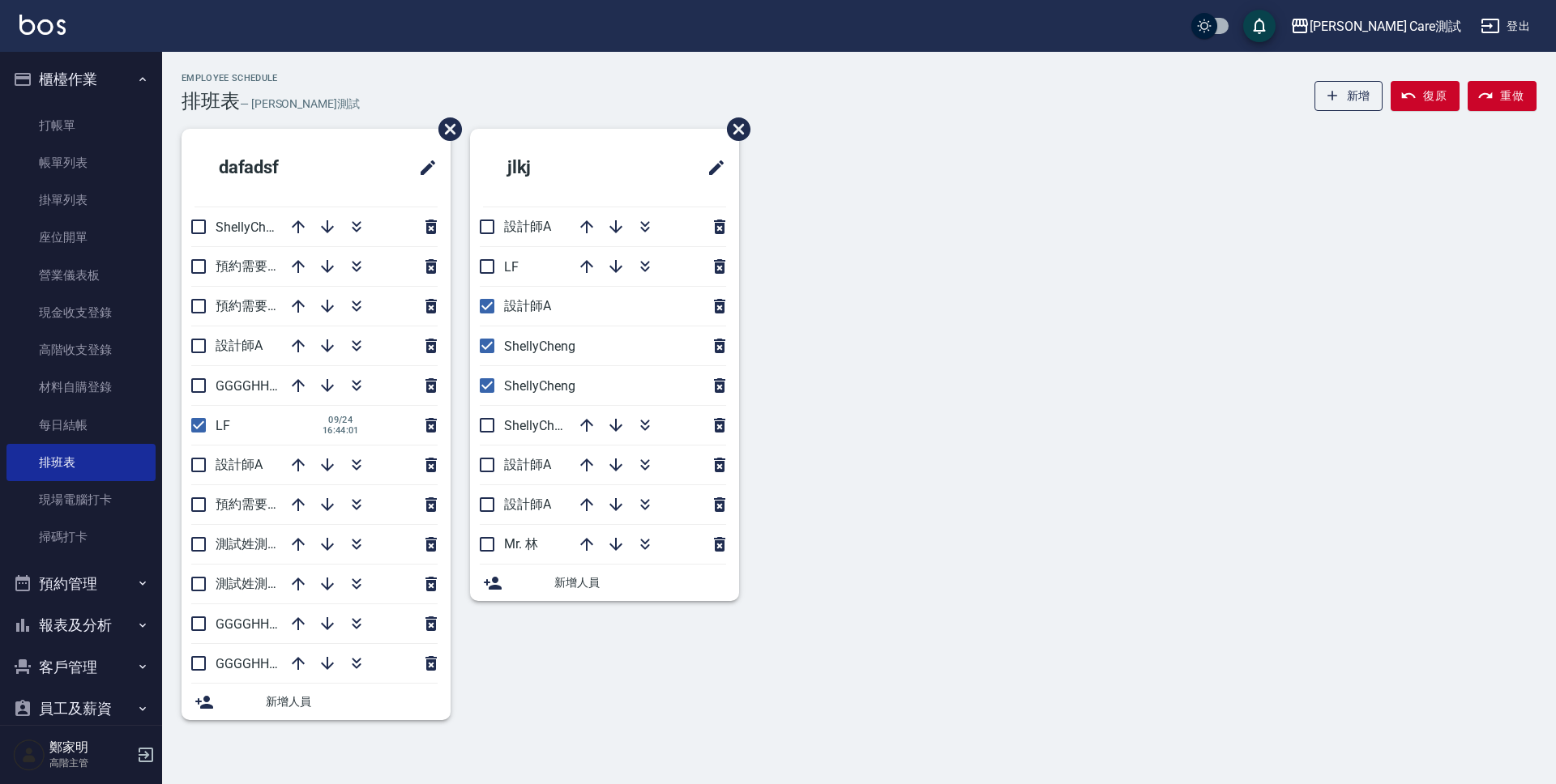
click at [577, 213] on div "dafadsf ShellyCheng 預約需要設計師審核007 預約需要設計師審核007 設計師A GGGGHHHH LF [DATE] 16:44:01 …" at bounding box center [849, 434] width 1374 height 611
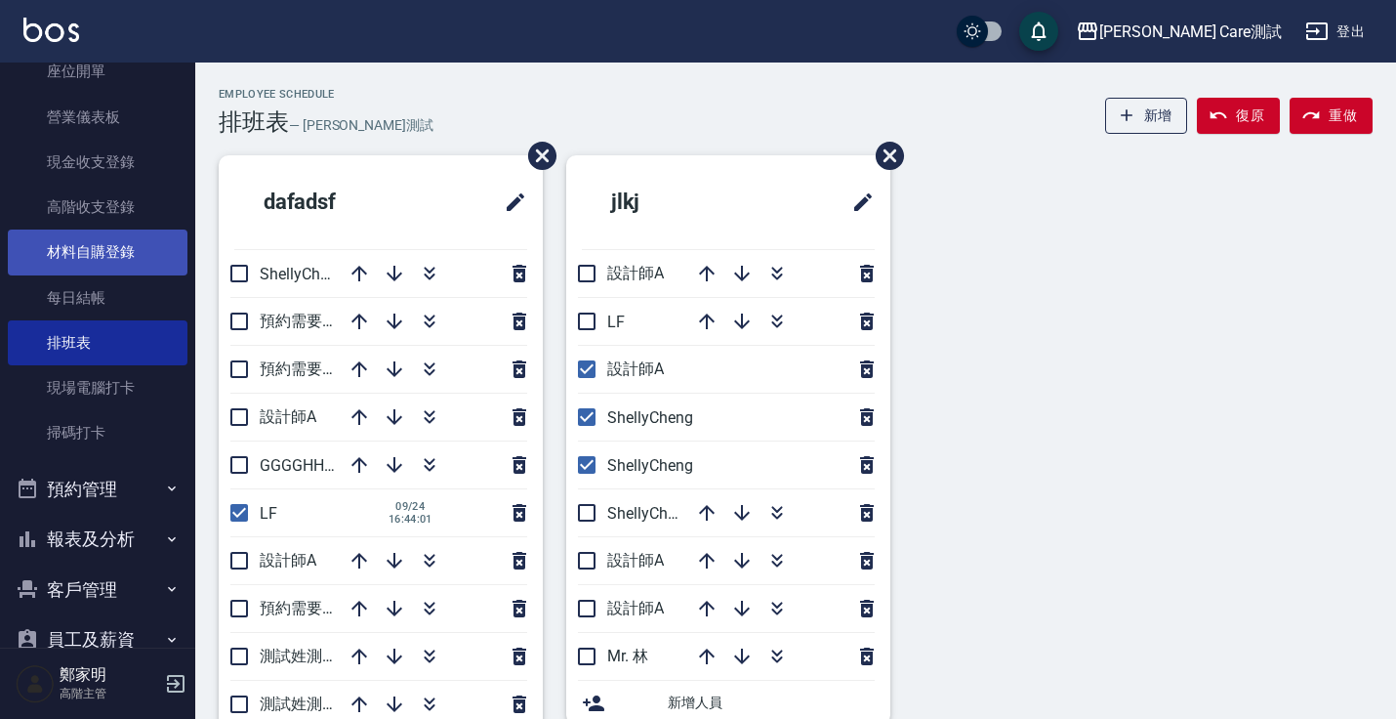
scroll to position [139, 0]
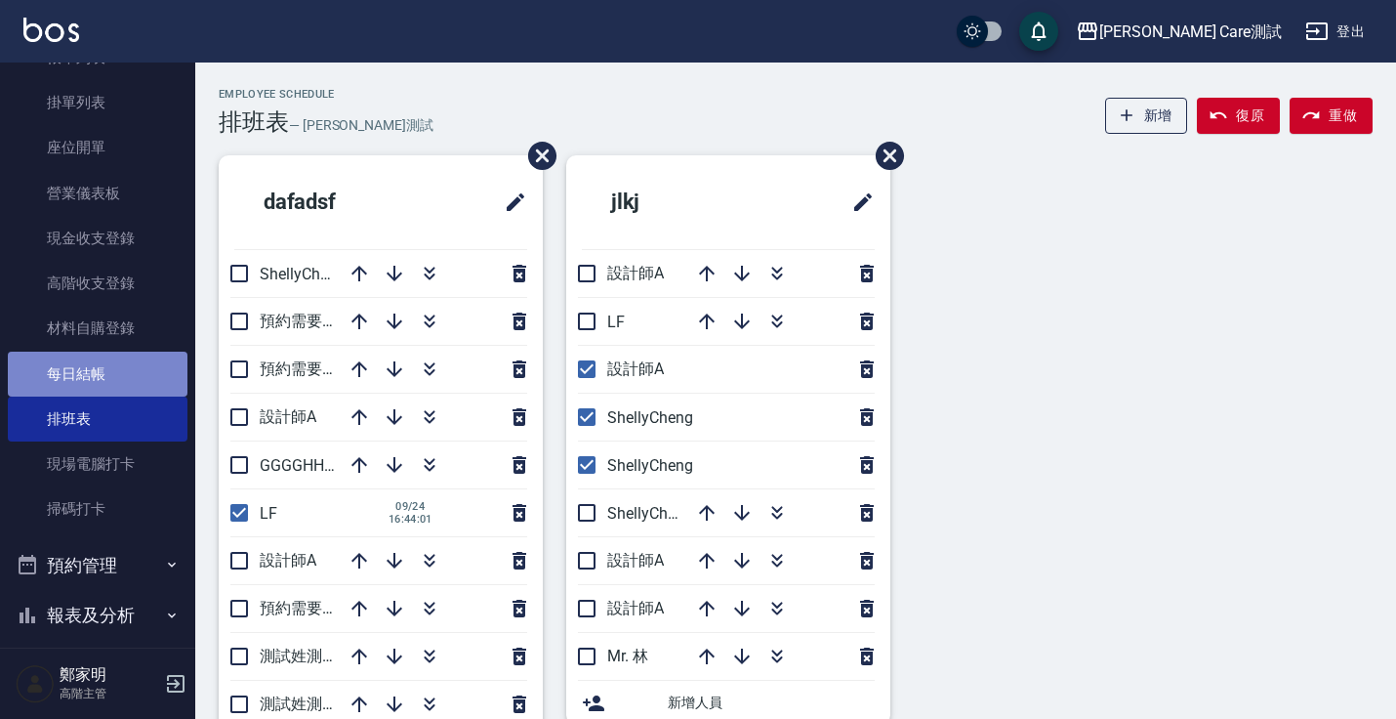
click at [100, 374] on link "每日結帳" at bounding box center [98, 374] width 180 height 45
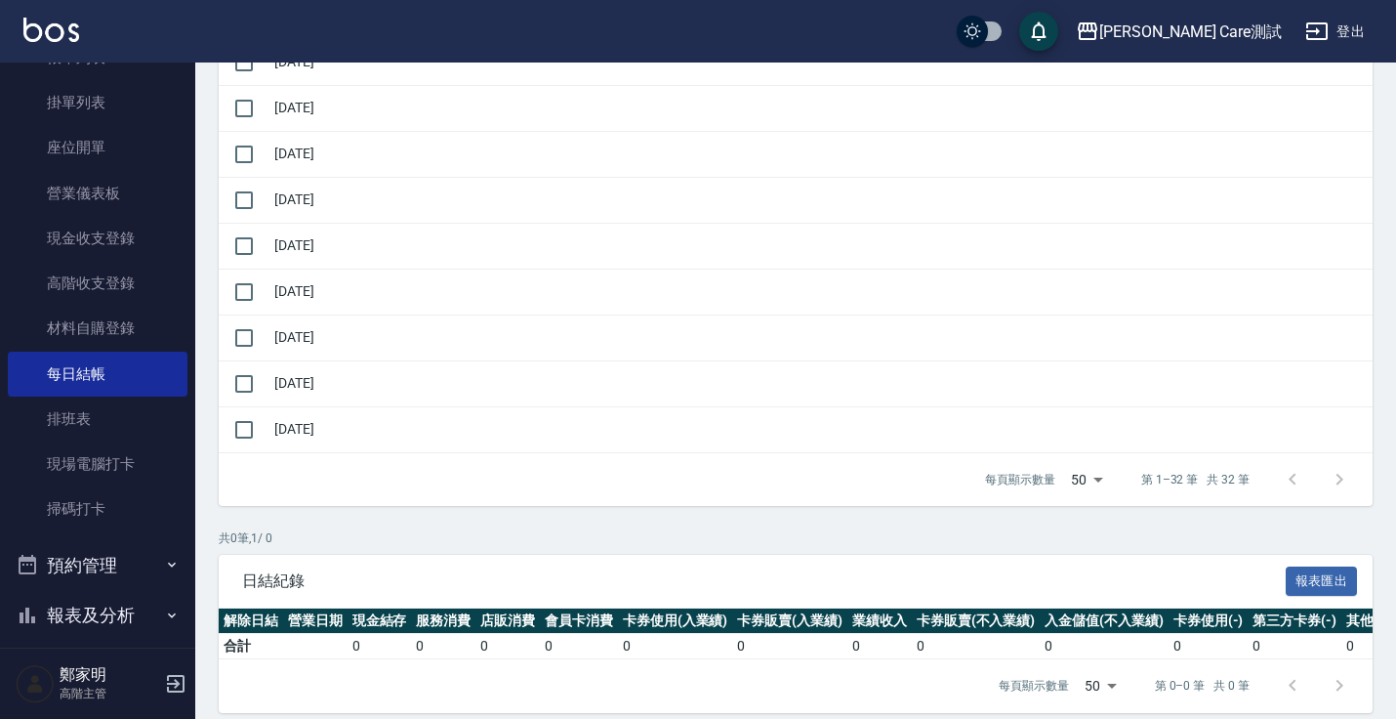
scroll to position [1389, 0]
